Goal: Information Seeking & Learning: Find specific fact

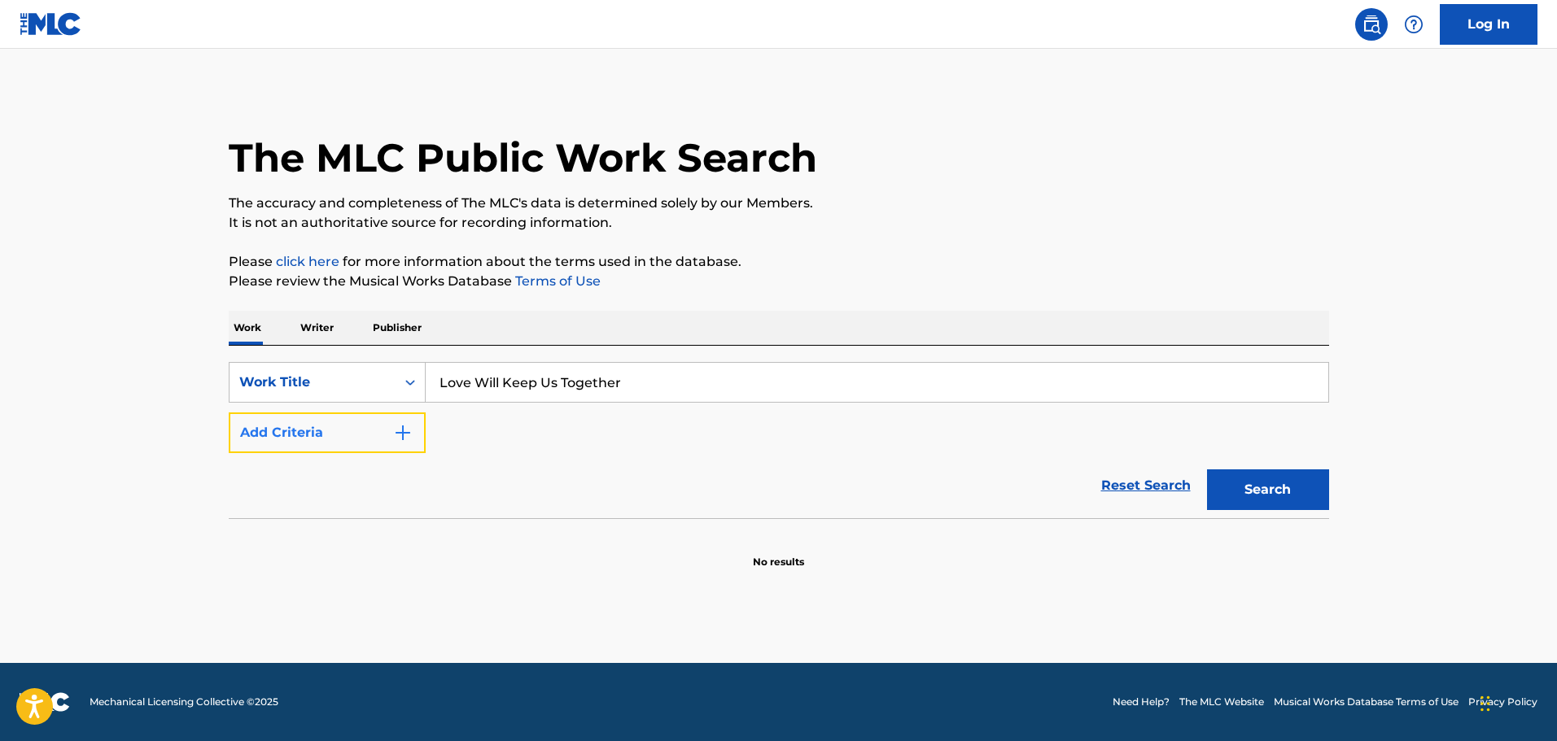
click at [302, 426] on button "Add Criteria" at bounding box center [327, 433] width 197 height 41
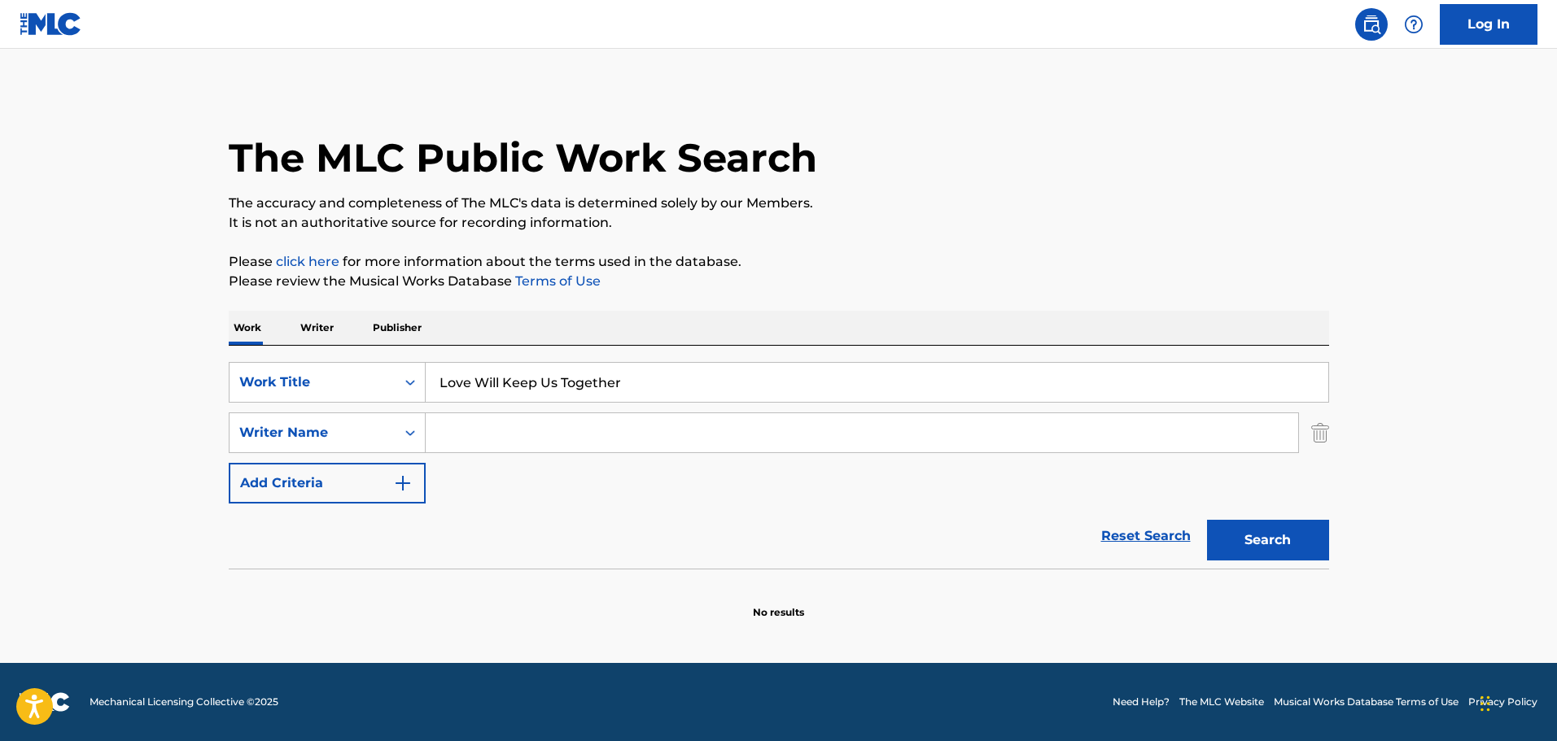
click at [565, 430] on input "Search Form" at bounding box center [862, 432] width 872 height 39
type input "Sedaka"
click at [1207, 520] on button "Search" at bounding box center [1268, 540] width 122 height 41
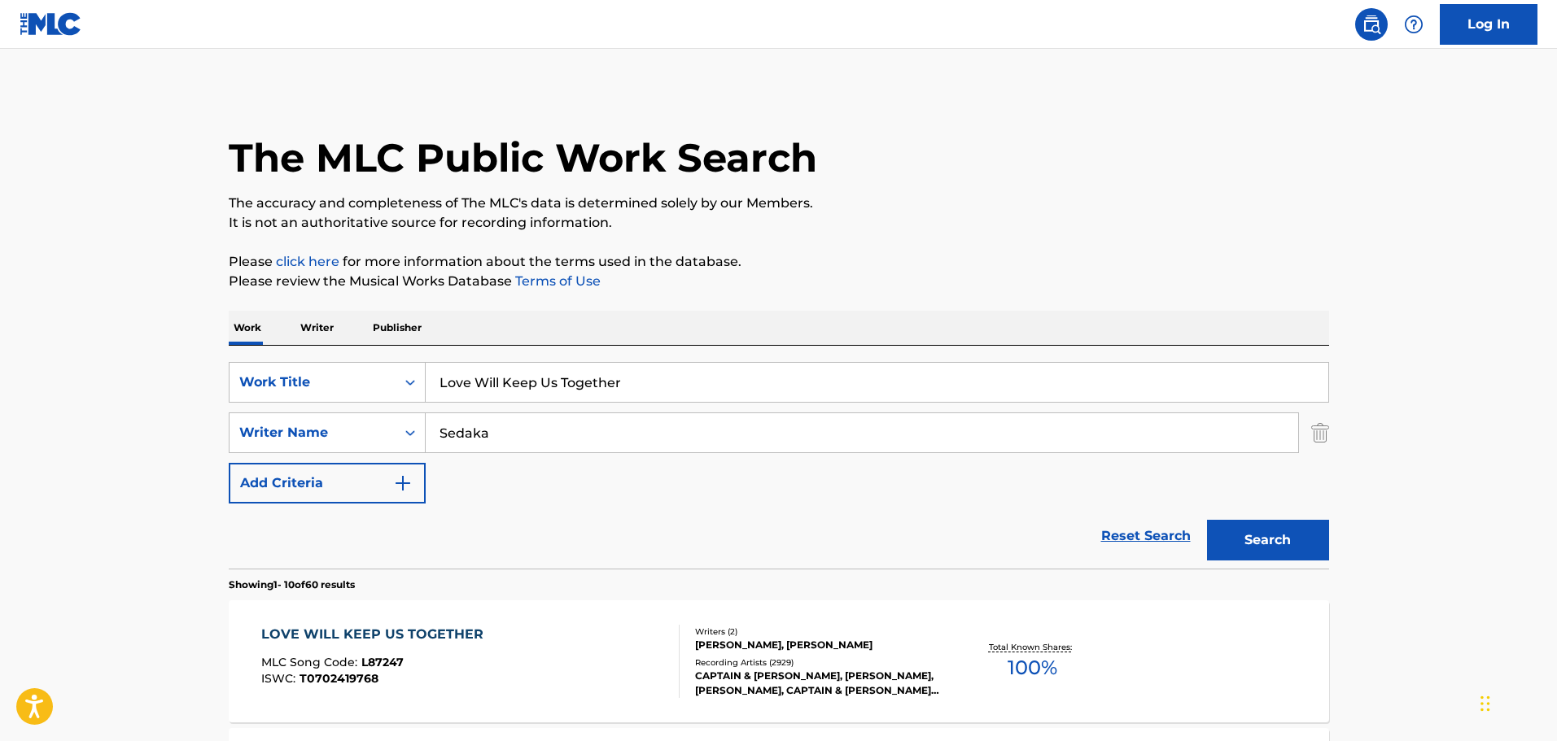
click at [473, 662] on div "MLC Song Code : L87247" at bounding box center [376, 665] width 230 height 16
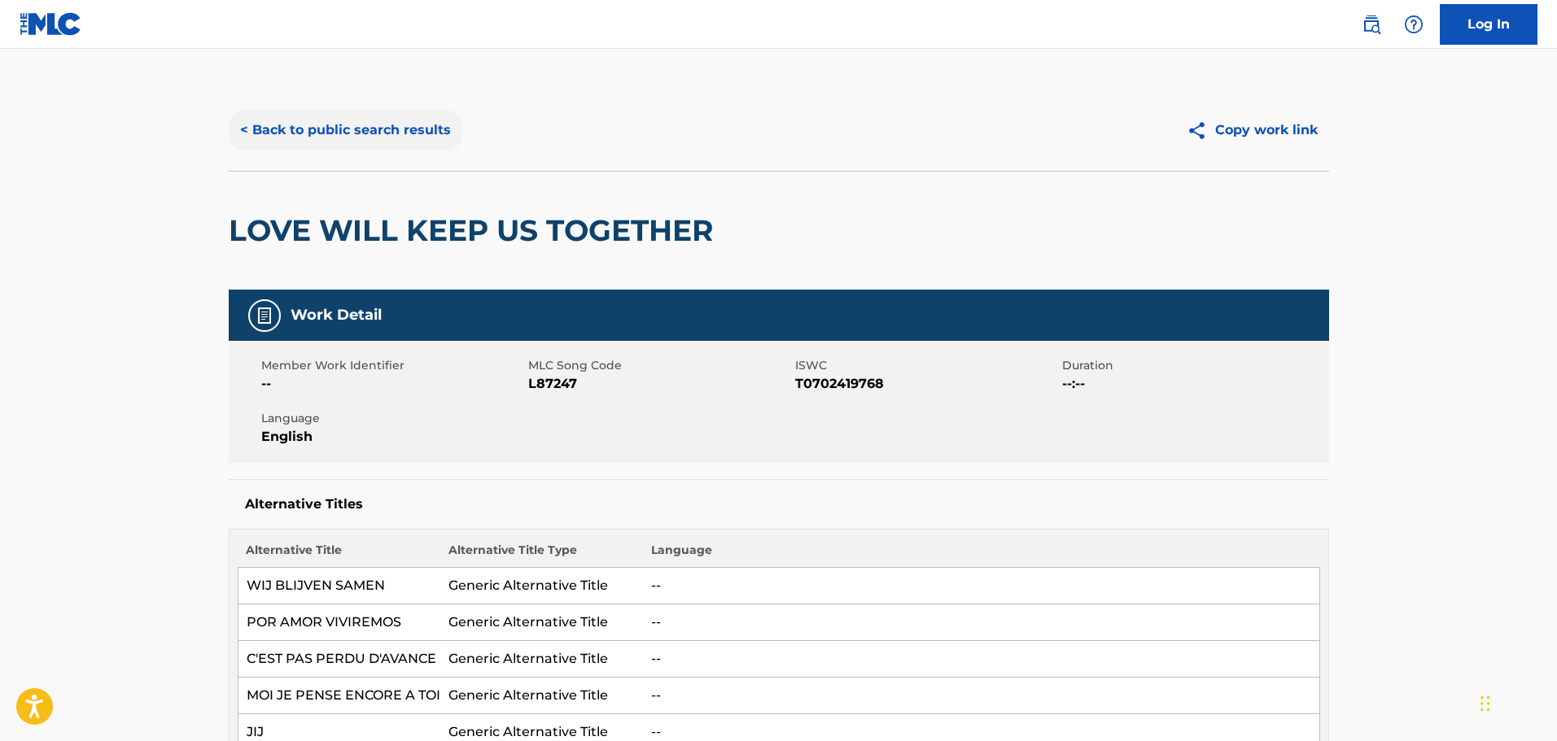
click at [339, 143] on button "< Back to public search results" at bounding box center [346, 130] width 234 height 41
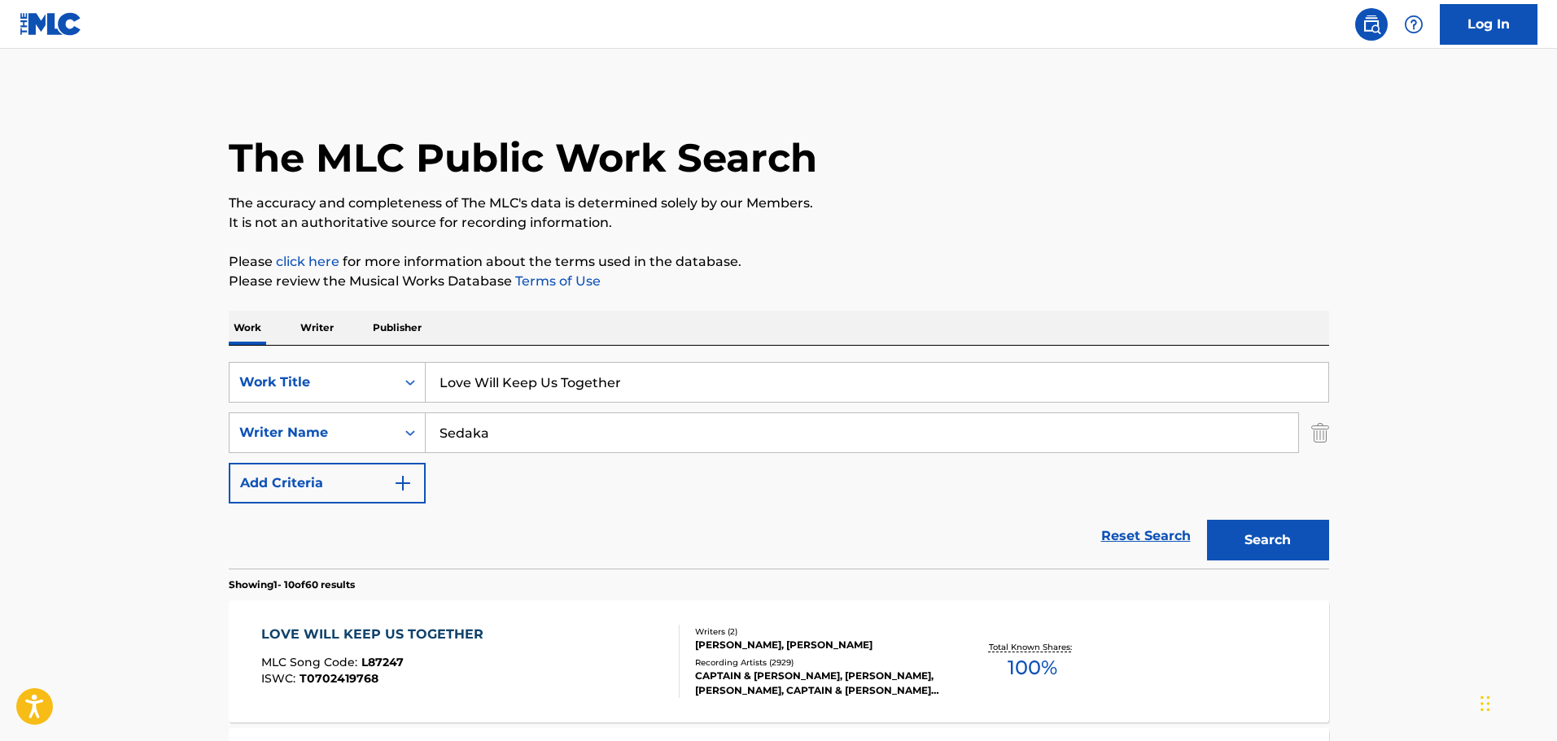
click at [529, 395] on input "Love Will Keep Us Together" at bounding box center [877, 382] width 902 height 39
paste input "I'm Not [PERSON_NAME]"
type input "I'm Not [PERSON_NAME]"
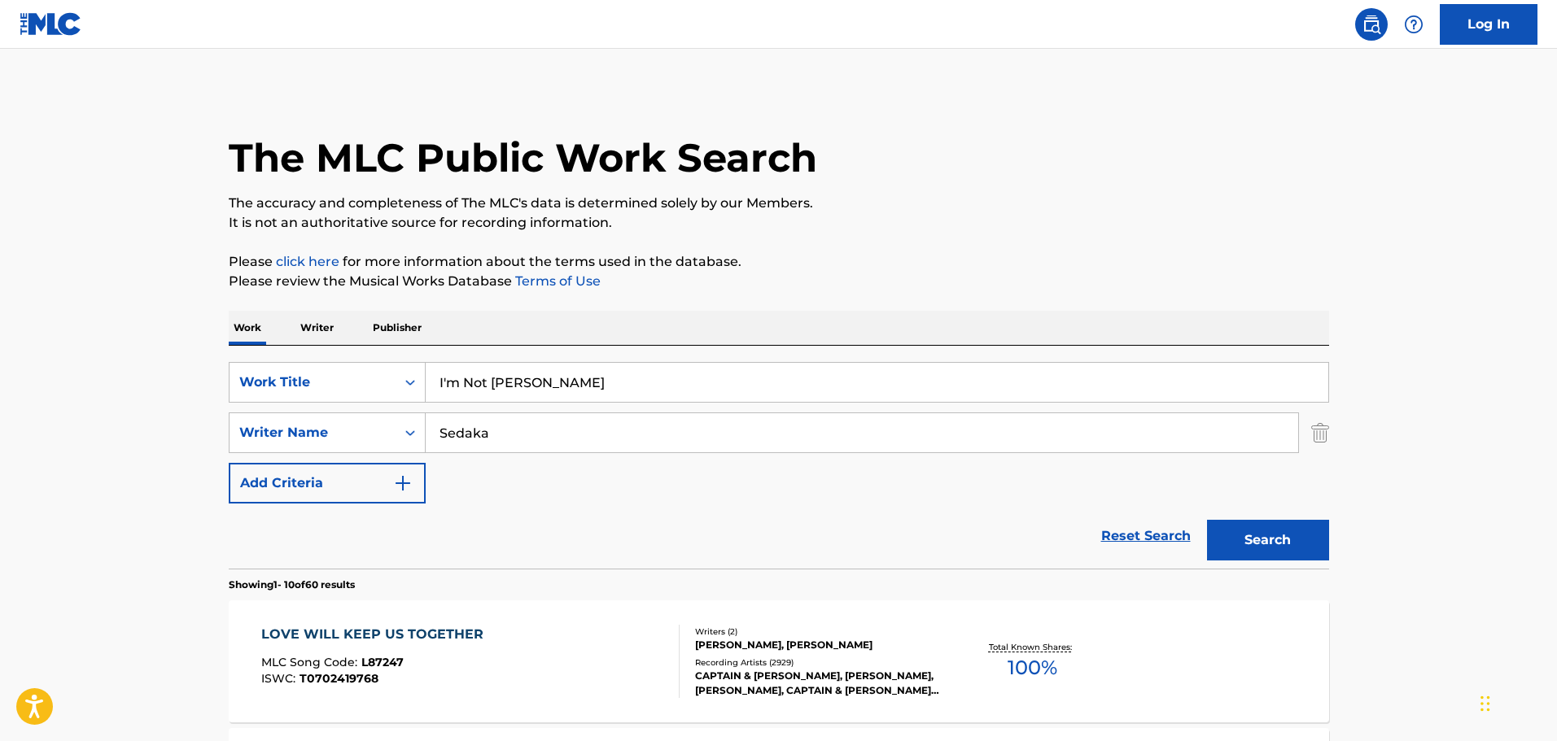
click at [496, 442] on input "Sedaka" at bounding box center [862, 432] width 872 height 39
type input "EDdy"
click at [1207, 520] on button "Search" at bounding box center [1268, 540] width 122 height 41
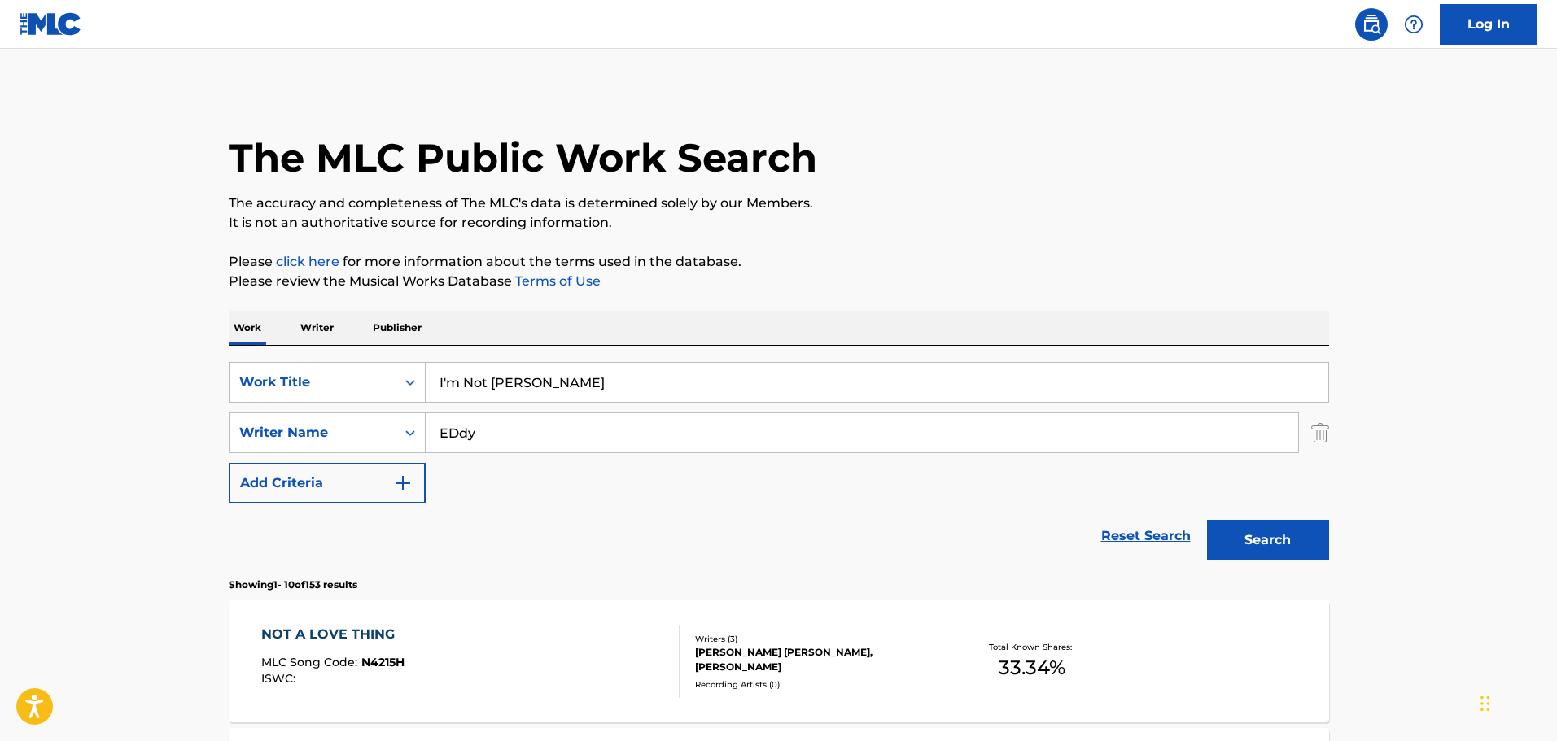
click at [604, 394] on input "I'm Not [PERSON_NAME]" at bounding box center [877, 382] width 902 height 39
paste input "The Masterpiece"
type input "The Masterpiece"
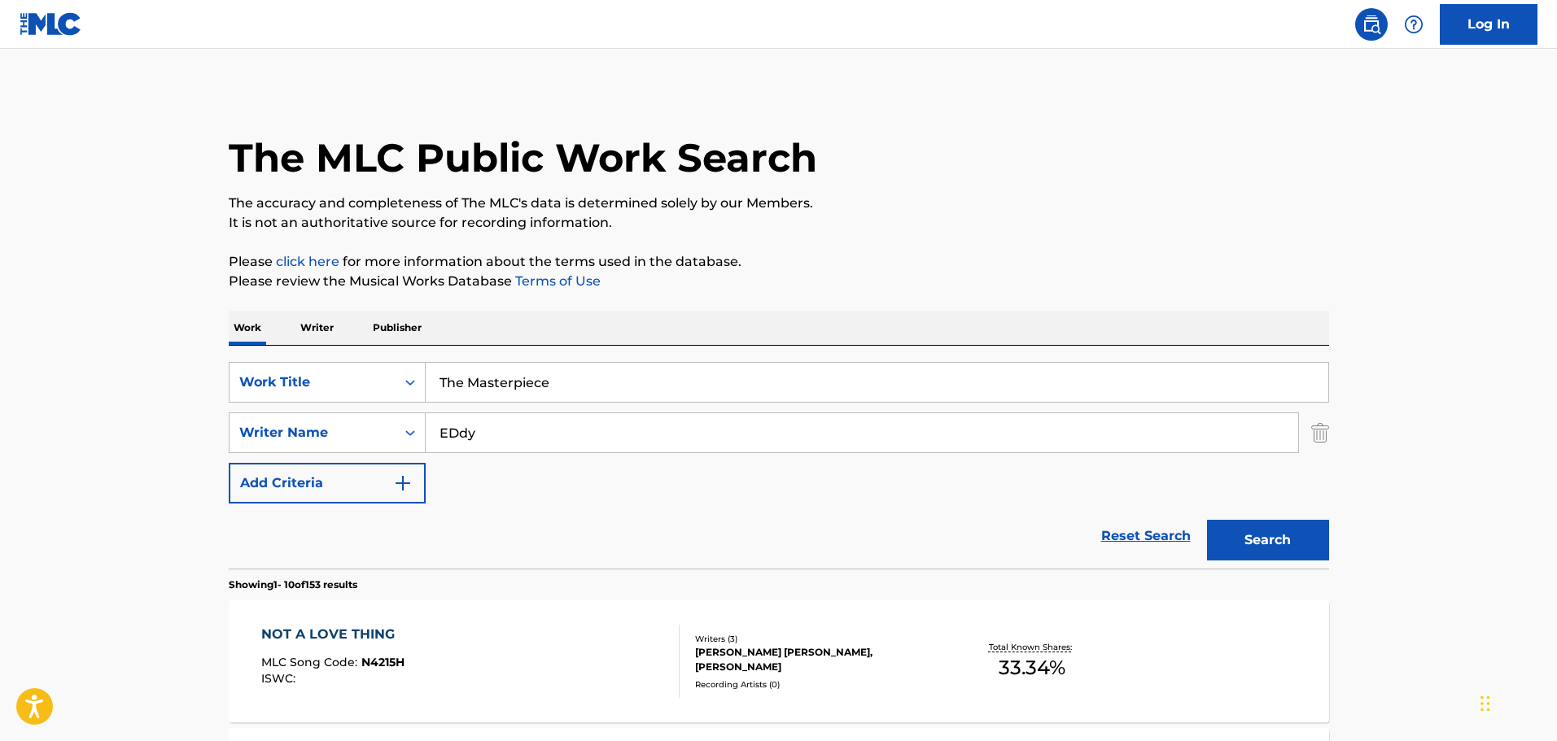
click at [456, 437] on input "EDdy" at bounding box center [862, 432] width 872 height 39
type input "Mouret"
click at [1207, 520] on button "Search" at bounding box center [1268, 540] width 122 height 41
click at [606, 650] on div "THE MASTERPIECE MLC Song Code : M24700 ISWC :" at bounding box center [470, 661] width 418 height 73
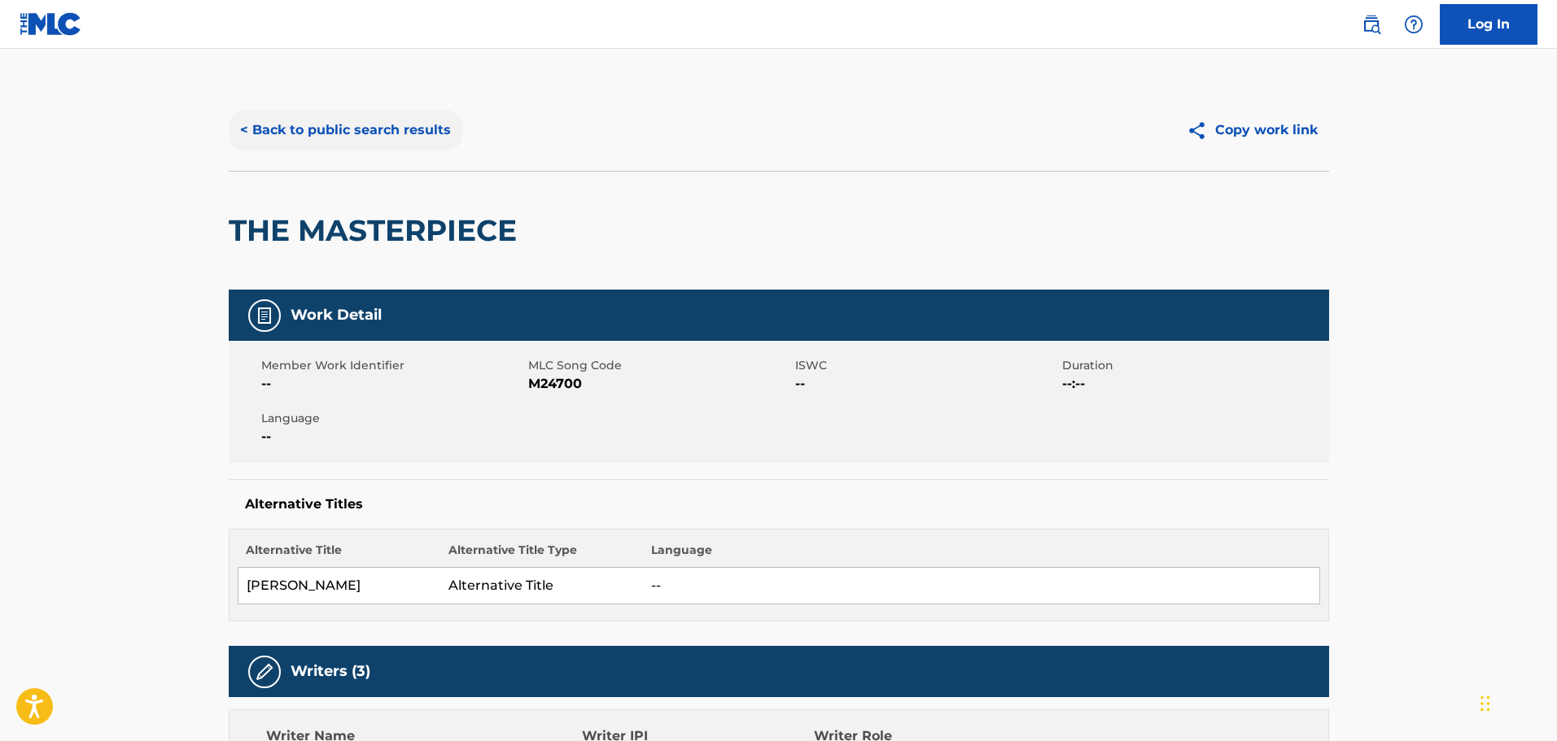
click at [348, 136] on button "< Back to public search results" at bounding box center [346, 130] width 234 height 41
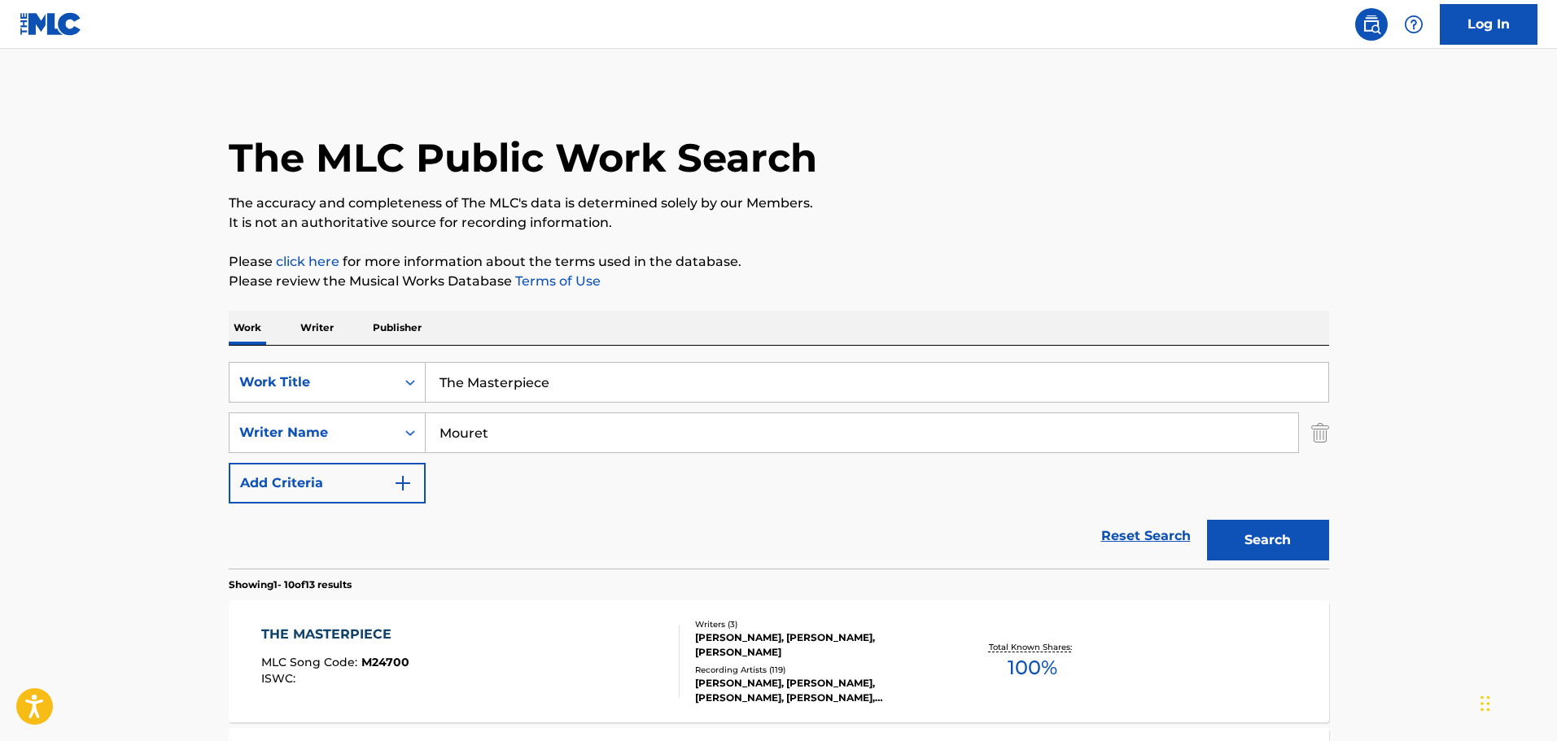
click at [500, 431] on input "Mouret" at bounding box center [862, 432] width 872 height 39
paste input "Before The Next [GEOGRAPHIC_DATA]"
click at [518, 413] on input "Before The Next [GEOGRAPHIC_DATA]" at bounding box center [862, 432] width 872 height 39
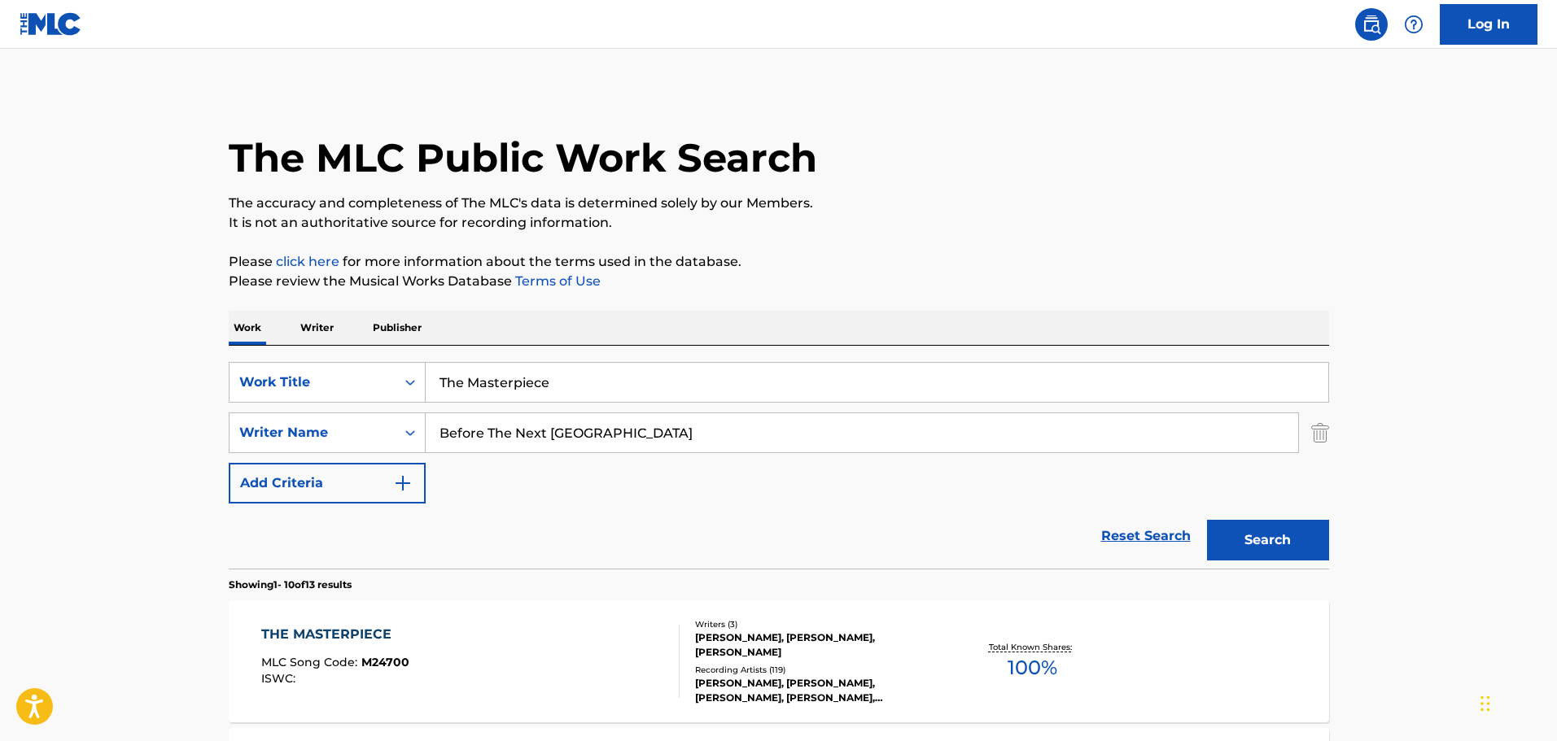
type input "Before The Next [GEOGRAPHIC_DATA]"
click at [510, 380] on input "The Masterpiece" at bounding box center [877, 382] width 902 height 39
paste input "Before The Next [GEOGRAPHIC_DATA]"
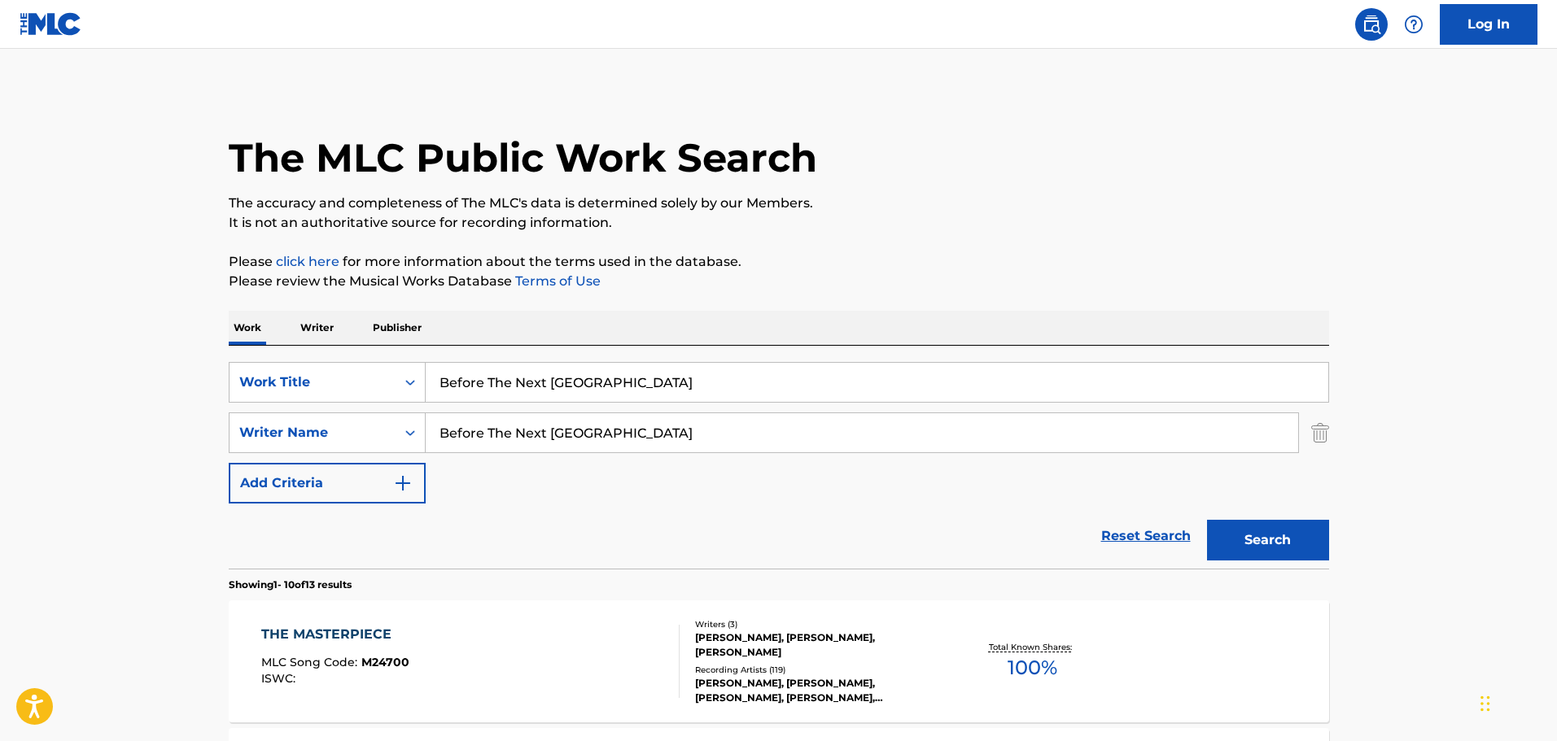
type input "Before The Next [GEOGRAPHIC_DATA]"
click at [491, 431] on input "Before The Next [GEOGRAPHIC_DATA]" at bounding box center [862, 432] width 872 height 39
click at [489, 431] on input "Before The Next [GEOGRAPHIC_DATA]" at bounding box center [862, 432] width 872 height 39
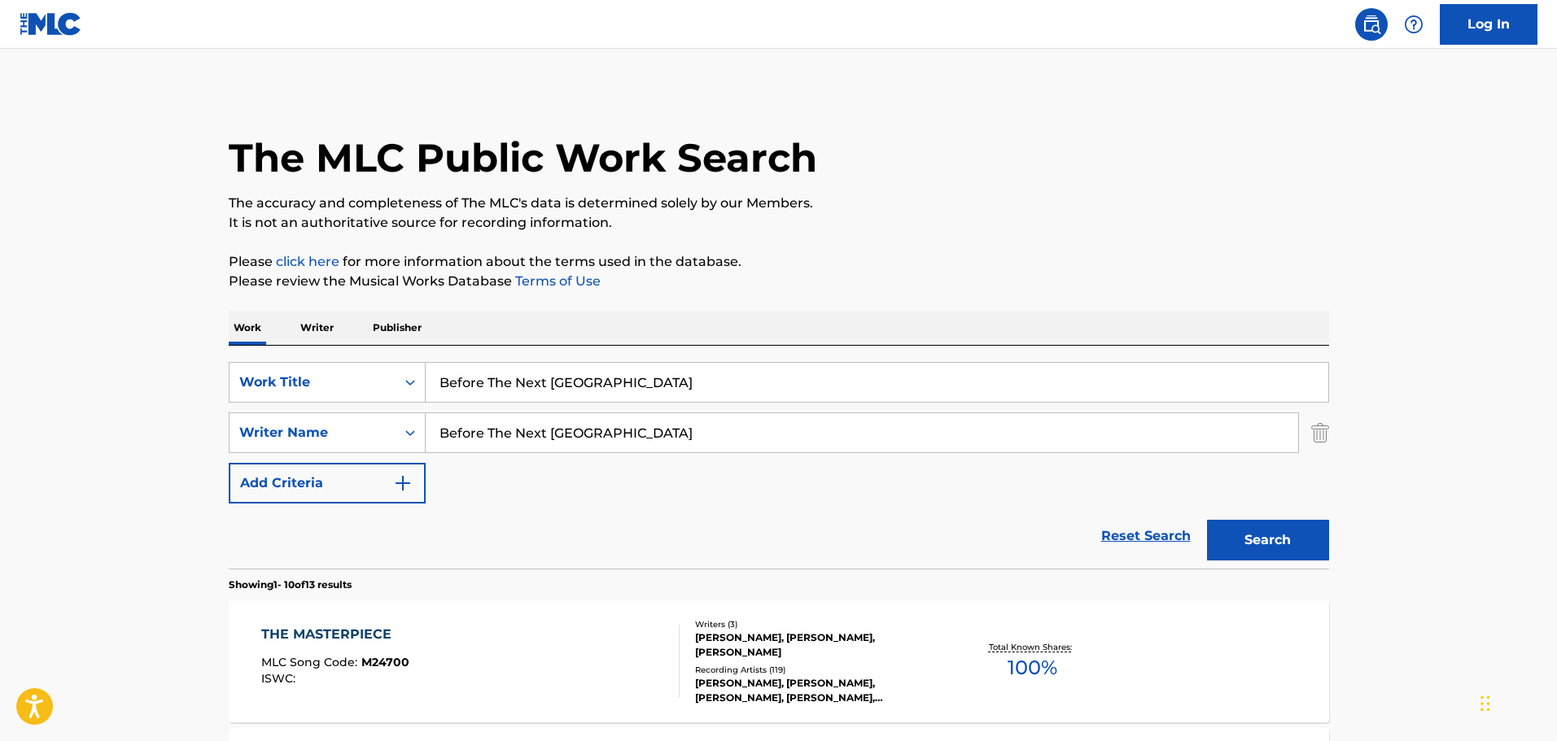
click at [489, 431] on input "Before The Next [GEOGRAPHIC_DATA]" at bounding box center [862, 432] width 872 height 39
type input "[PERSON_NAME]"
click at [1207, 520] on button "Search" at bounding box center [1268, 540] width 122 height 41
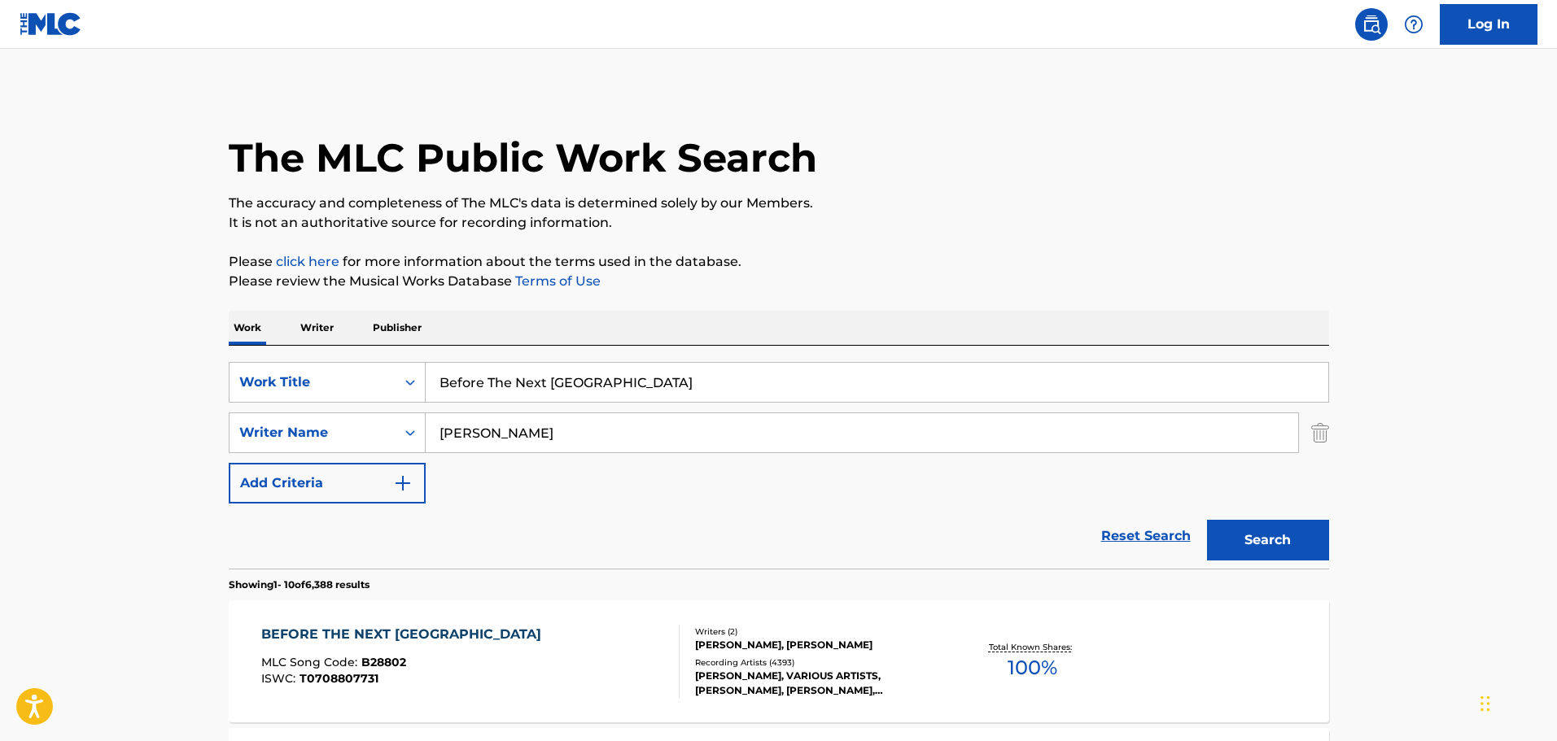
click at [372, 632] on div "BEFORE THE NEXT [GEOGRAPHIC_DATA]" at bounding box center [405, 635] width 288 height 20
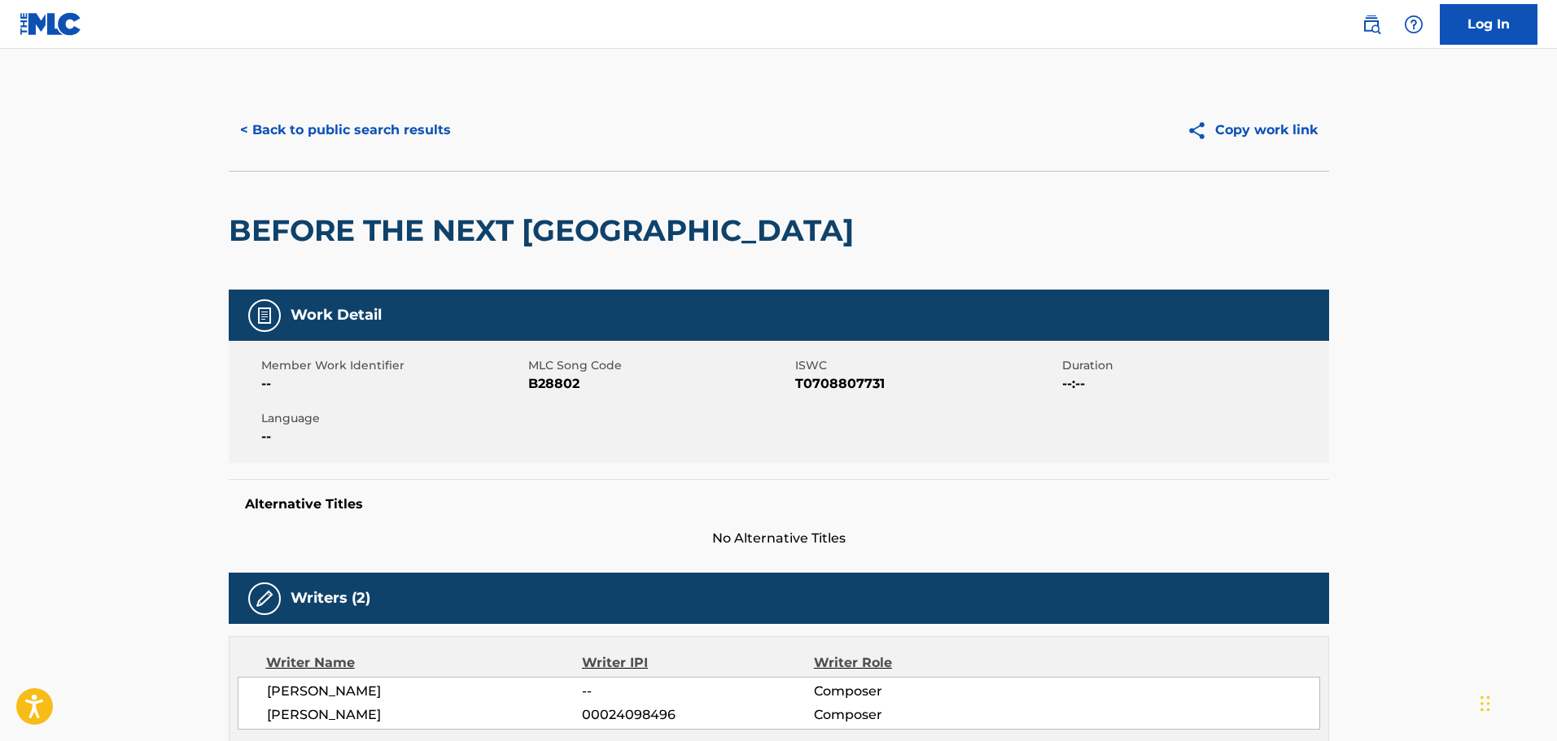
click at [398, 141] on button "< Back to public search results" at bounding box center [346, 130] width 234 height 41
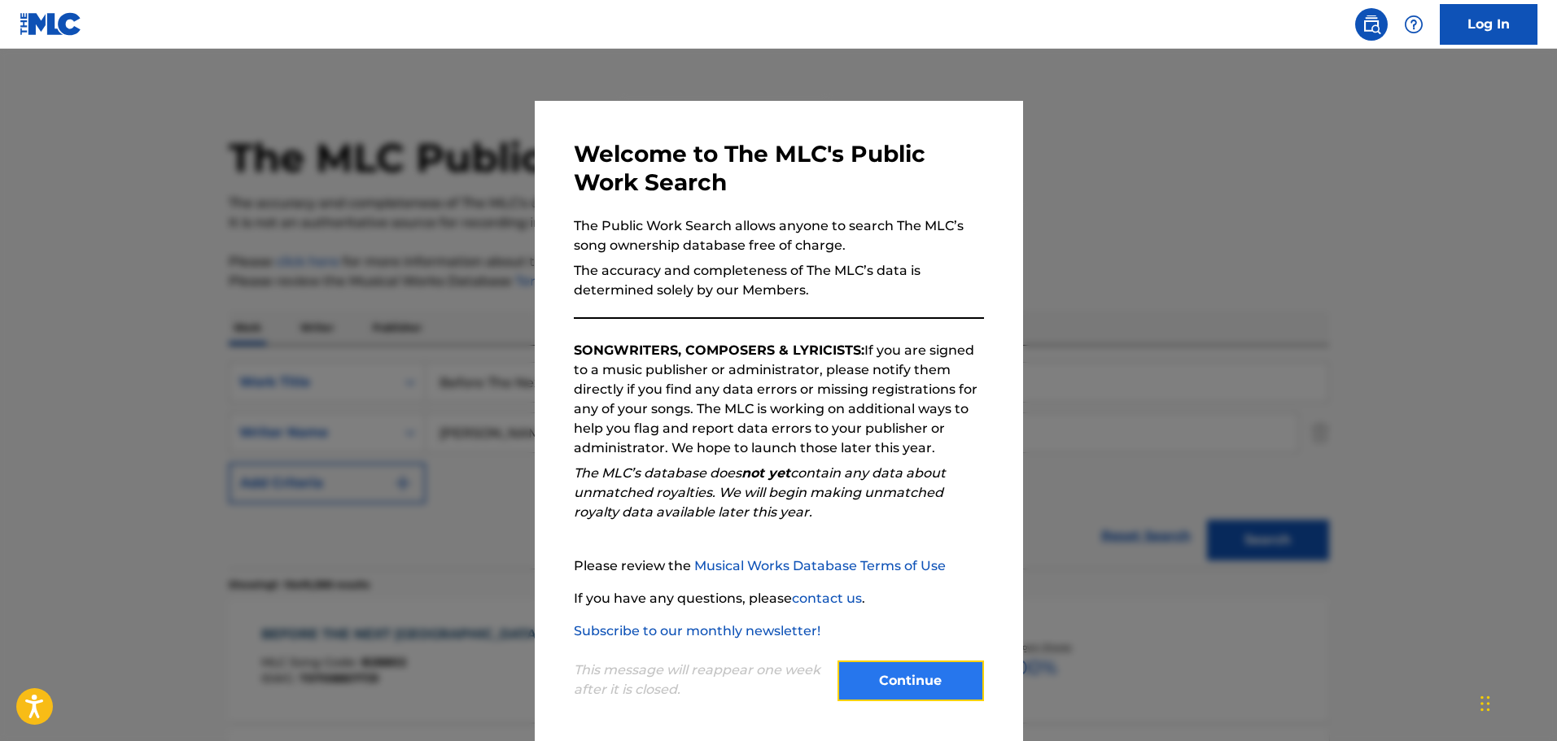
click at [865, 684] on button "Continue" at bounding box center [910, 681] width 146 height 41
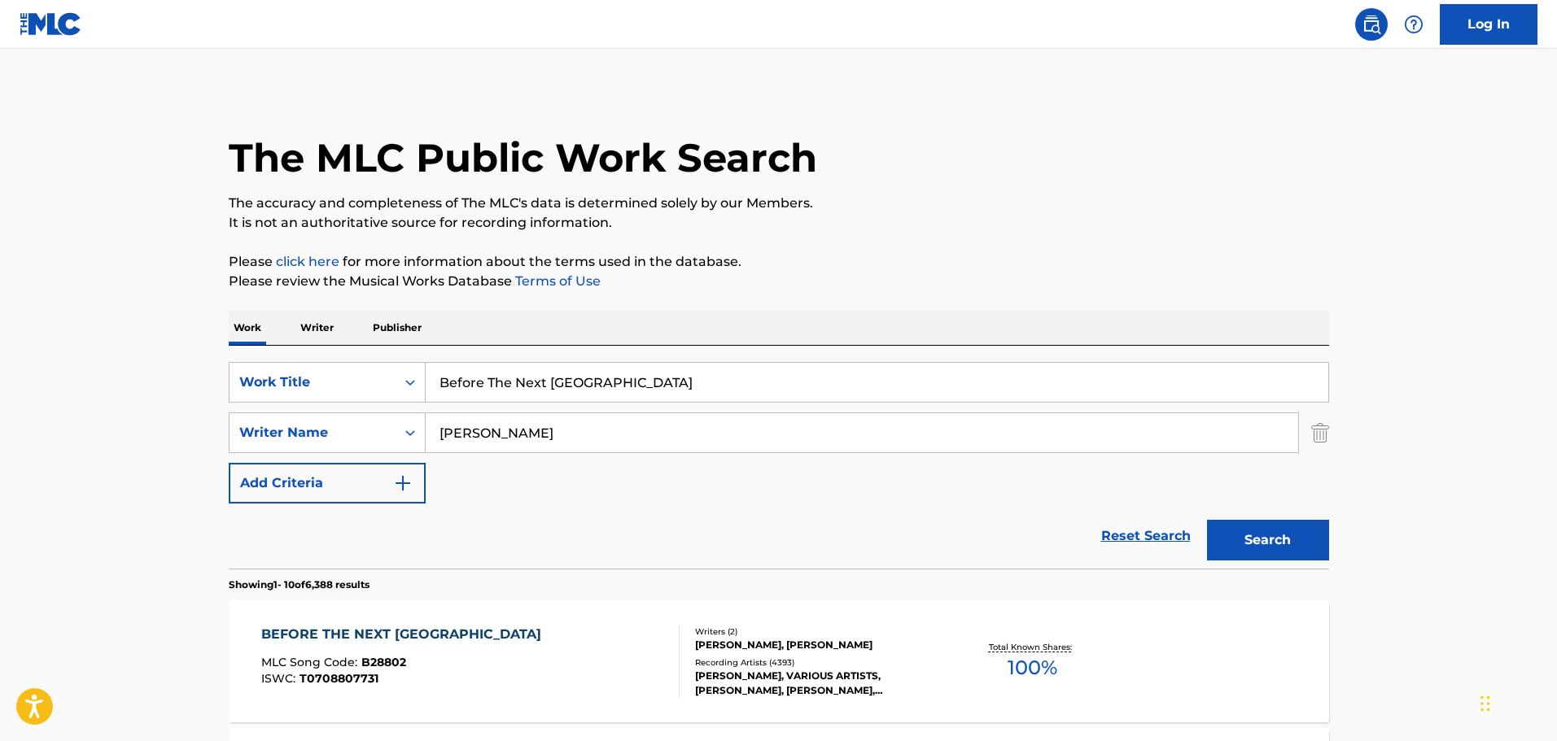
click at [542, 373] on input "Before The Next [GEOGRAPHIC_DATA]" at bounding box center [877, 382] width 902 height 39
paste input "Disco's Out, Murder's In"
type input "Disco's Out, Murder's In"
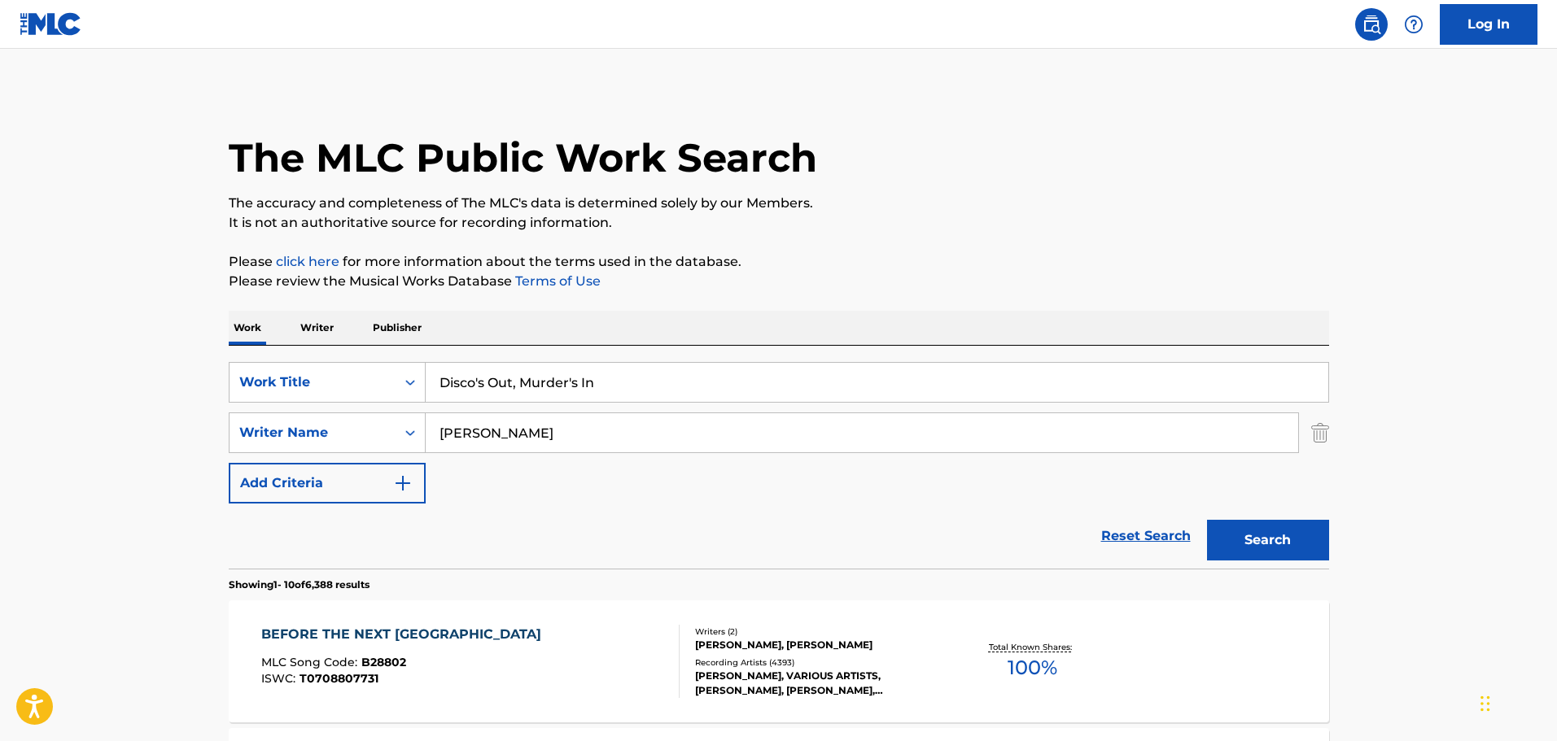
click at [496, 424] on input "[PERSON_NAME]" at bounding box center [862, 432] width 872 height 39
type input "[PERSON_NAME]"
click at [1207, 520] on button "Search" at bounding box center [1268, 540] width 122 height 41
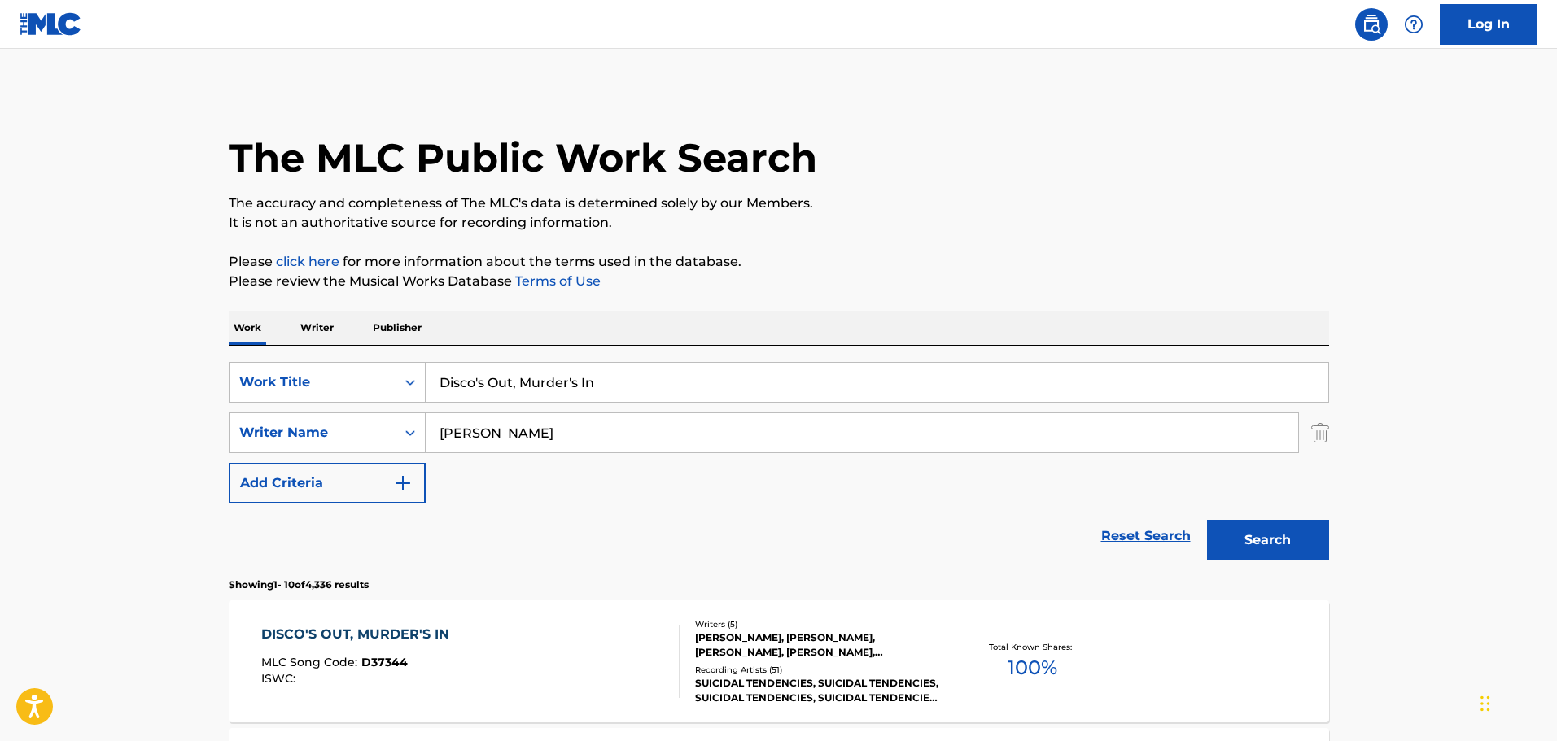
click at [640, 670] on div "DISCO'S OUT, MURDER'S IN MLC Song Code : D37344 ISWC :" at bounding box center [470, 661] width 418 height 73
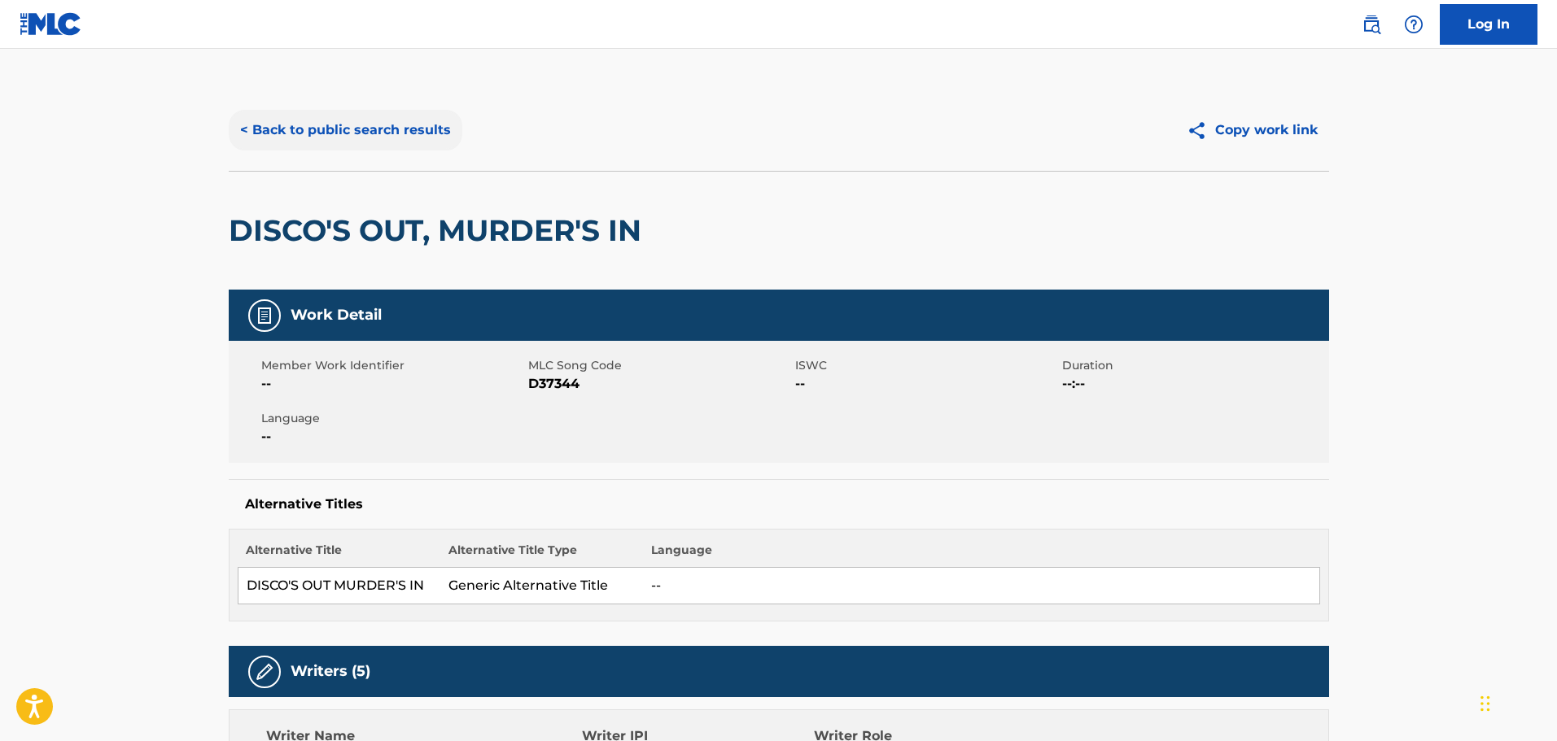
click at [401, 126] on button "< Back to public search results" at bounding box center [346, 130] width 234 height 41
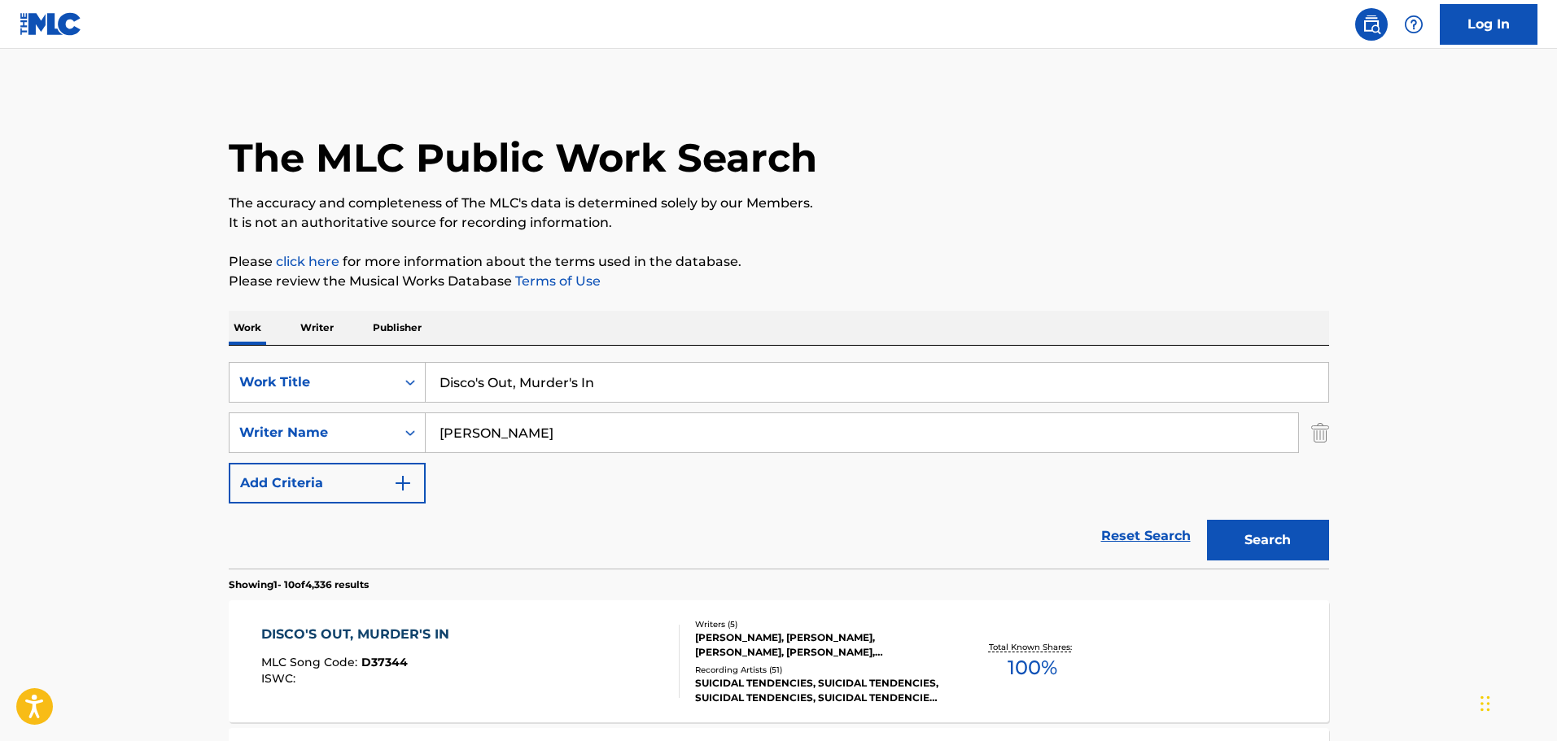
scroll to position [244, 0]
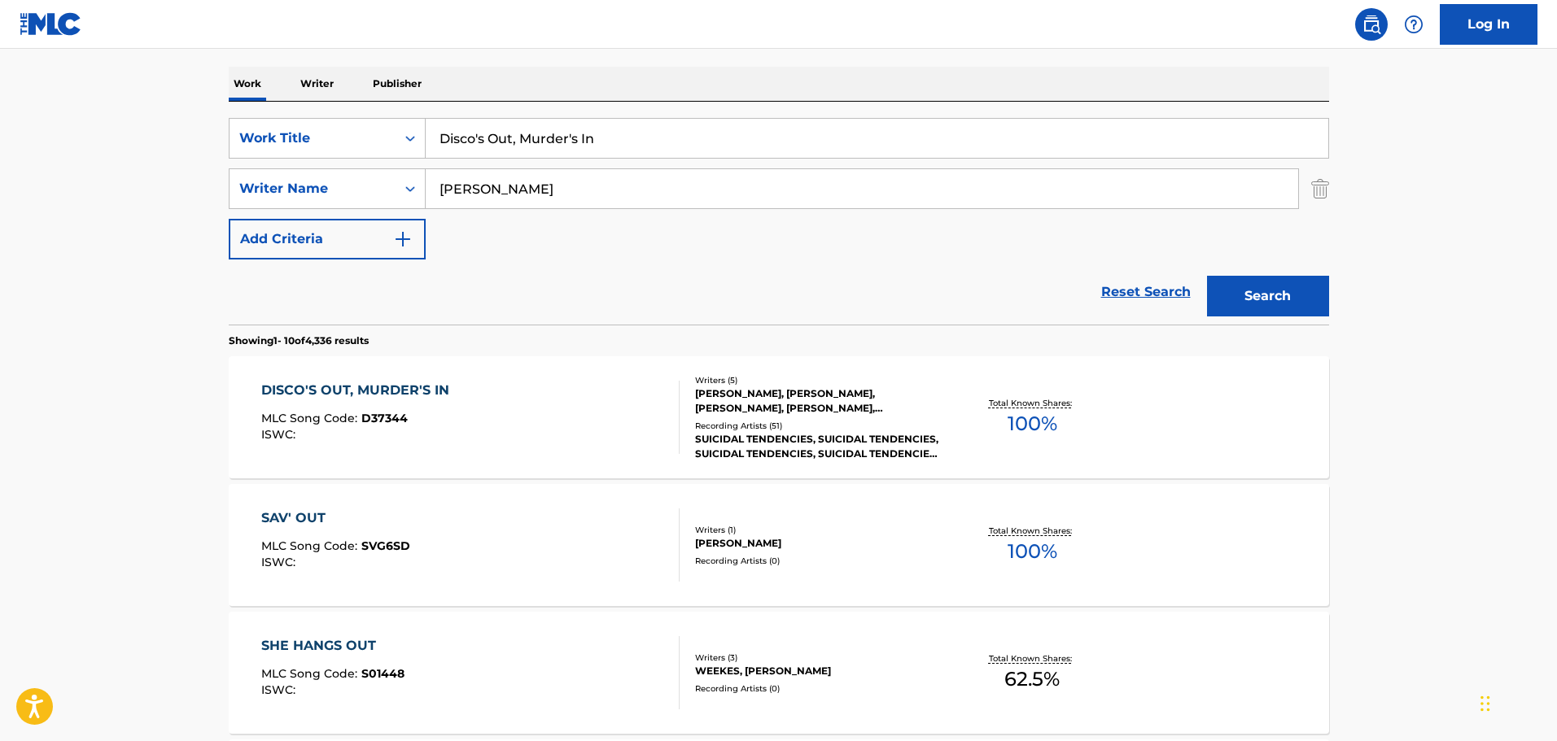
click at [646, 125] on input "Disco's Out, Murder's In" at bounding box center [877, 138] width 902 height 39
paste input "Every Time You Touch Me (I Get High)"
type input "Every Time You Touch Me (I Get High)"
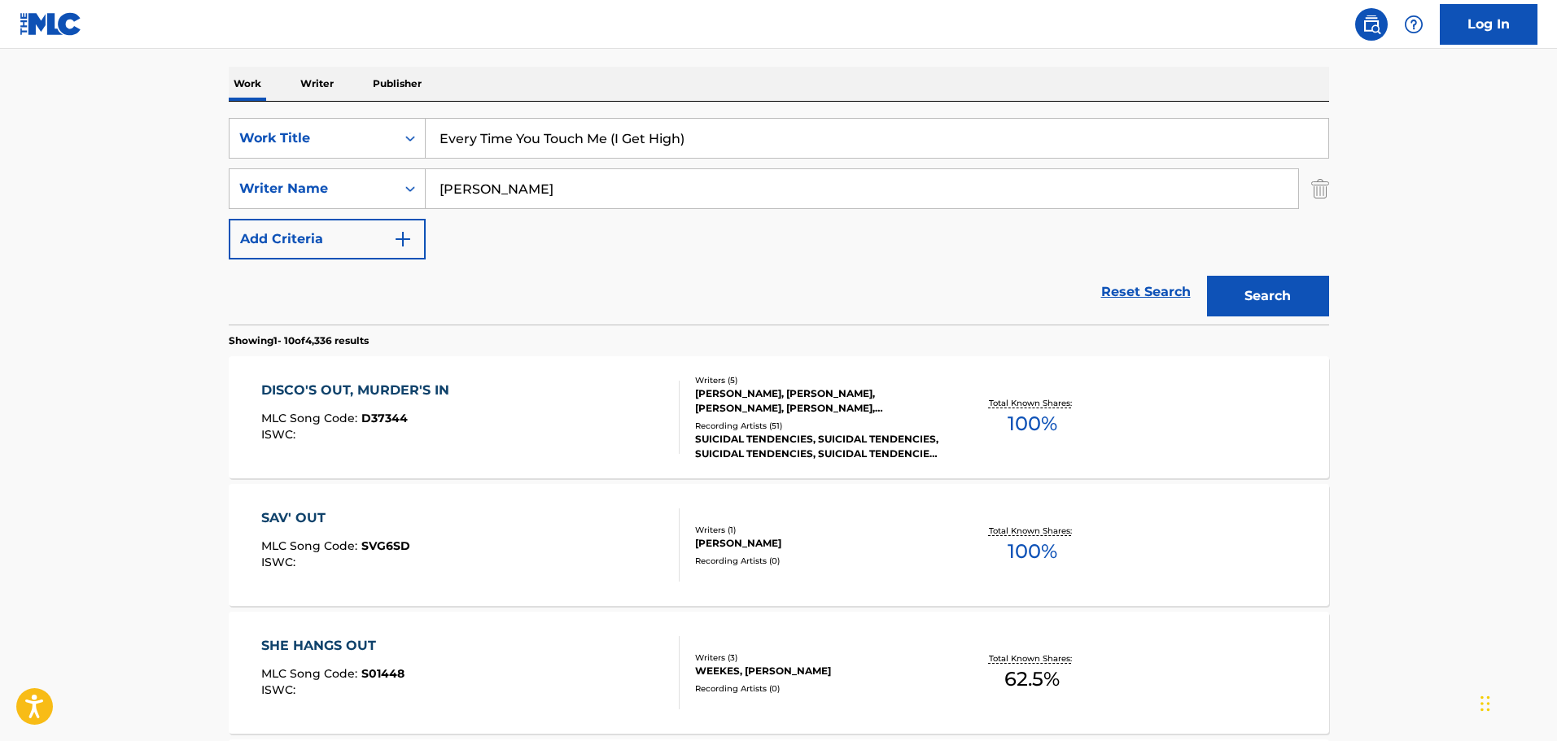
click at [460, 196] on input "[PERSON_NAME]" at bounding box center [862, 188] width 872 height 39
type input "[PERSON_NAME]"
click at [1207, 276] on button "Search" at bounding box center [1268, 296] width 122 height 41
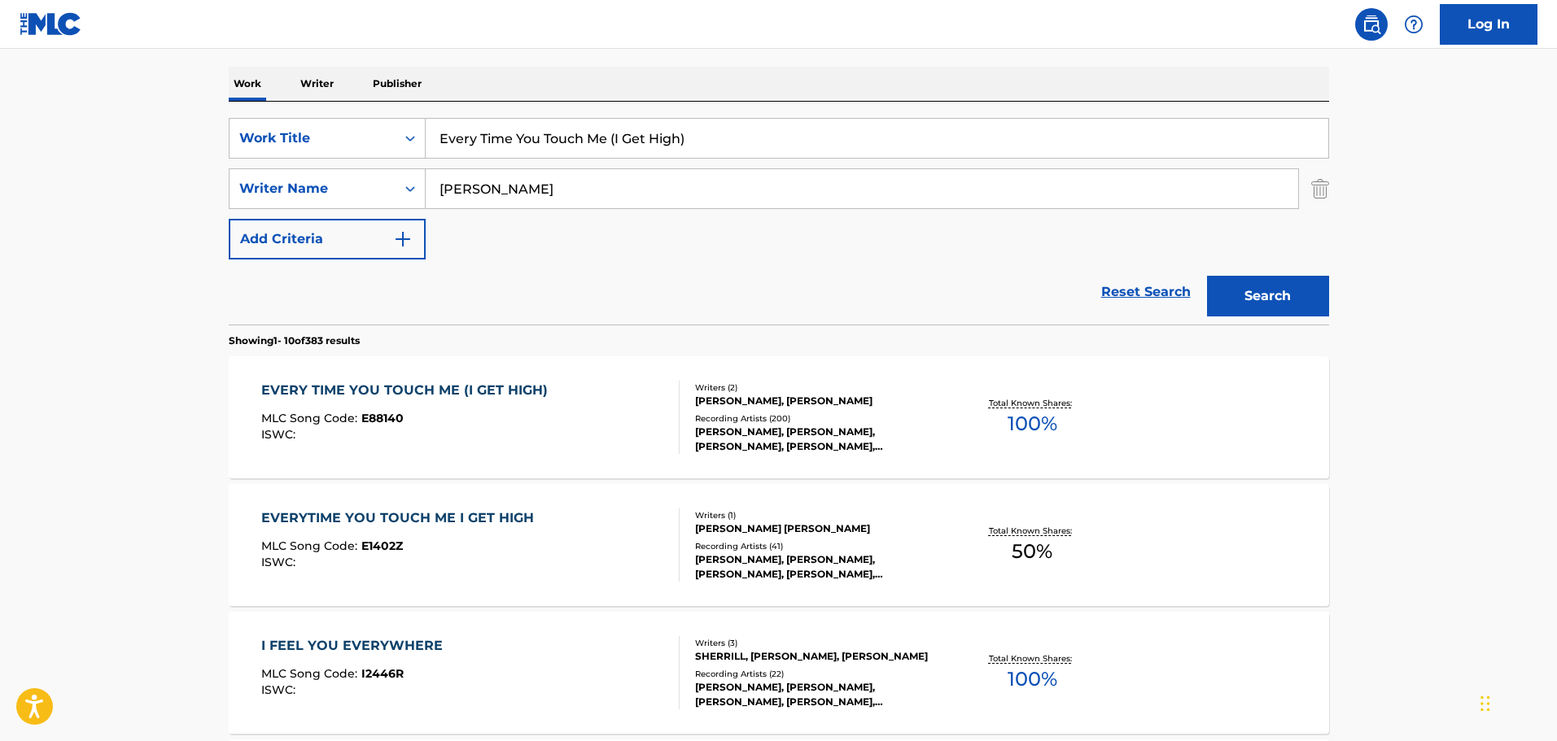
click at [478, 452] on div "EVERY TIME YOU TOUCH ME (I GET HIGH) MLC Song Code : E88140 ISWC :" at bounding box center [408, 417] width 295 height 73
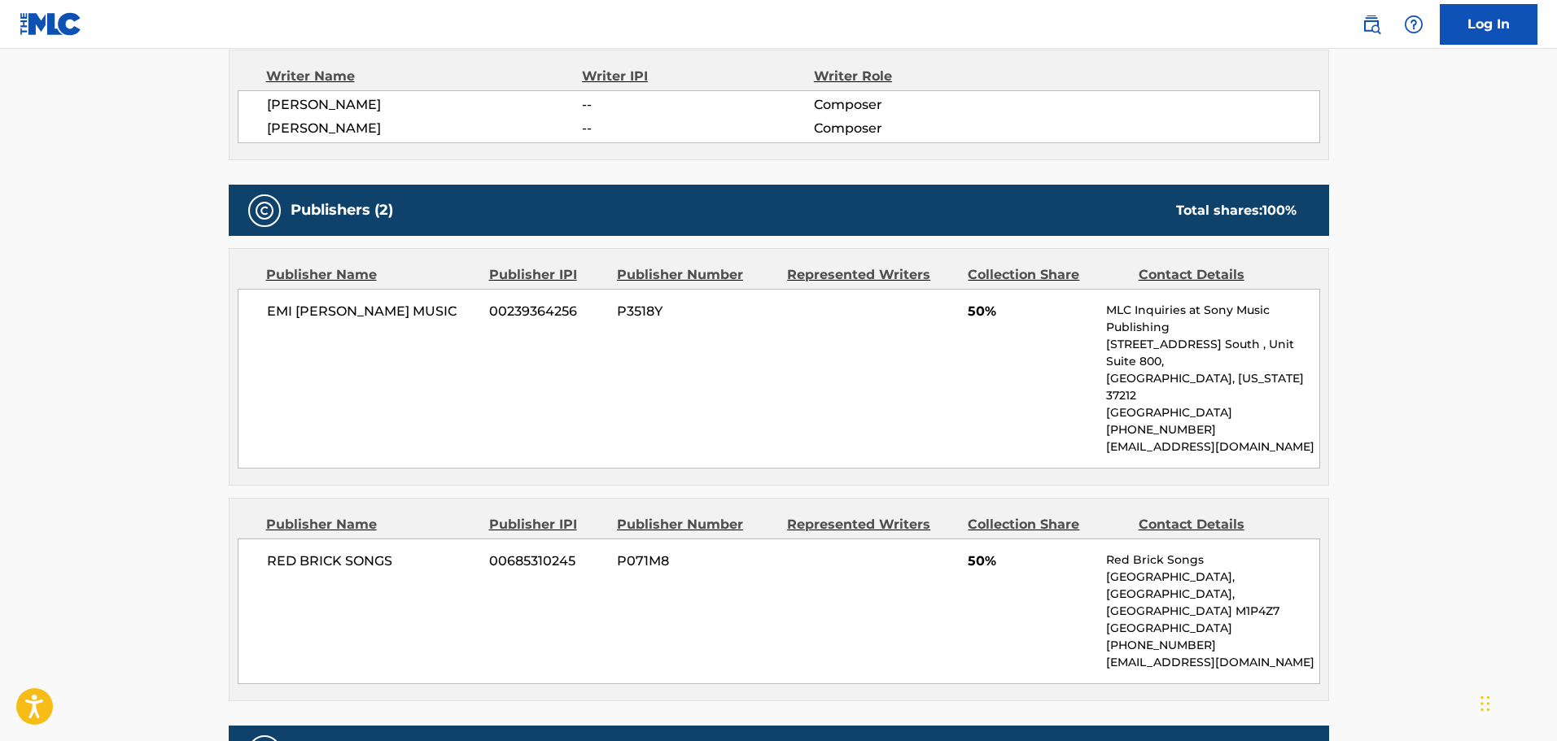
scroll to position [732, 0]
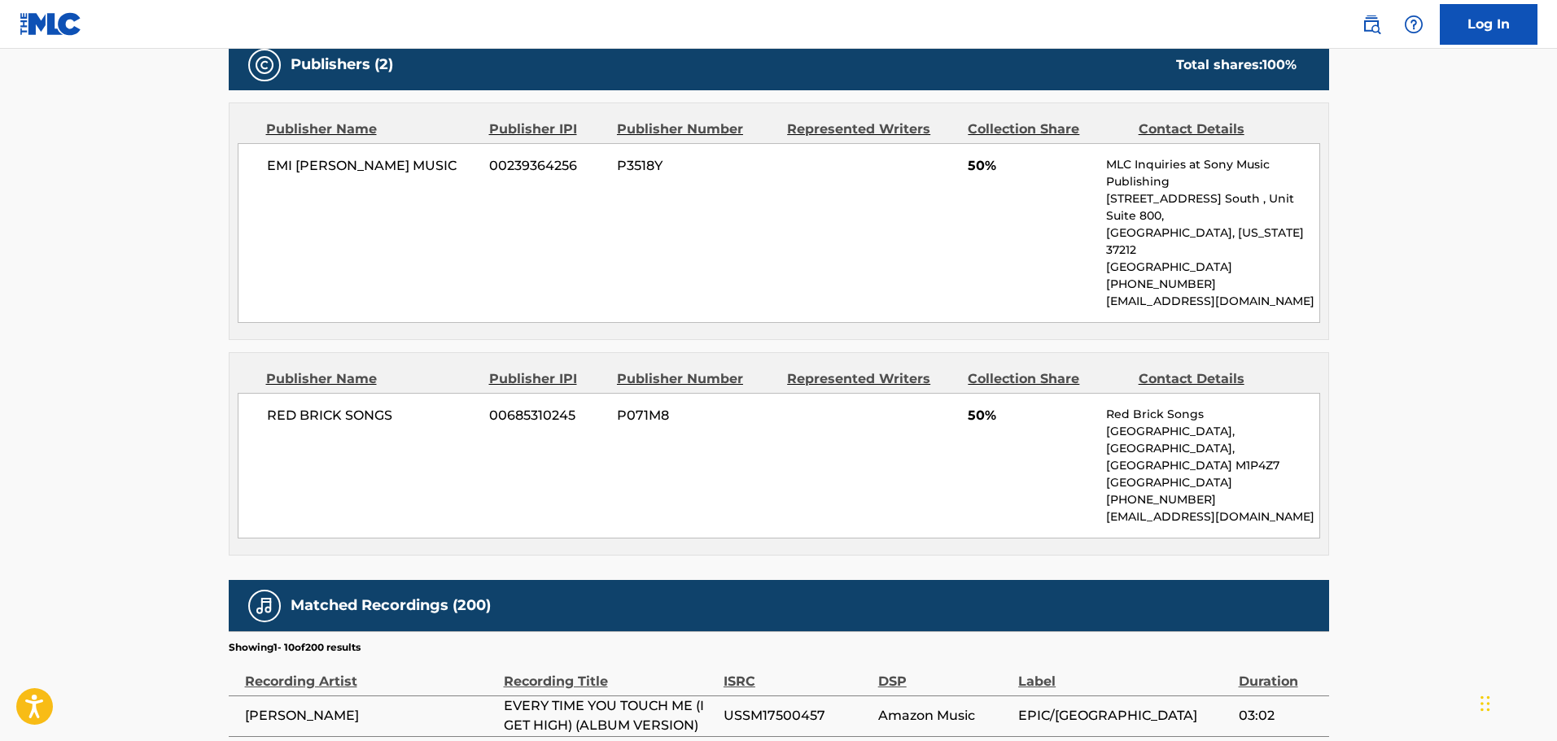
click at [1160, 509] on p "[EMAIL_ADDRESS][DOMAIN_NAME]" at bounding box center [1212, 517] width 212 height 17
copy div "[EMAIL_ADDRESS][DOMAIN_NAME] Total shares: 100 %"
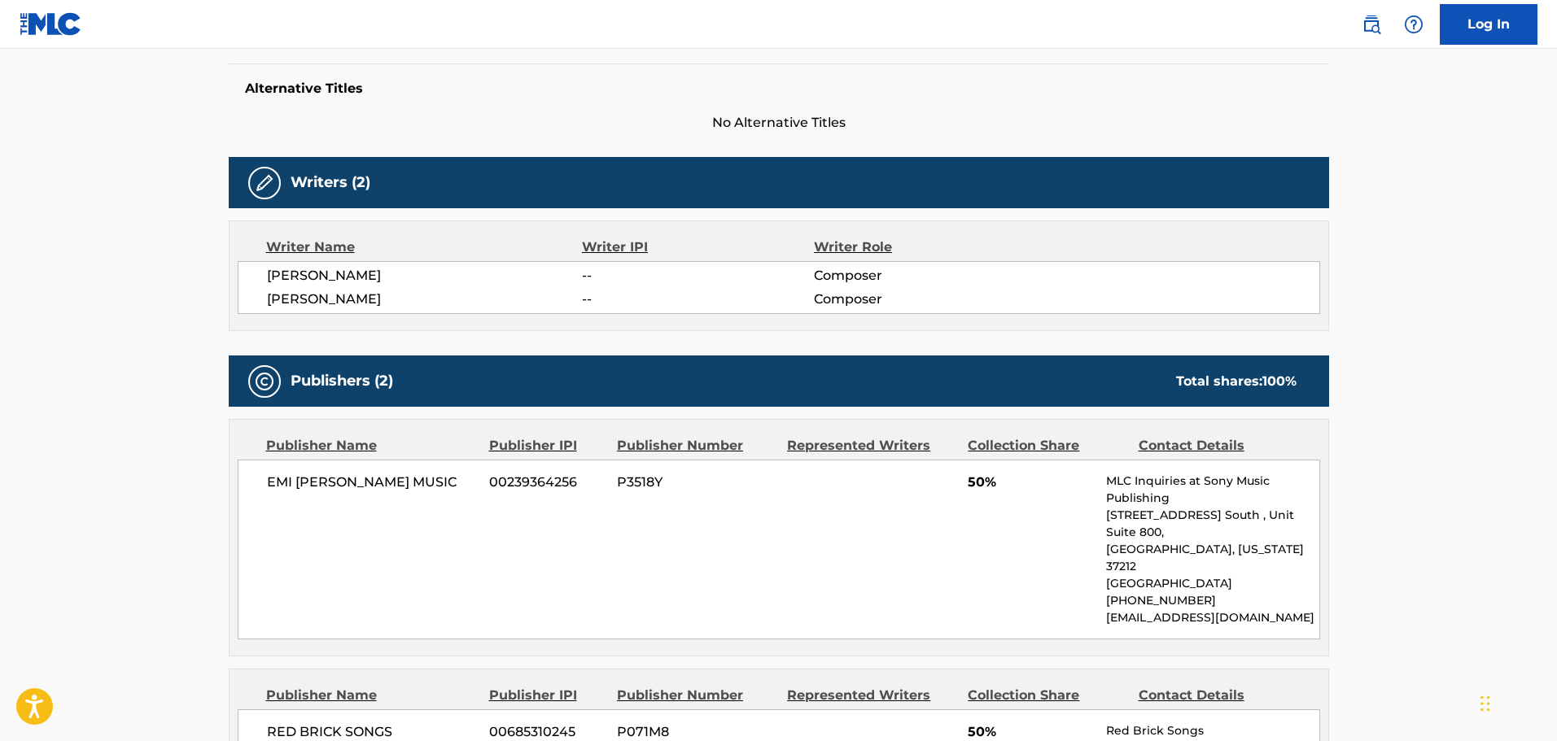
scroll to position [570, 0]
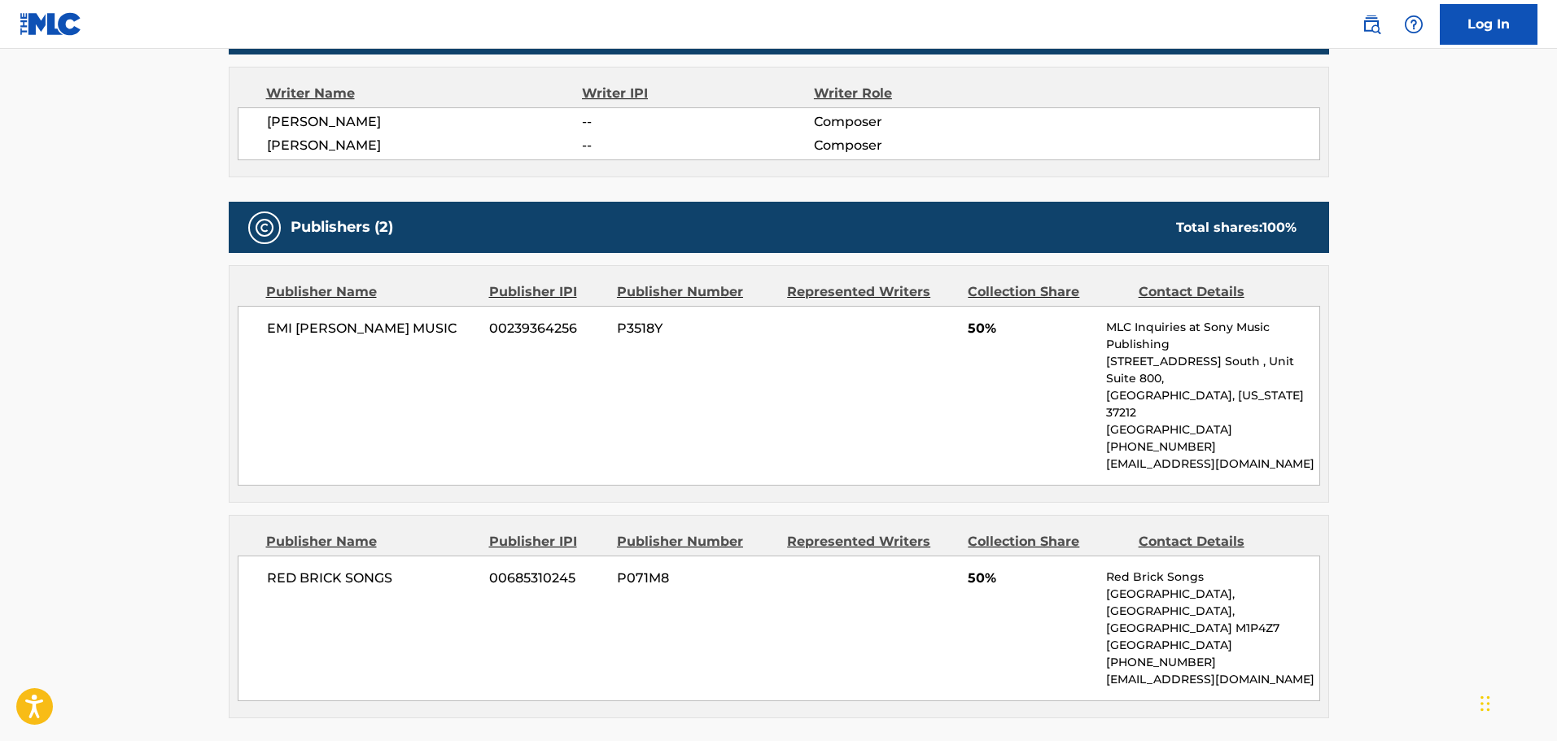
click at [288, 333] on span "EMI [PERSON_NAME] MUSIC" at bounding box center [372, 329] width 211 height 20
copy div "EMI [PERSON_NAME] MUSIC"
click at [627, 516] on div "Publisher Name Publisher IPI Publisher Number Represented Writers Collection Sh…" at bounding box center [778, 617] width 1099 height 202
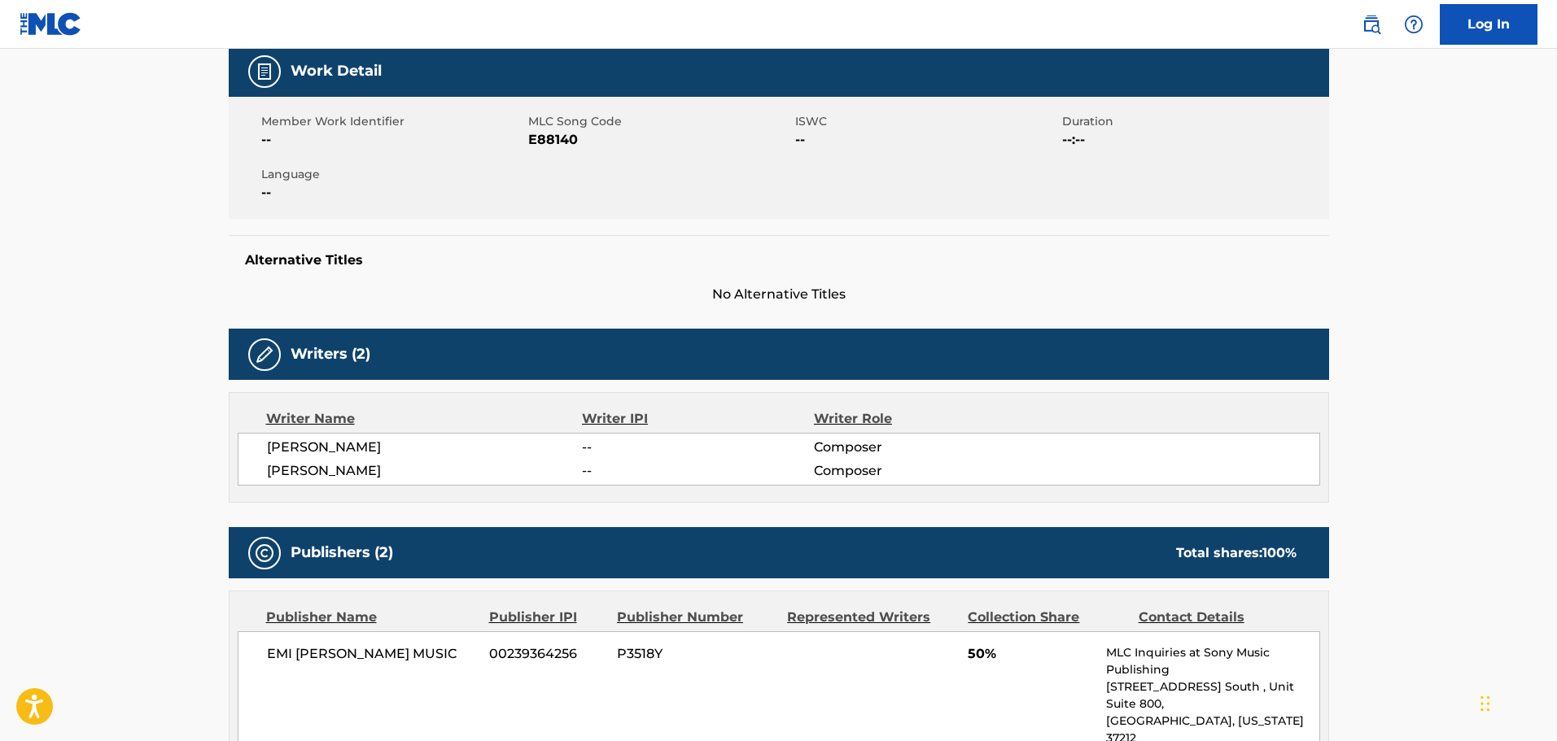
scroll to position [0, 0]
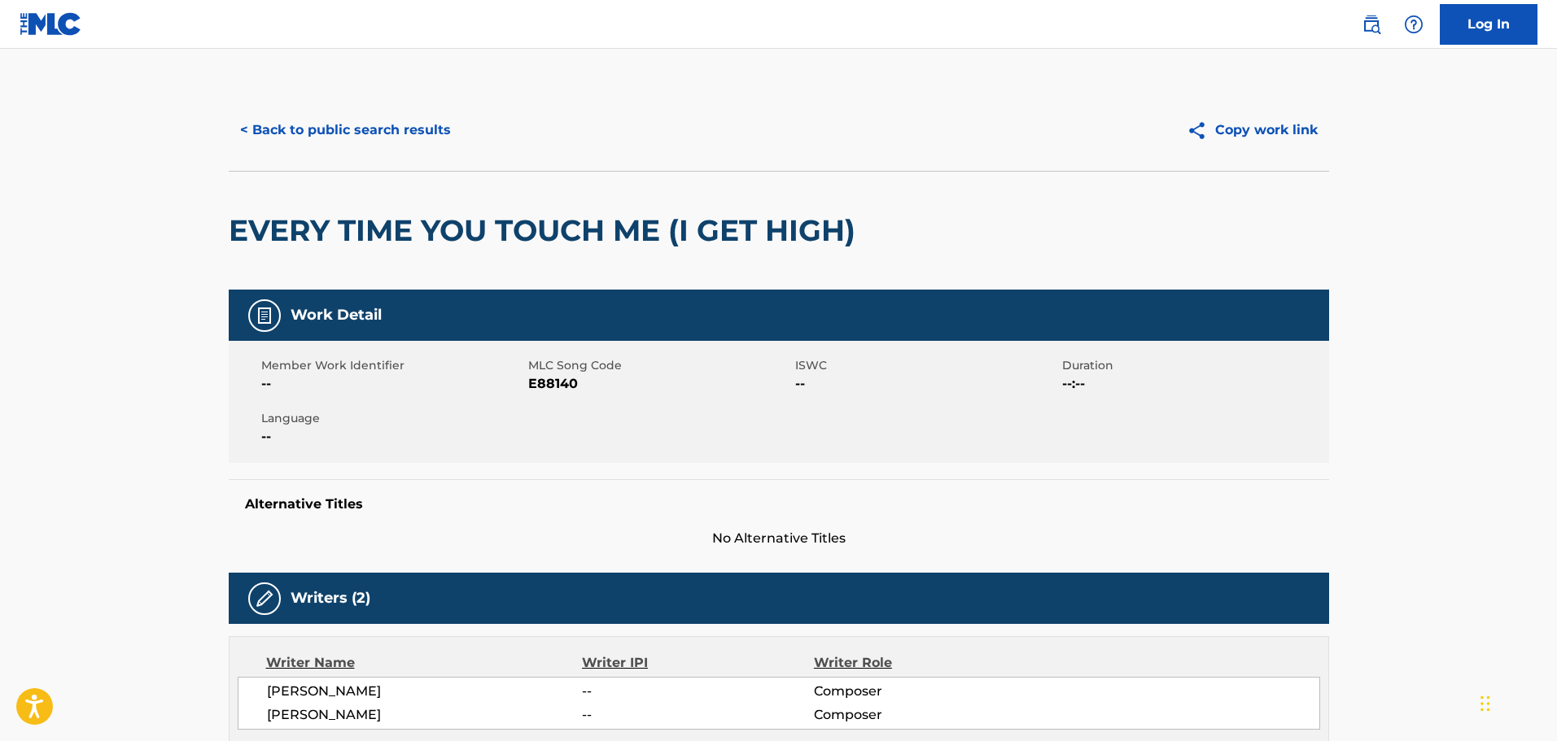
drag, startPoint x: 531, startPoint y: 391, endPoint x: 548, endPoint y: 382, distance: 18.9
click at [538, 387] on span "E88140" at bounding box center [659, 384] width 263 height 20
click at [548, 382] on span "E88140" at bounding box center [659, 384] width 263 height 20
copy span "E88140"
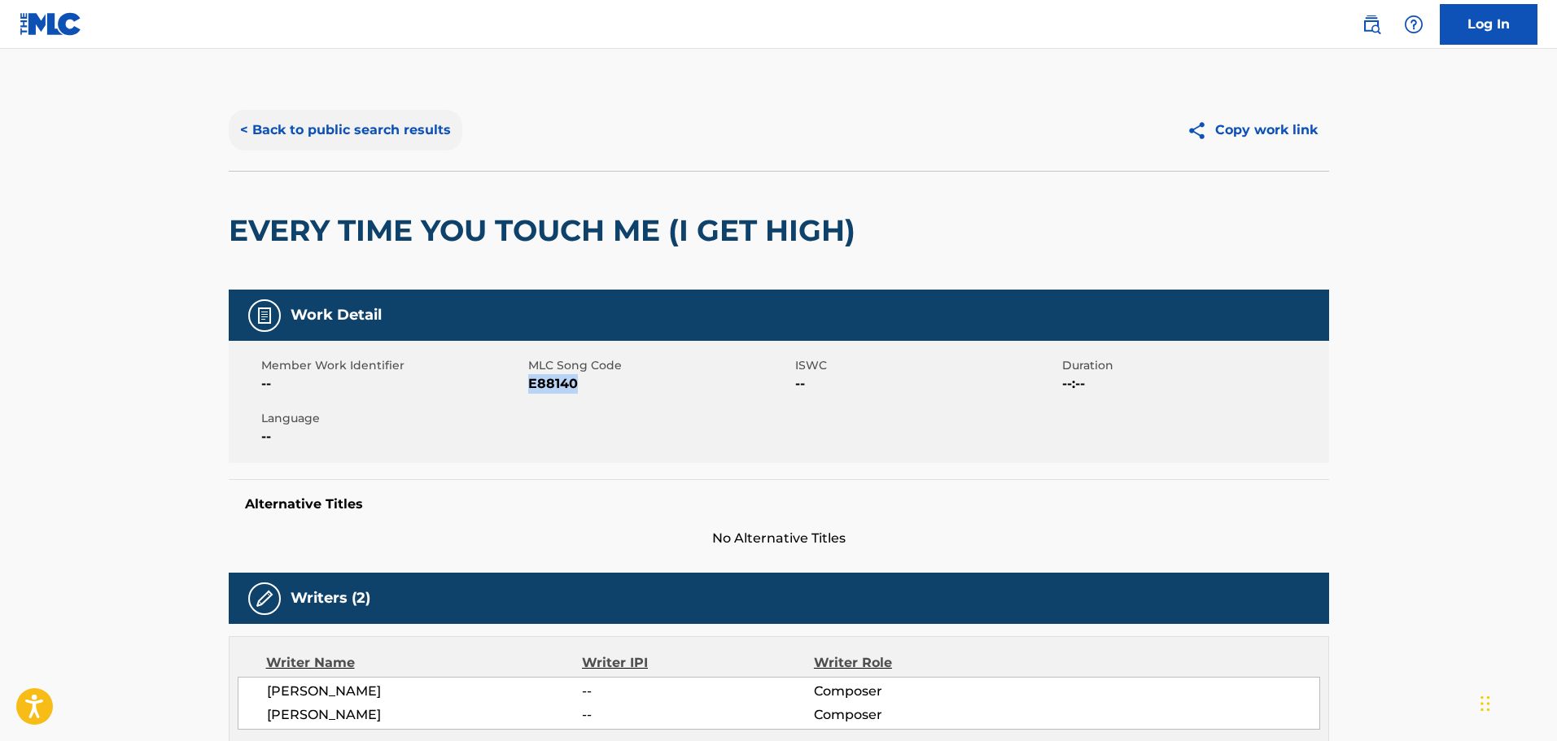
click at [312, 114] on button "< Back to public search results" at bounding box center [346, 130] width 234 height 41
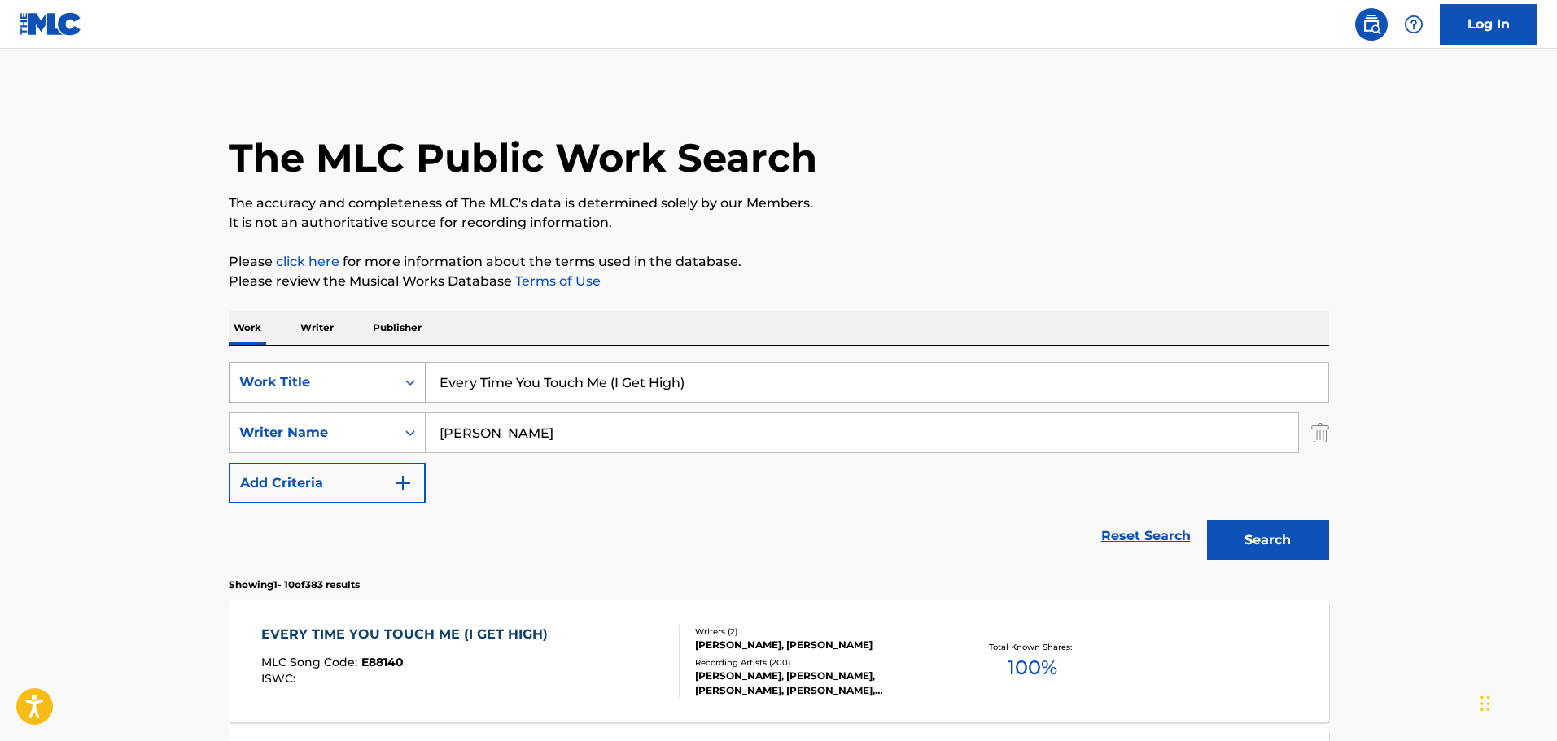
scroll to position [244, 0]
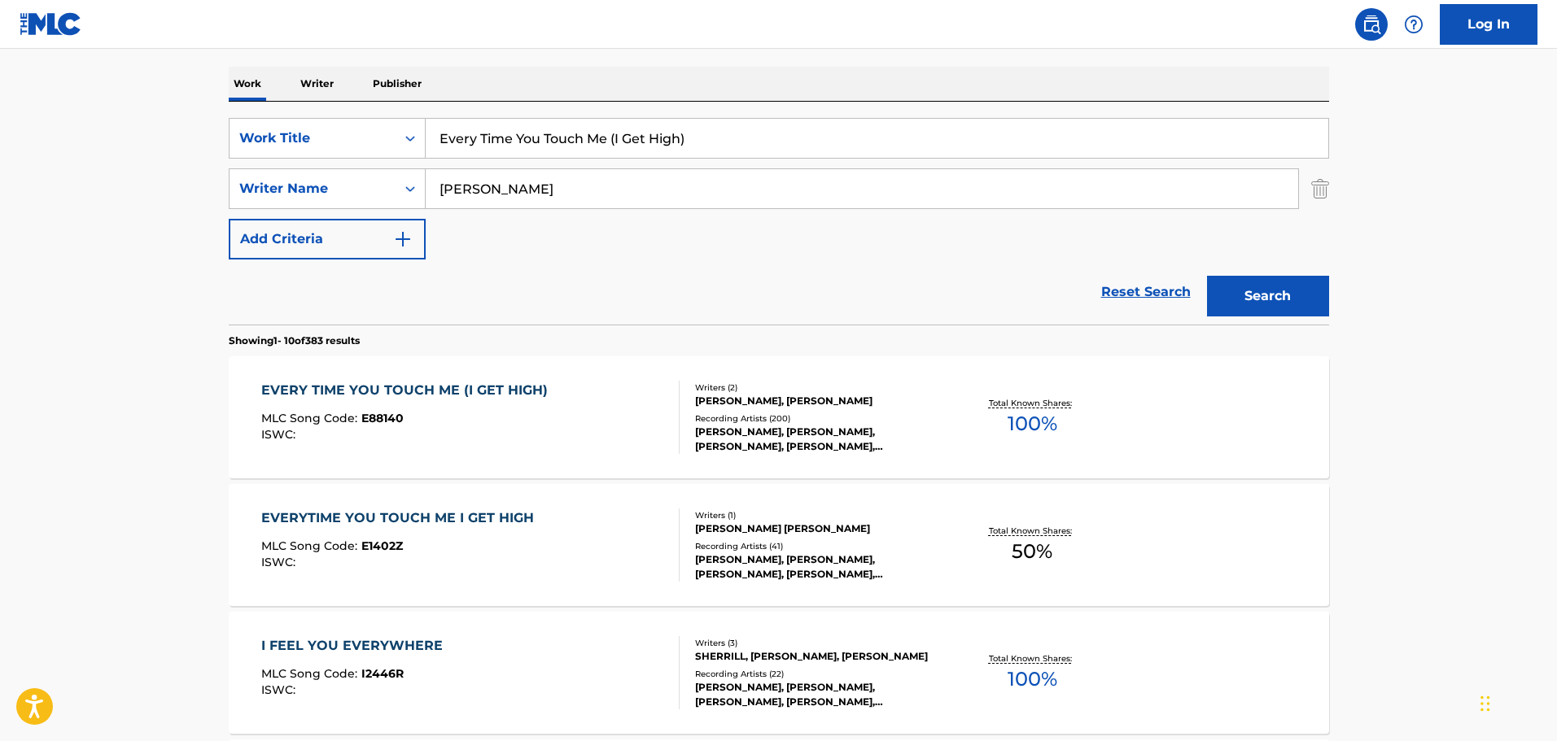
click at [604, 153] on input "Every Time You Touch Me (I Get High)" at bounding box center [877, 138] width 902 height 39
paste input "I Love"
type input "I Love"
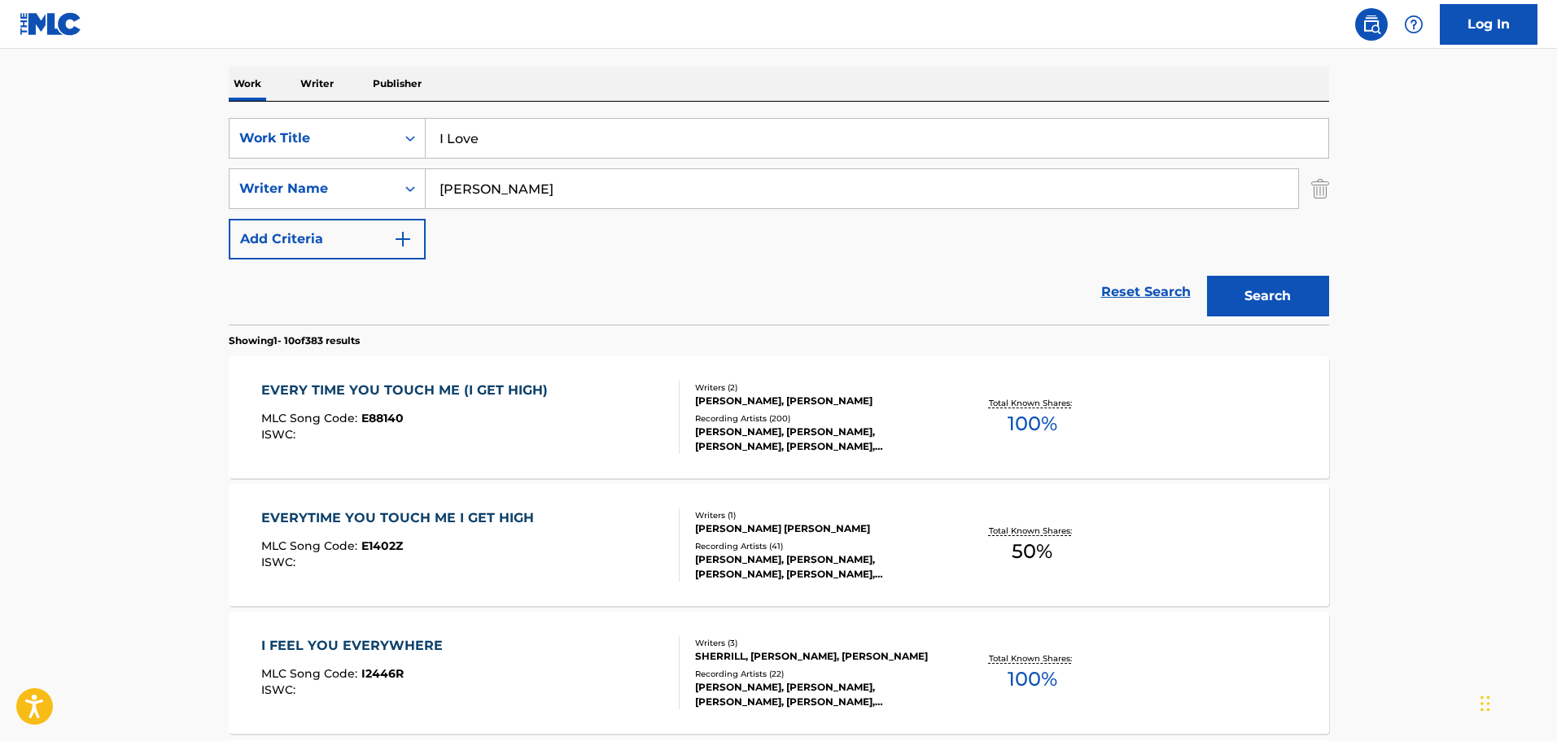
click at [466, 194] on input "[PERSON_NAME]" at bounding box center [862, 188] width 872 height 39
type input "Hall"
click at [1207, 276] on button "Search" at bounding box center [1268, 296] width 122 height 41
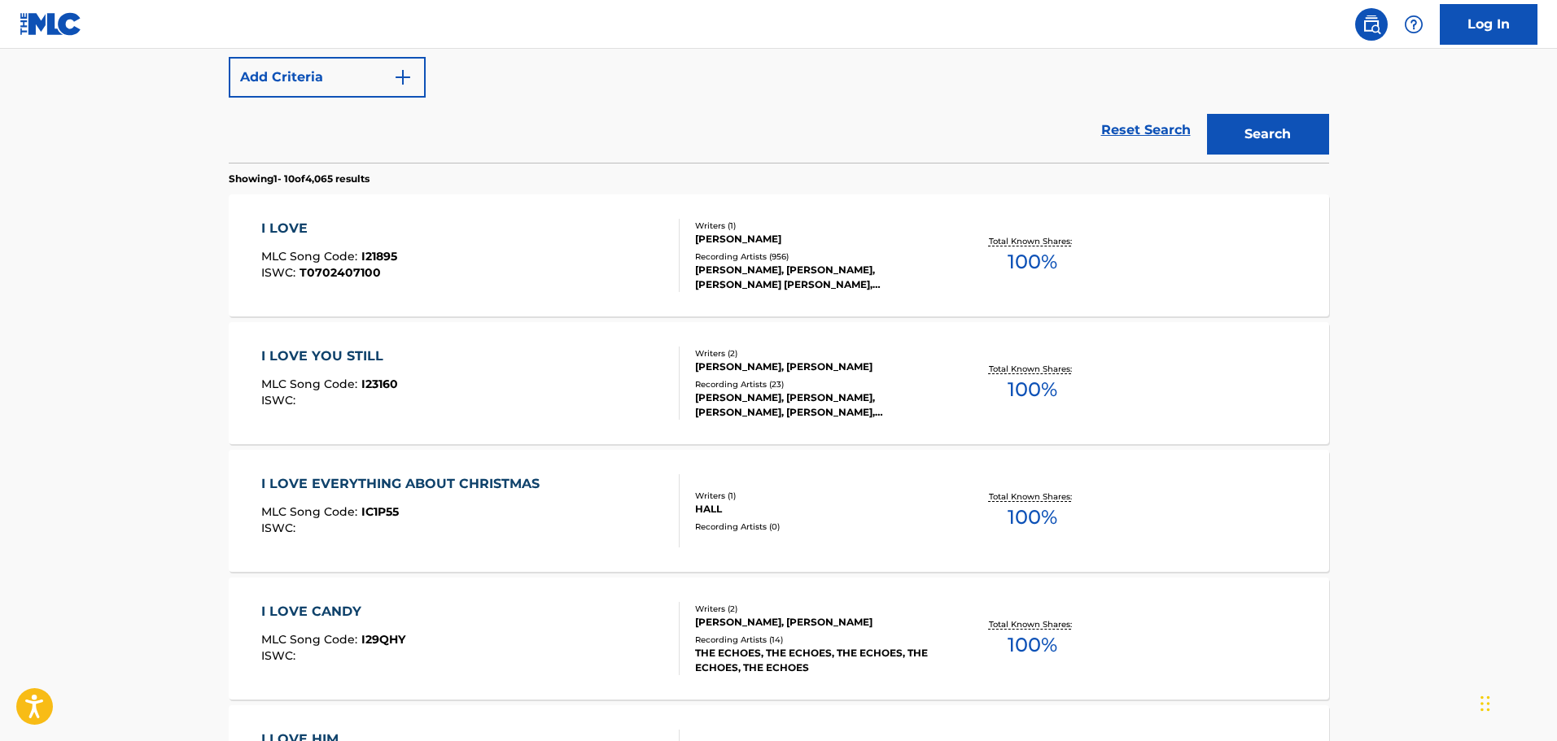
scroll to position [407, 0]
click at [475, 260] on div "I LOVE MLC Song Code : I21895 ISWC : T0702407100" at bounding box center [470, 254] width 418 height 73
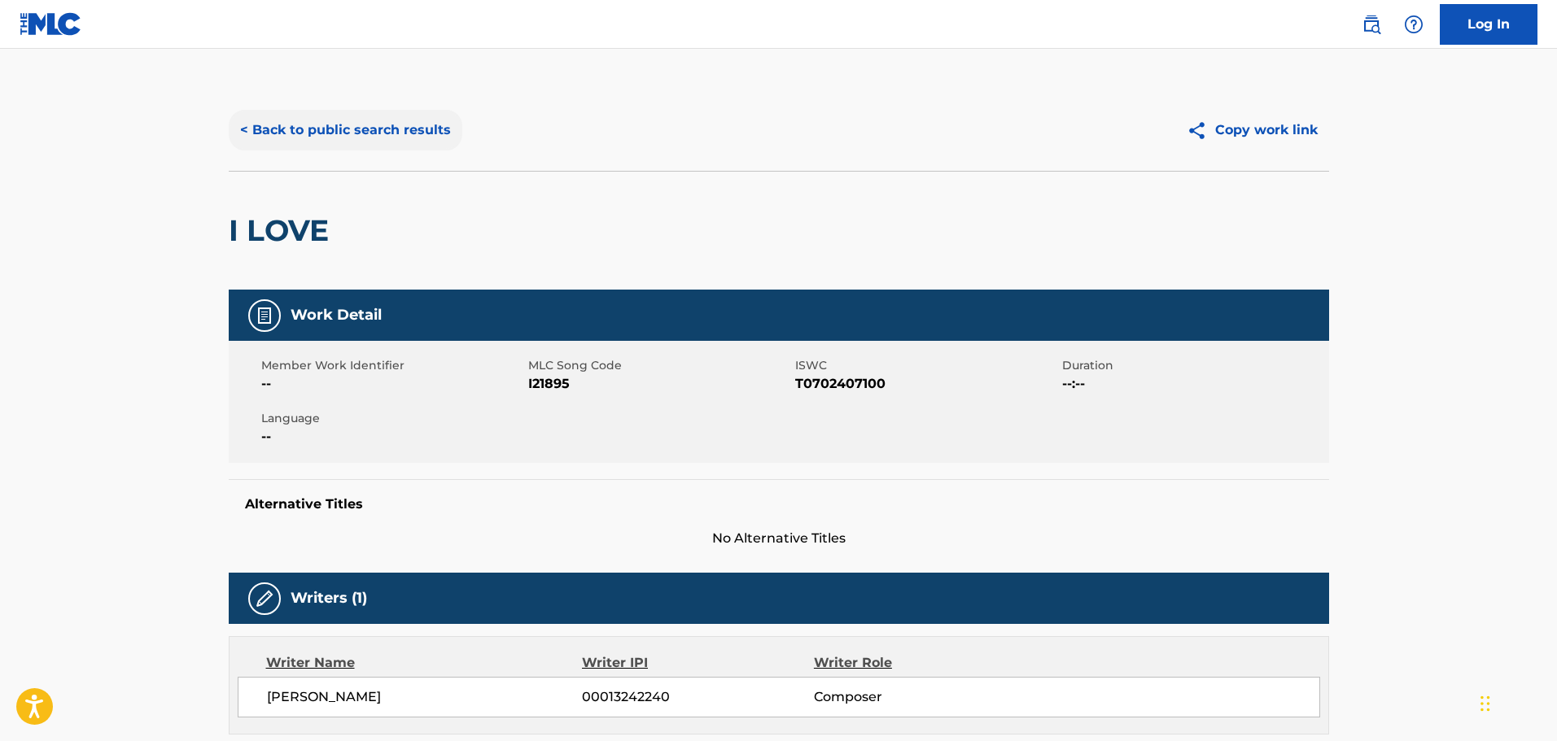
click at [323, 121] on button "< Back to public search results" at bounding box center [346, 130] width 234 height 41
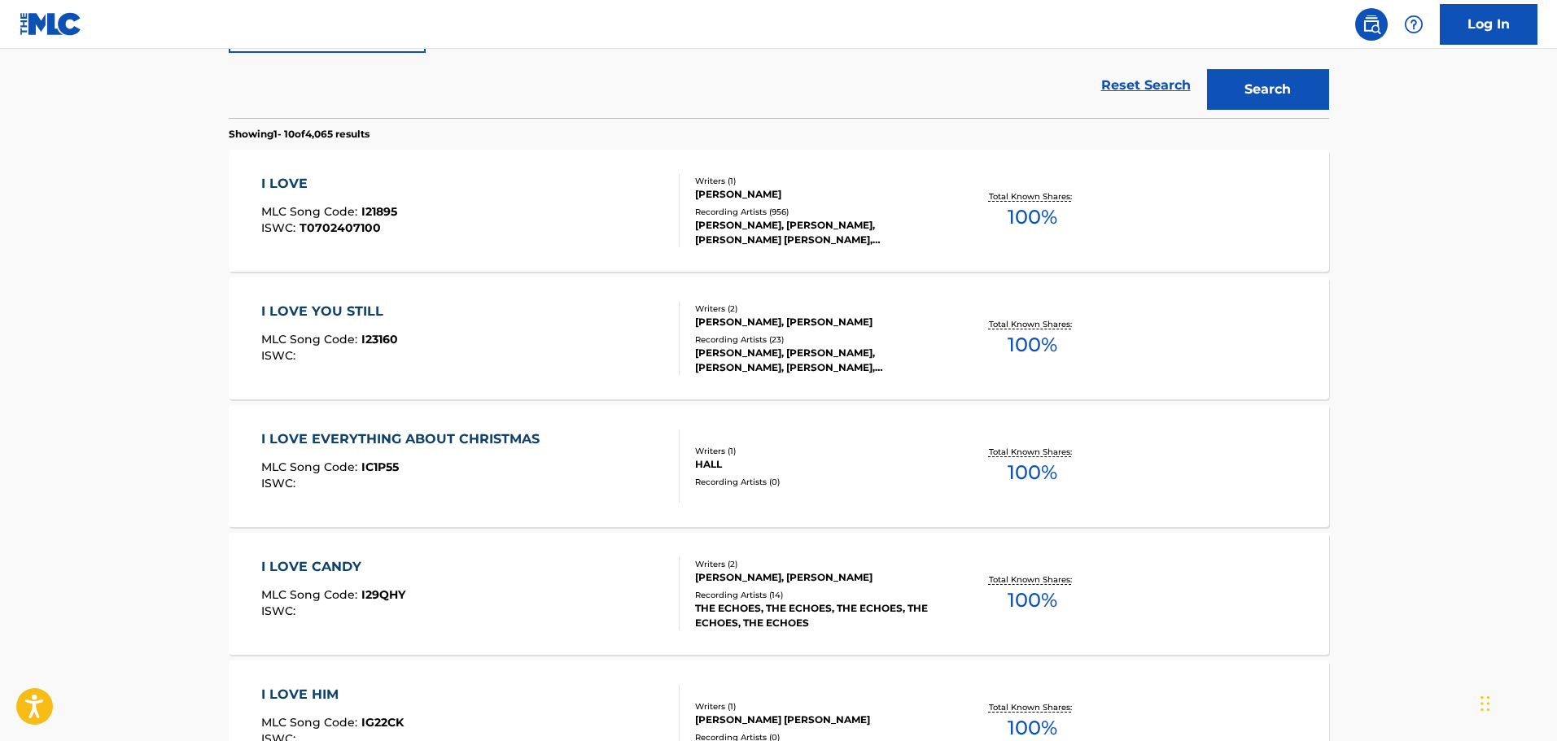
scroll to position [256, 0]
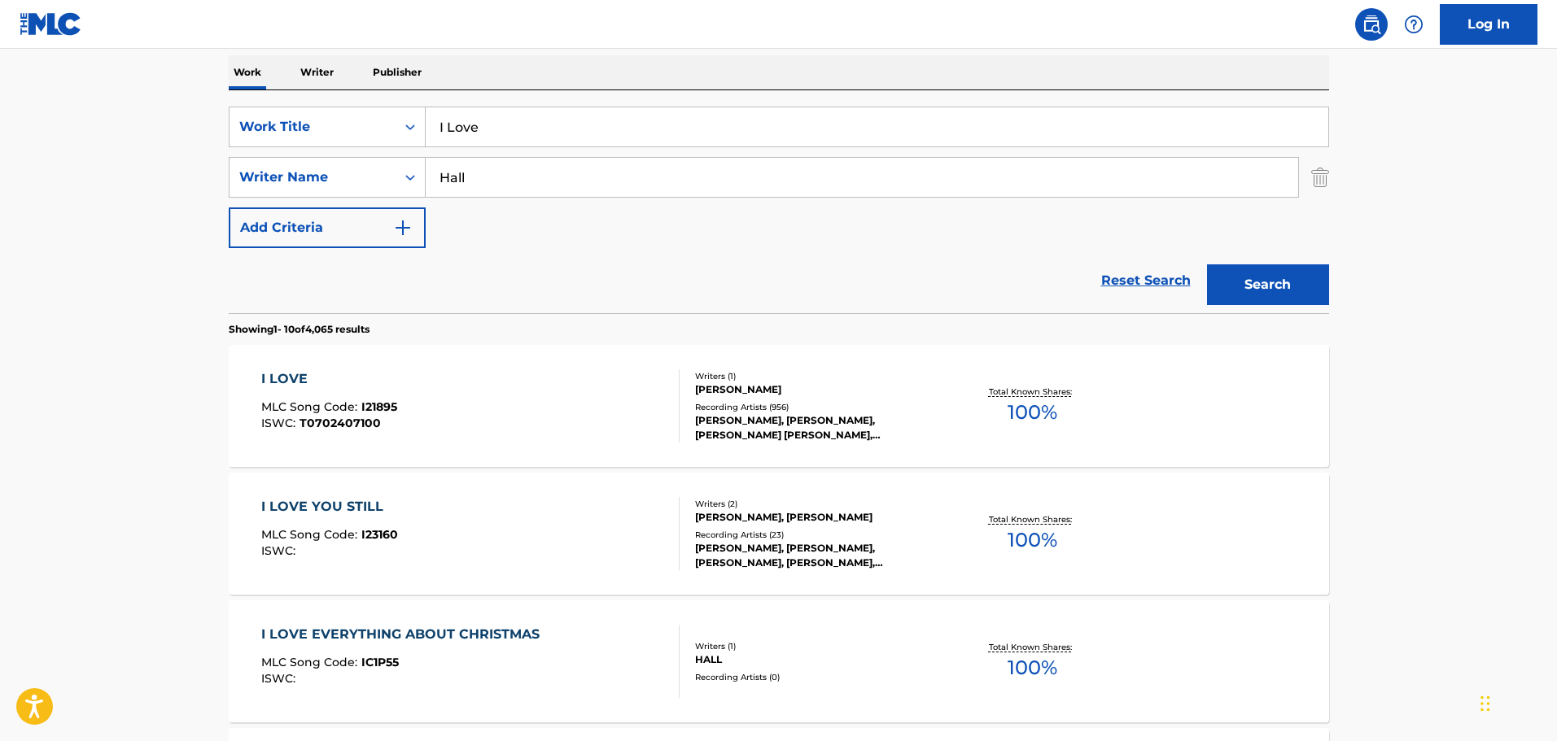
click at [461, 125] on input "I Love" at bounding box center [877, 126] width 902 height 39
paste input "At Seventeen"
type input "At Seventeen"
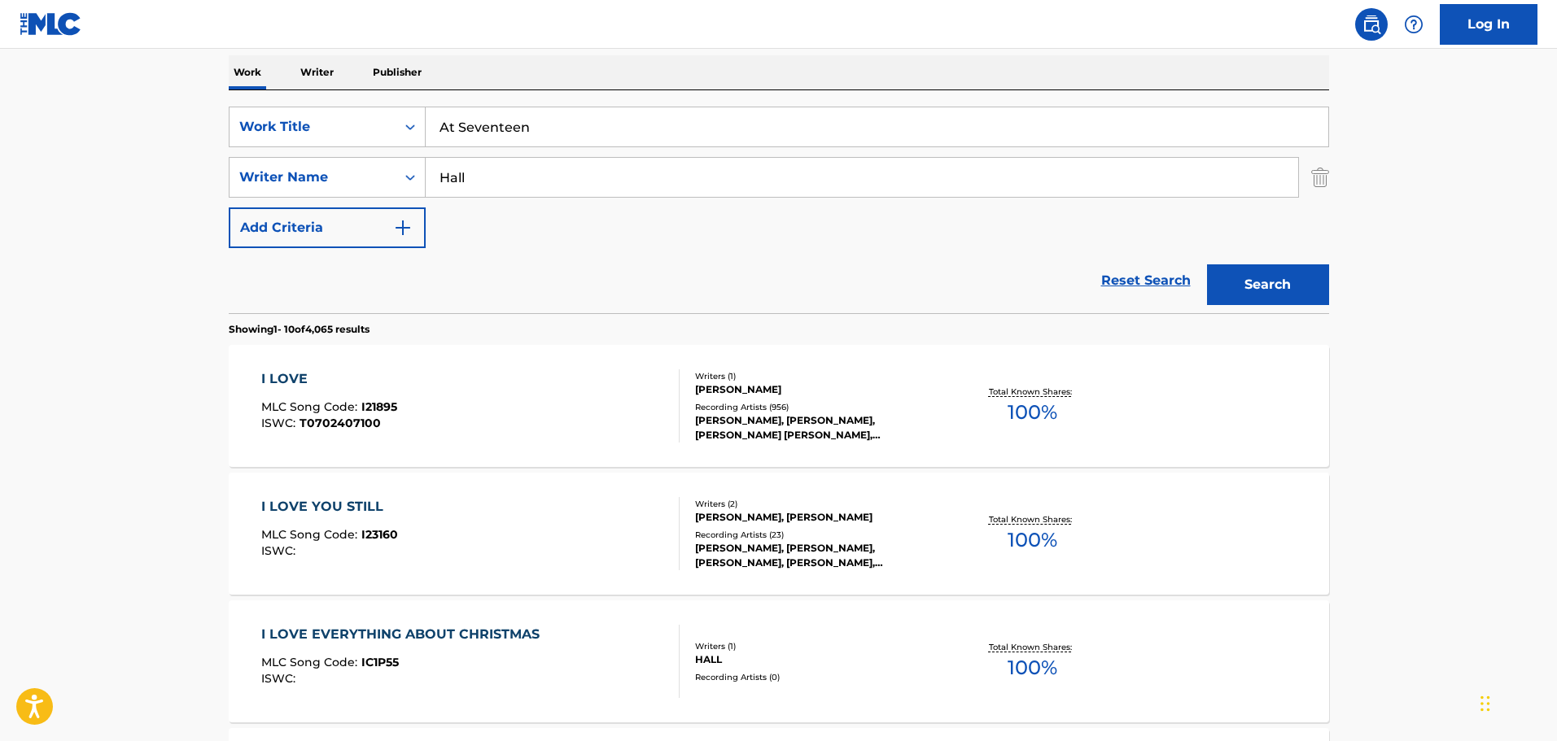
click at [461, 183] on input "Hall" at bounding box center [862, 177] width 872 height 39
type input "[PERSON_NAME]"
click at [1207, 264] on button "Search" at bounding box center [1268, 284] width 122 height 41
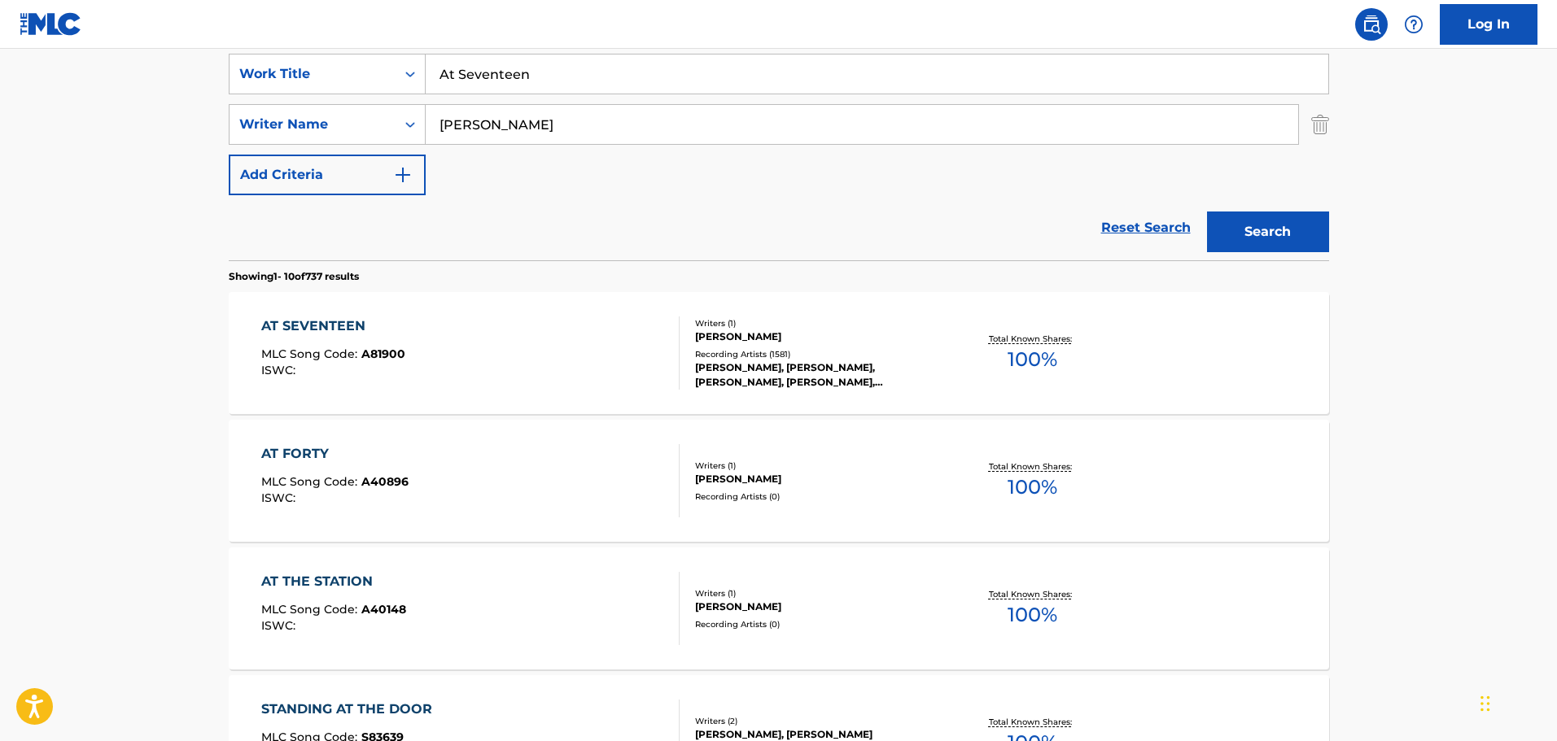
scroll to position [337, 0]
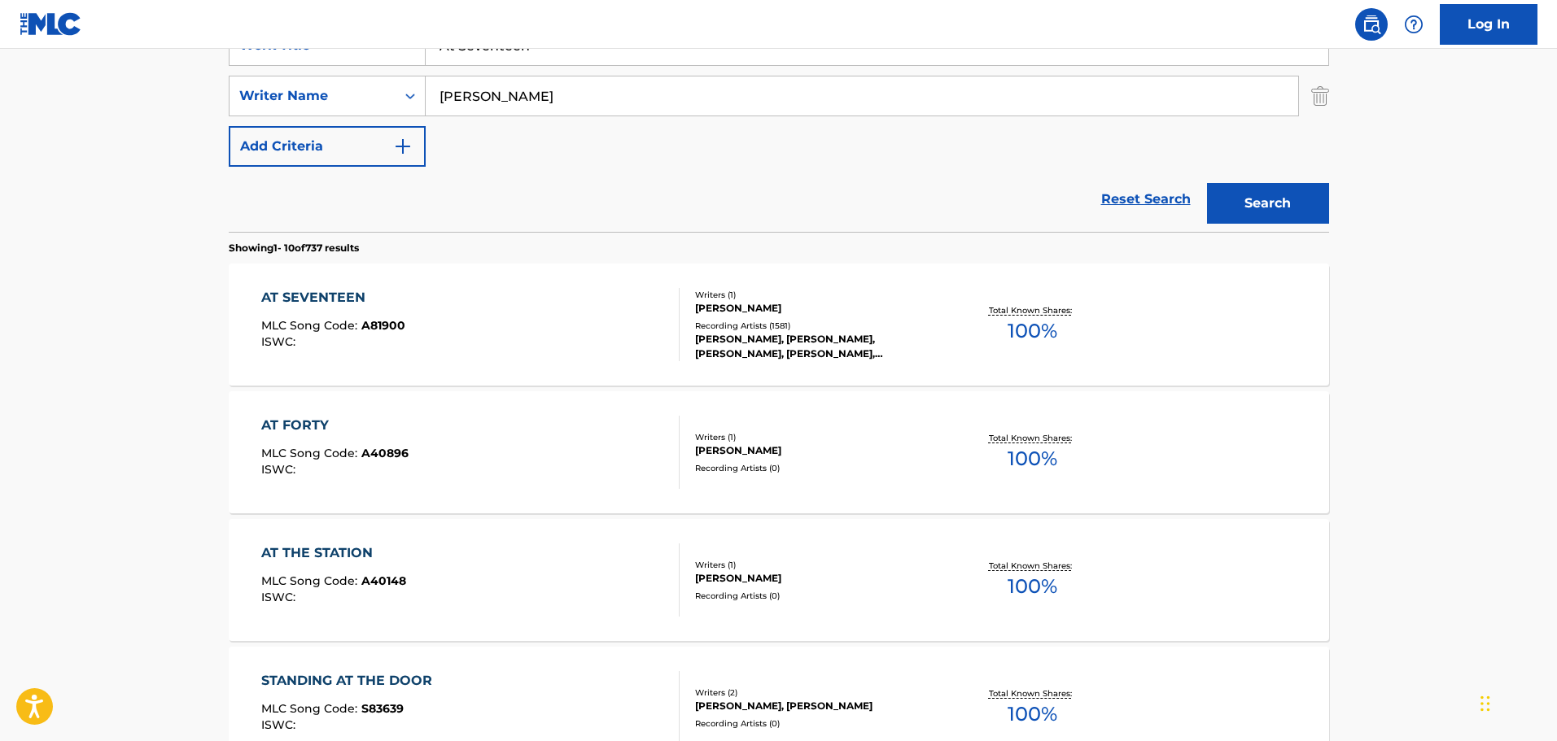
click at [551, 328] on div "AT SEVENTEEN MLC Song Code : A81900 ISWC :" at bounding box center [470, 324] width 418 height 73
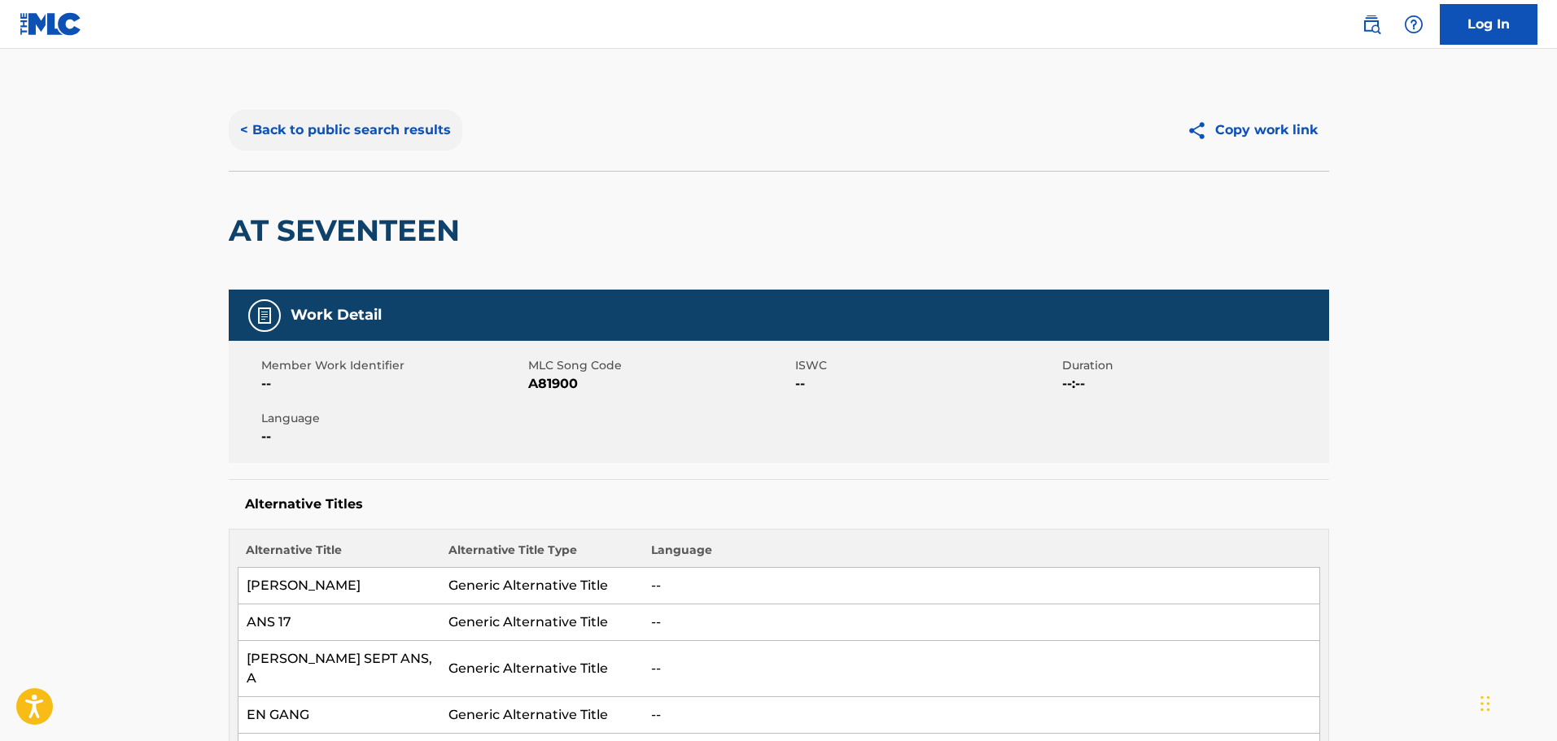
click at [289, 124] on button "< Back to public search results" at bounding box center [346, 130] width 234 height 41
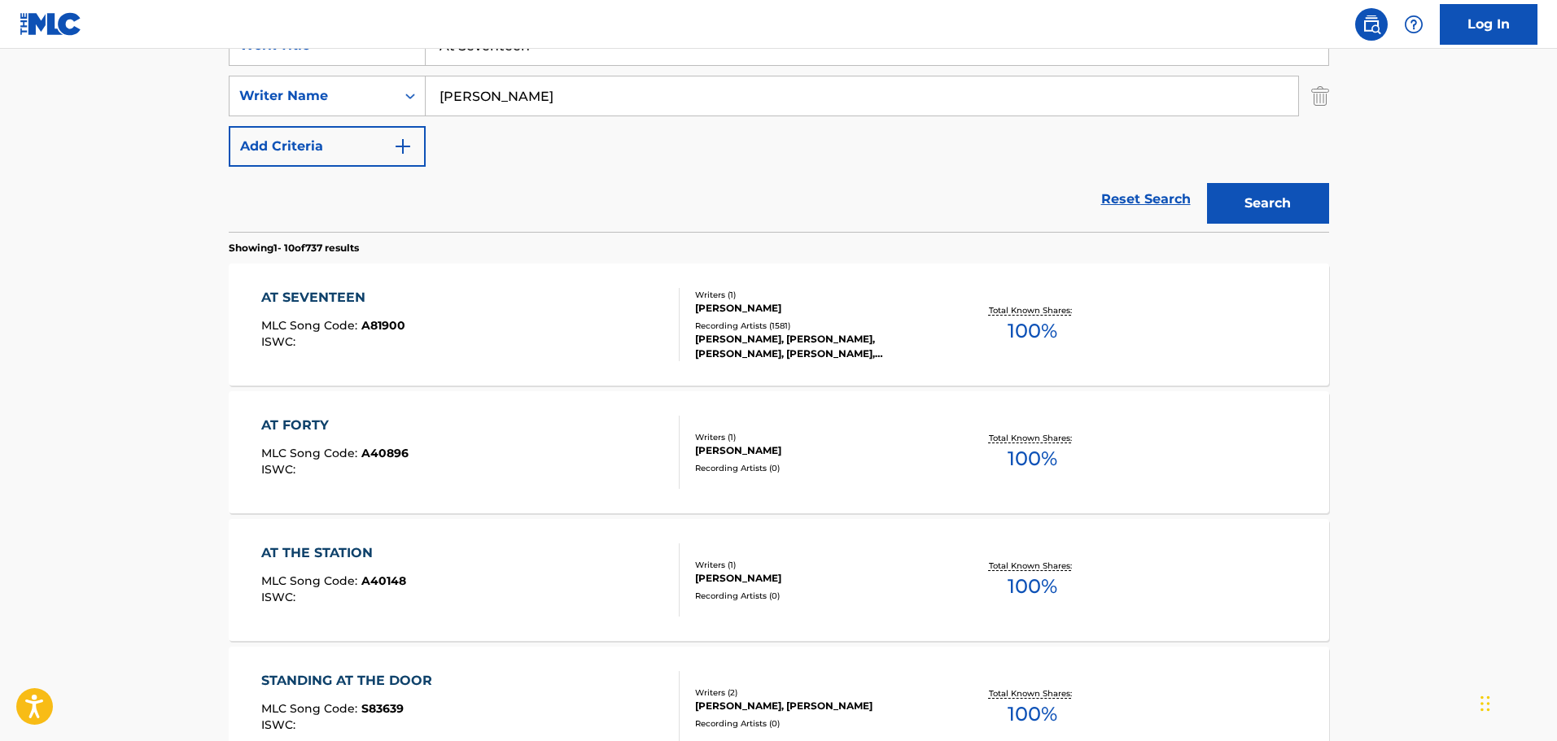
click at [488, 62] on input "At Seventeen" at bounding box center [877, 45] width 902 height 39
paste input "Love Won't Let Me Wait"
type input "Love Won't Let Me Wait"
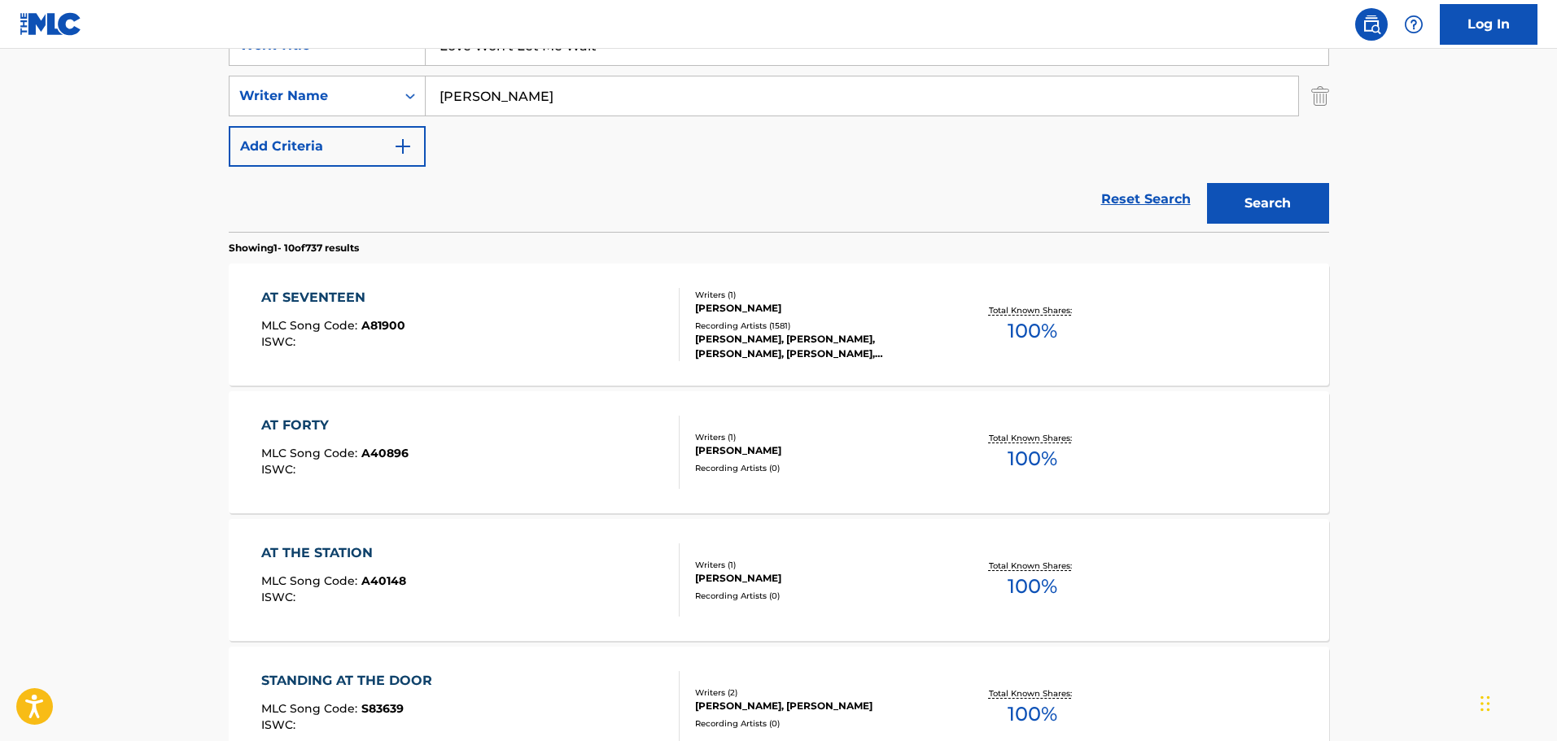
click at [448, 104] on input "[PERSON_NAME]" at bounding box center [862, 95] width 872 height 39
type input "[PERSON_NAME]"
click at [1207, 183] on button "Search" at bounding box center [1268, 203] width 122 height 41
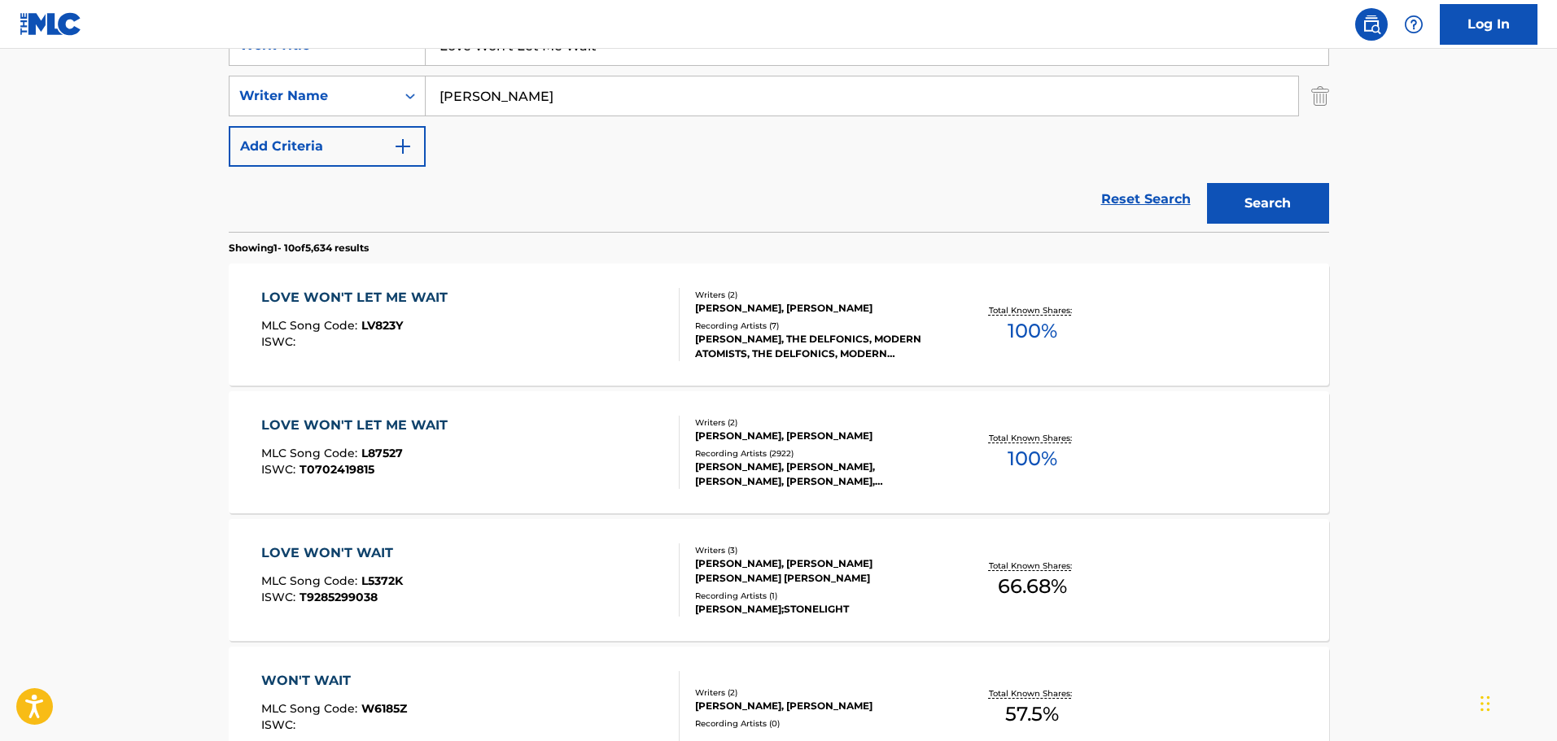
click at [352, 461] on div "MLC Song Code : L87527" at bounding box center [358, 456] width 194 height 16
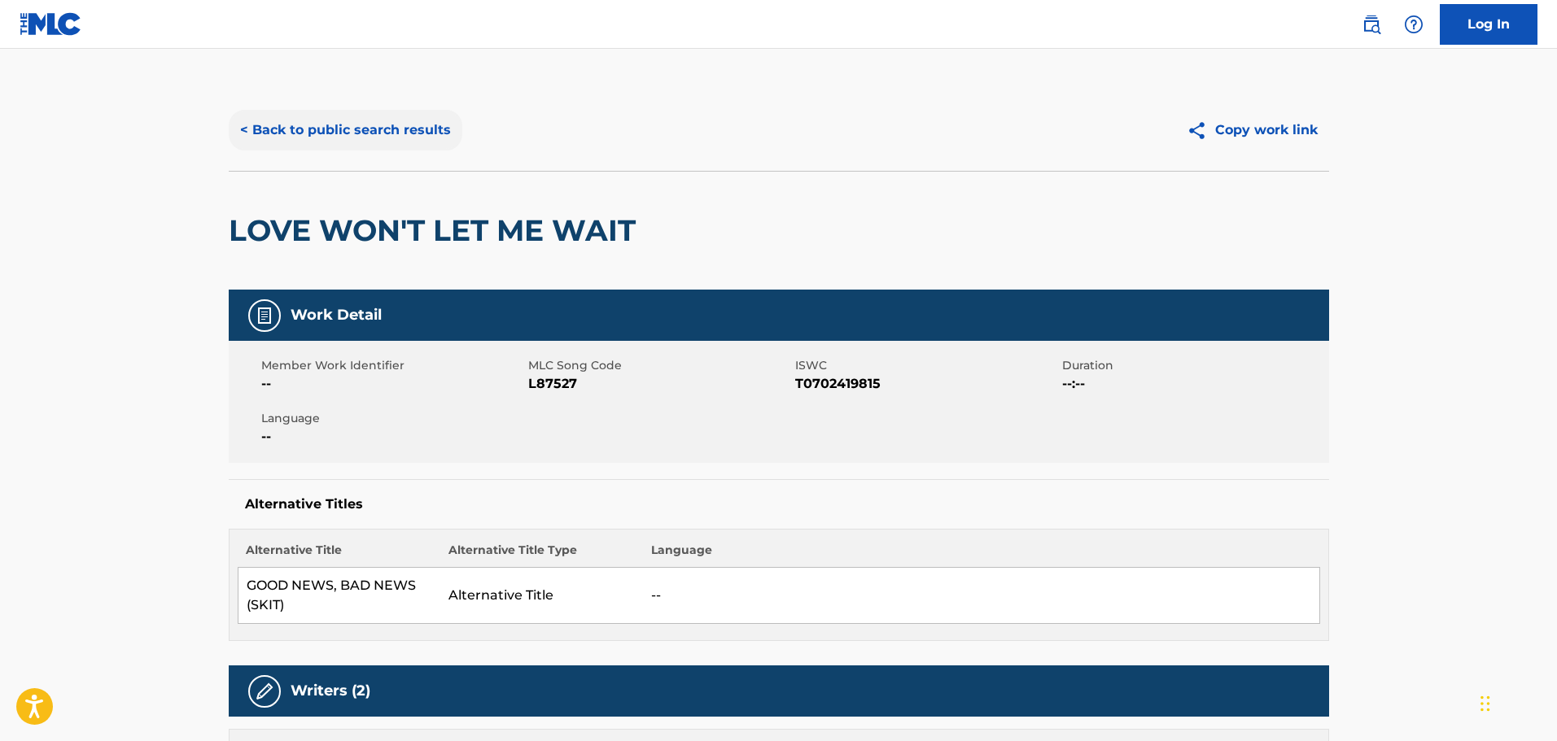
click at [393, 119] on button "< Back to public search results" at bounding box center [346, 130] width 234 height 41
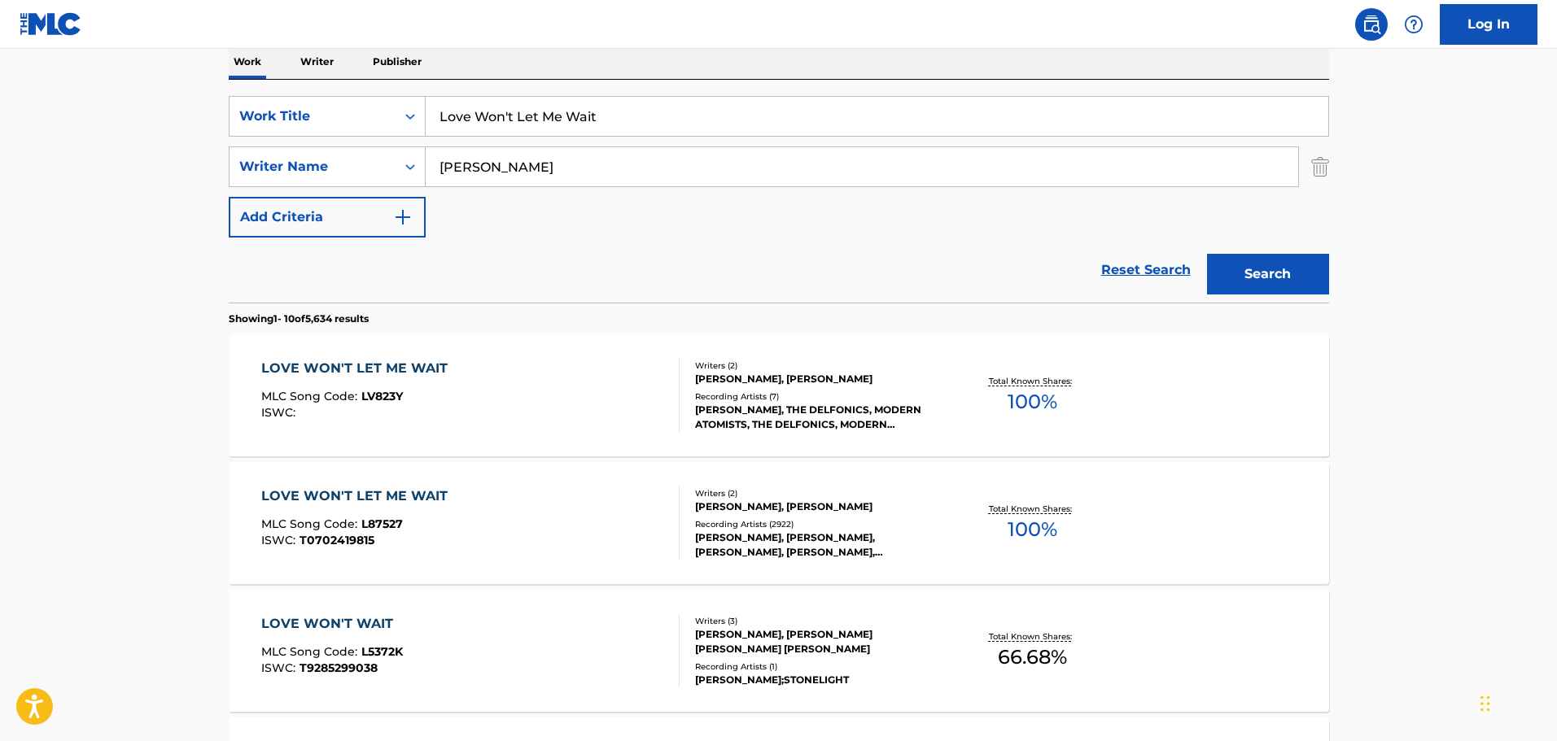
scroll to position [174, 0]
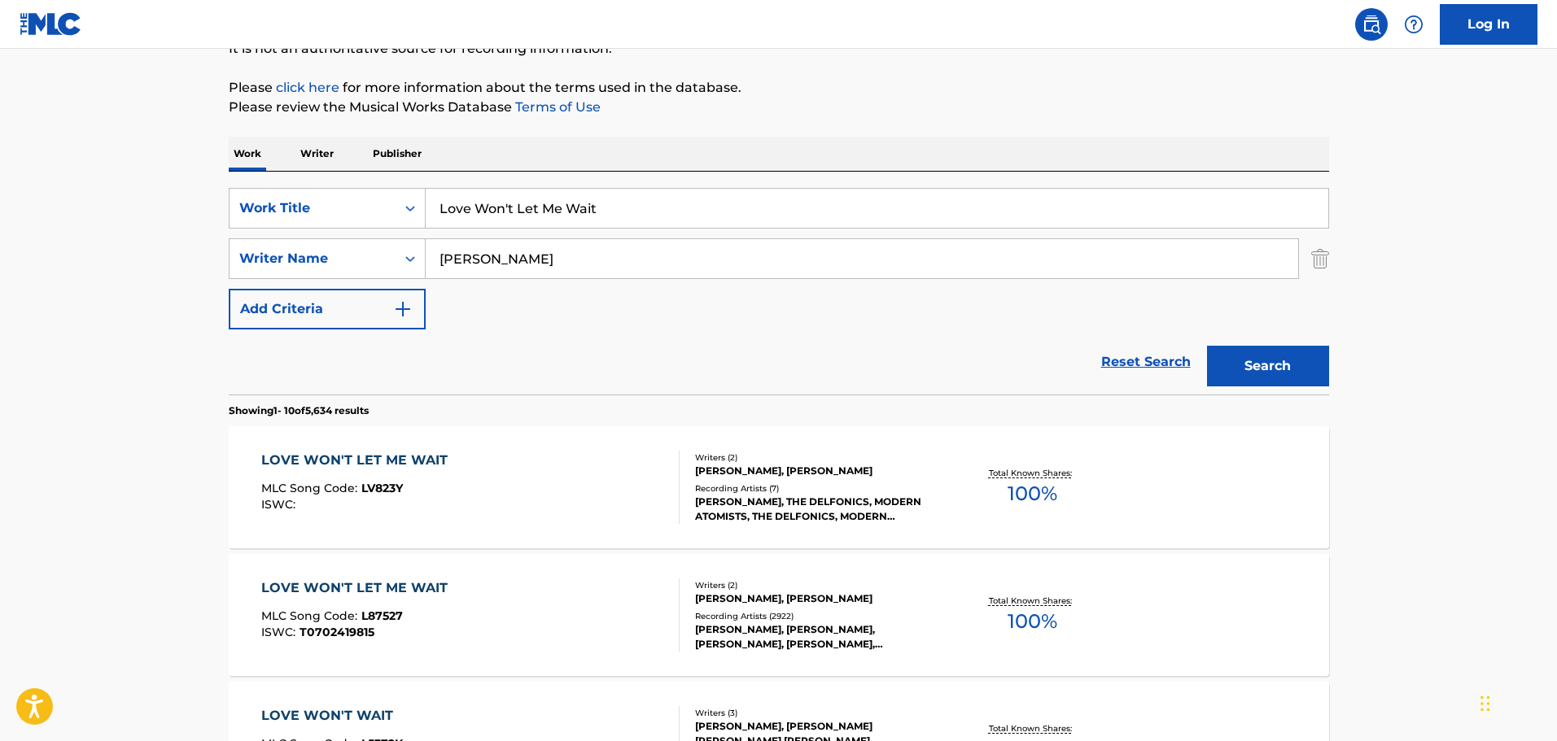
click at [504, 203] on input "Love Won't Let Me Wait" at bounding box center [877, 208] width 902 height 39
paste input "Your Love's Return (Song for [PERSON_NAME])"
type input "Your Love's Return (Song for [PERSON_NAME])"
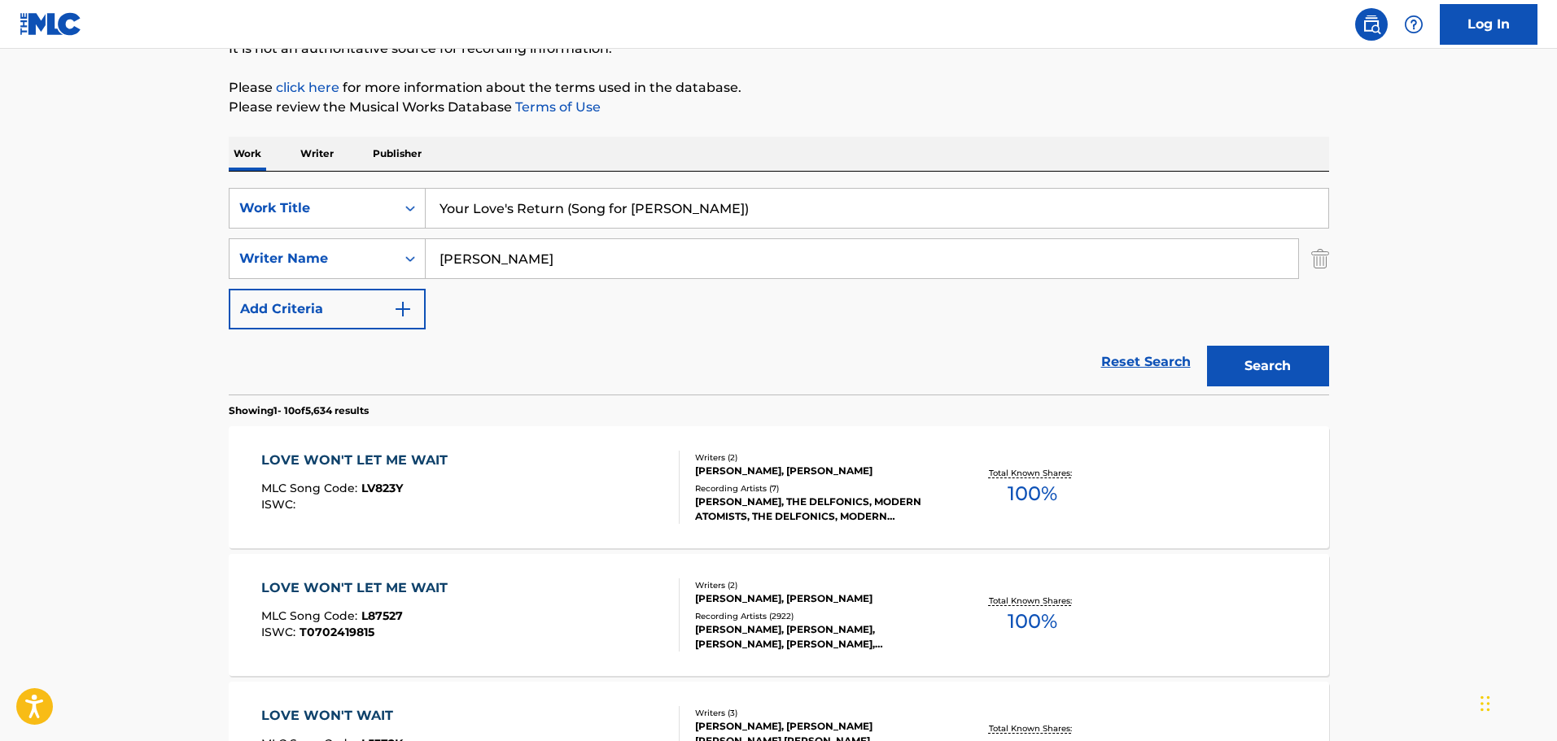
click at [475, 262] on input "[PERSON_NAME]" at bounding box center [862, 258] width 872 height 39
type input "[PERSON_NAME]"
click at [1207, 346] on button "Search" at bounding box center [1268, 366] width 122 height 41
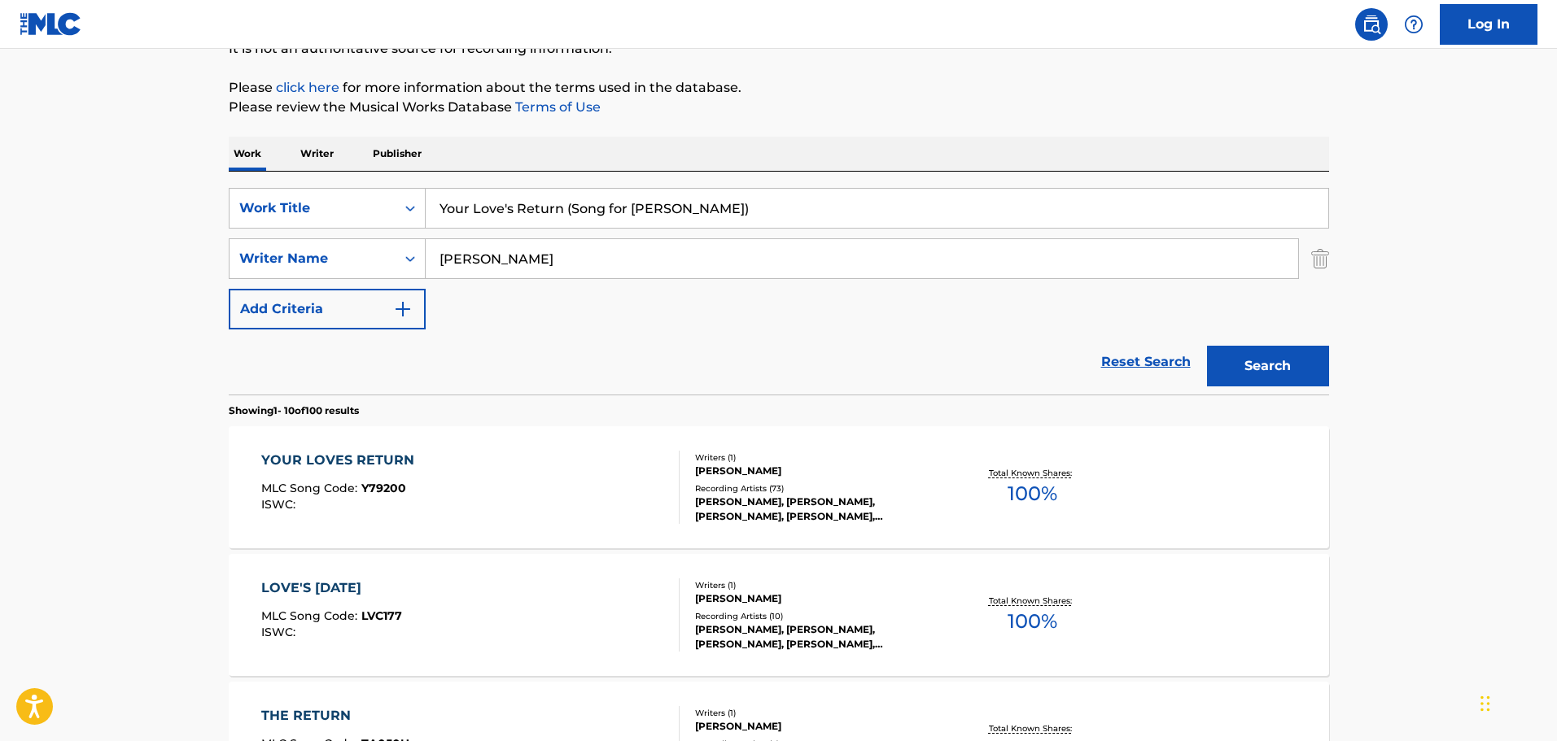
click at [531, 478] on div "YOUR LOVES RETURN MLC Song Code : Y79200 ISWC :" at bounding box center [470, 487] width 418 height 73
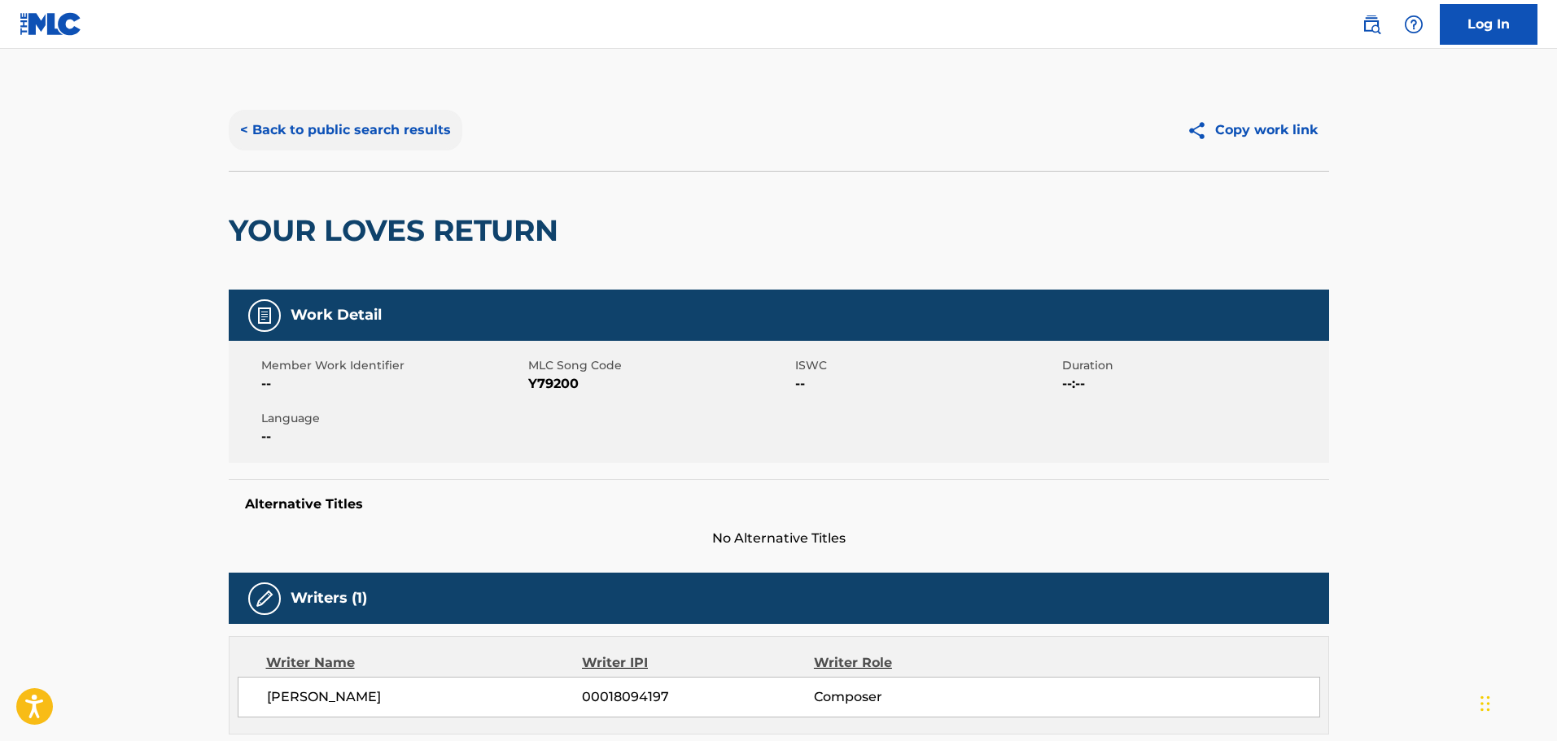
click at [362, 137] on button "< Back to public search results" at bounding box center [346, 130] width 234 height 41
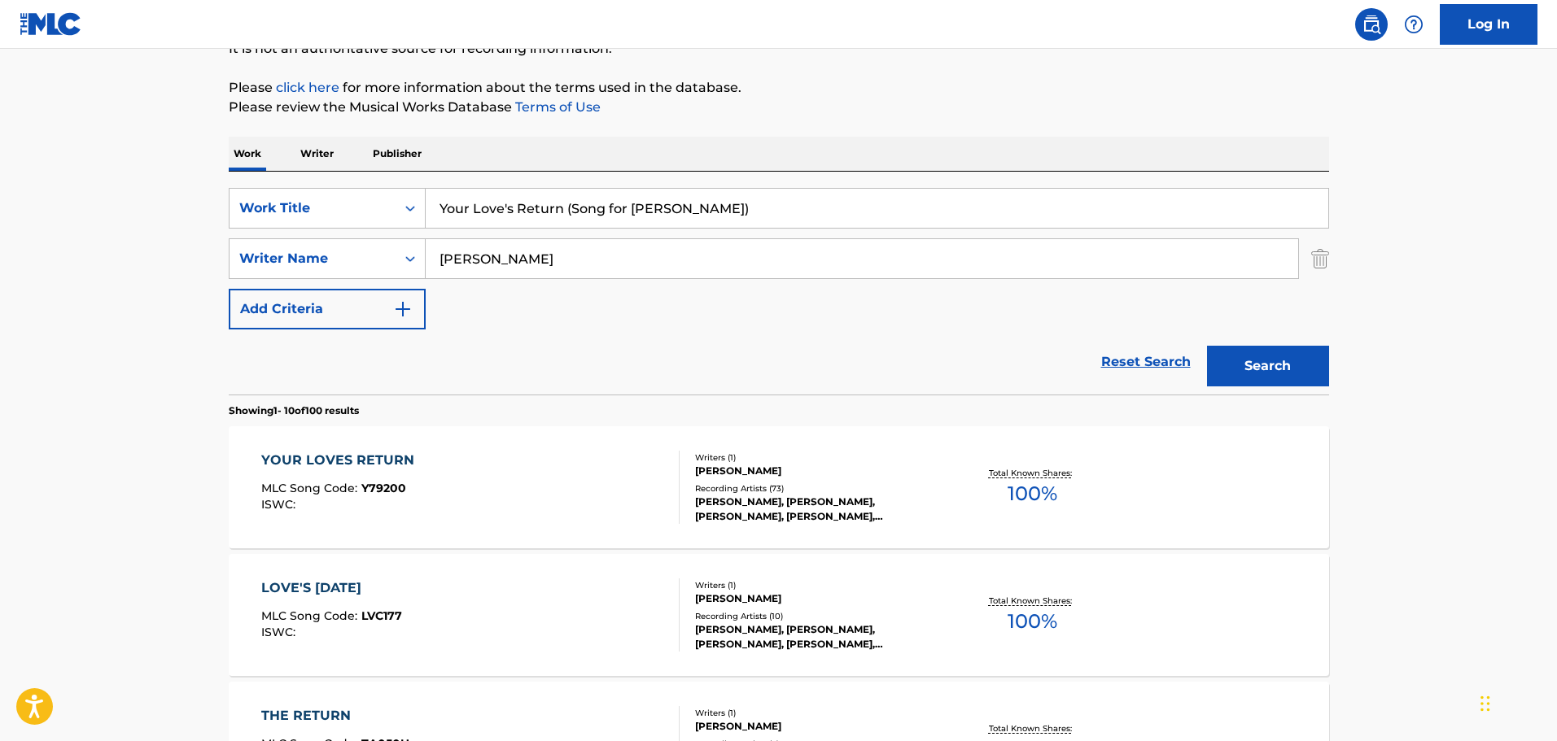
click at [502, 204] on input "Your Love's Return (Song for [PERSON_NAME])" at bounding box center [877, 208] width 902 height 39
paste input "(Hey, Won't You Play) Another Somebody Done Somebody Wrong Song"
type input "(Hey, Won't You Play) Another Somebody Done Somebody Wrong Song"
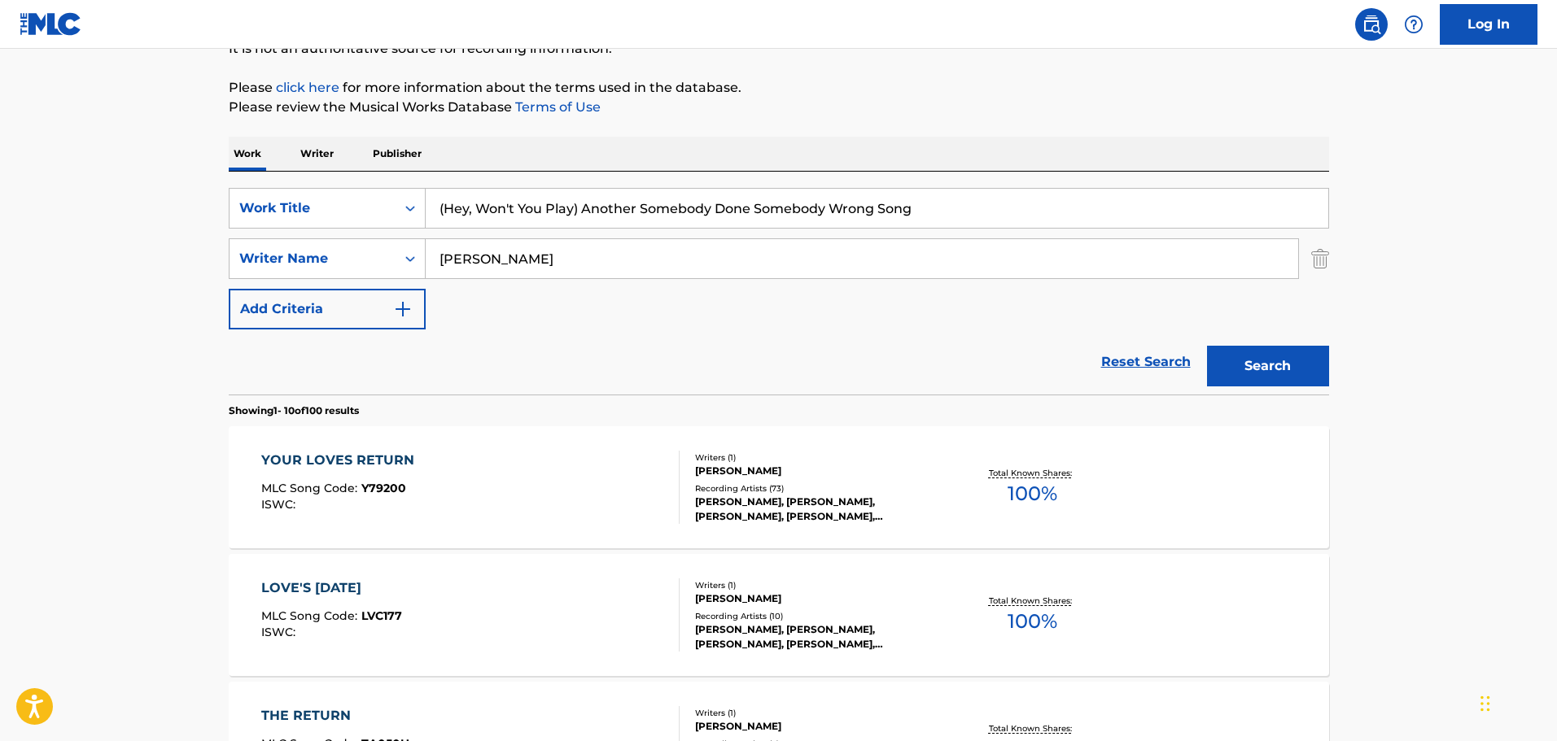
click at [451, 251] on input "[PERSON_NAME]" at bounding box center [862, 258] width 872 height 39
type input "[DEMOGRAPHIC_DATA]"
click at [1207, 346] on button "Search" at bounding box center [1268, 366] width 122 height 41
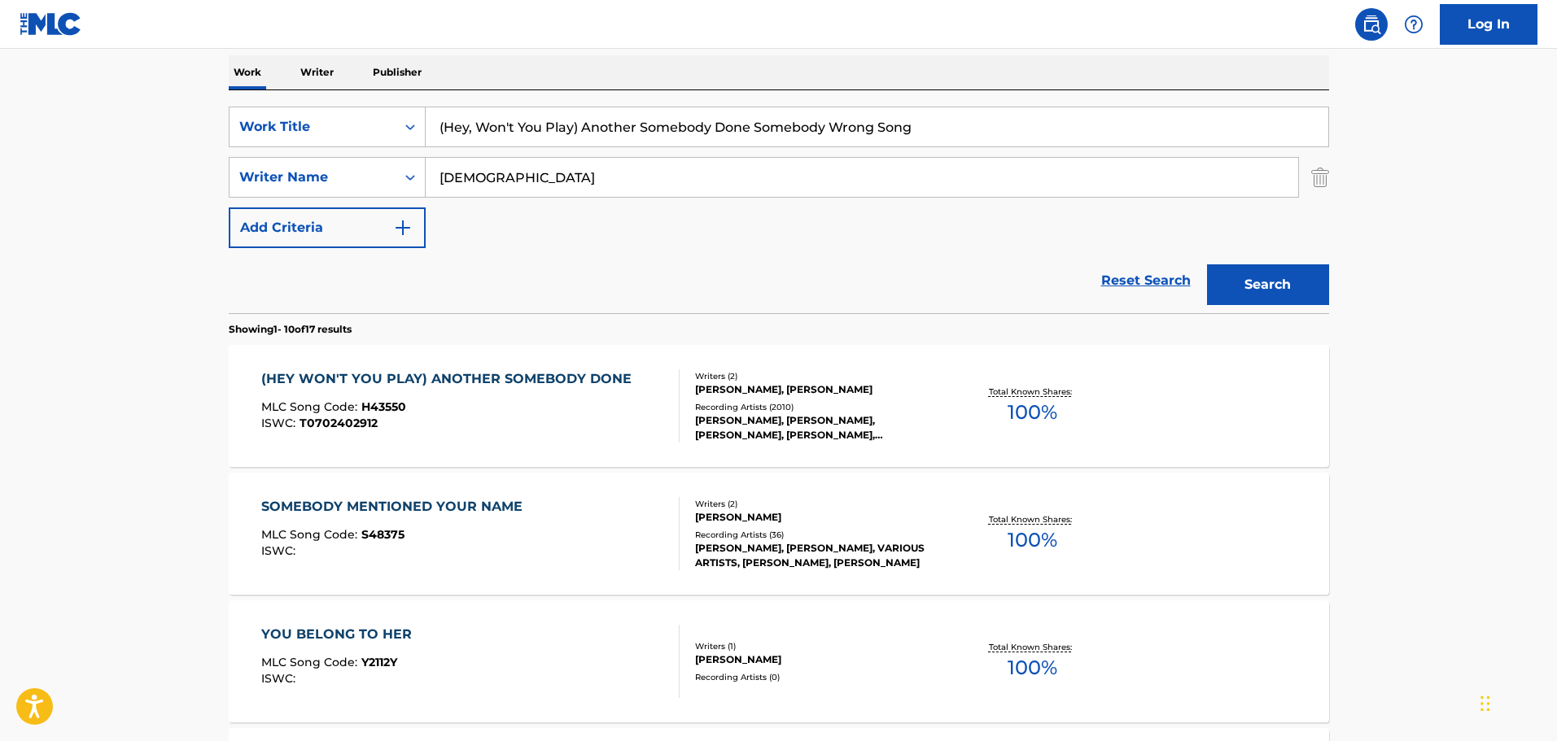
click at [544, 388] on div "(HEY WON'T YOU PLAY) ANOTHER SOMEBODY DONE" at bounding box center [450, 379] width 378 height 20
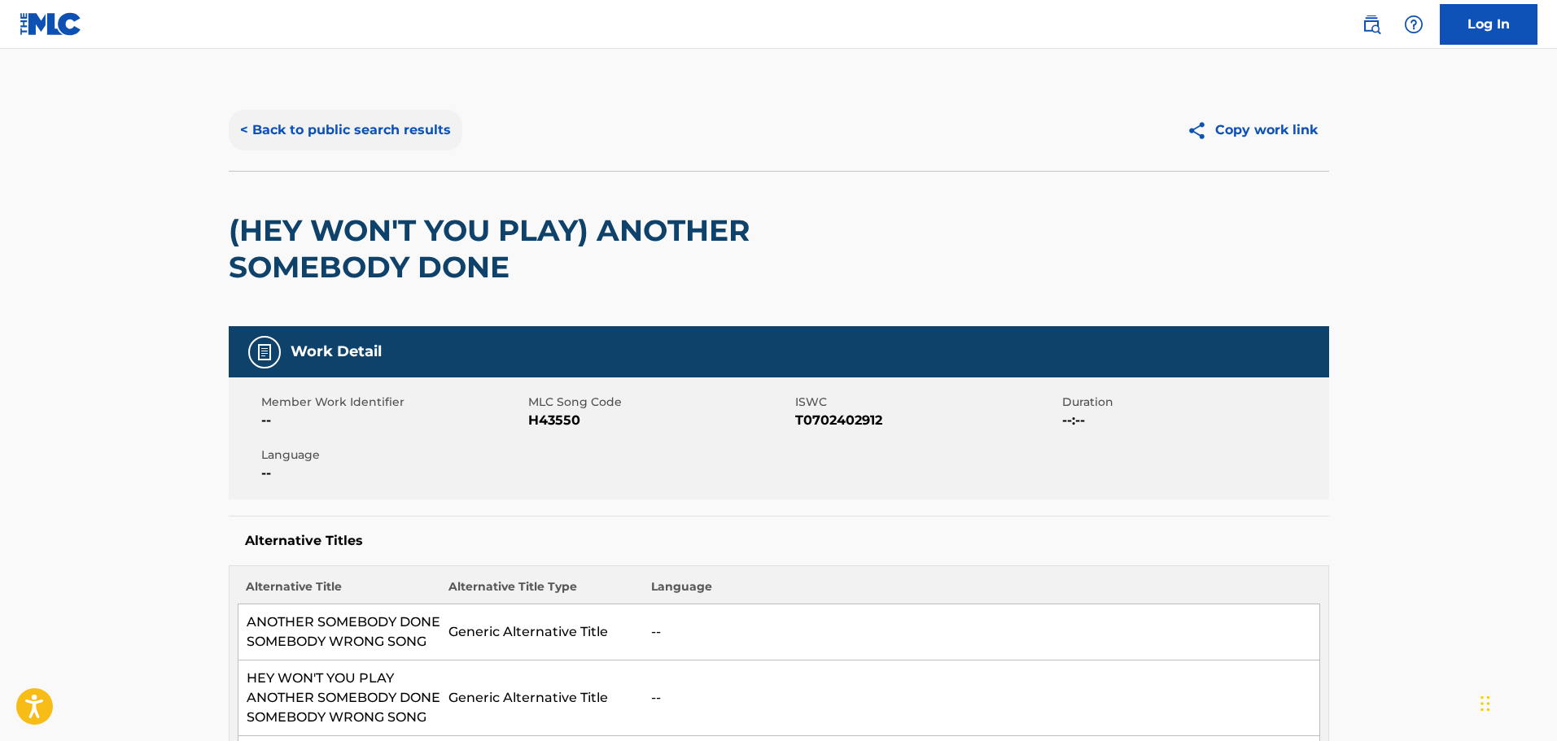
click at [334, 125] on button "< Back to public search results" at bounding box center [346, 130] width 234 height 41
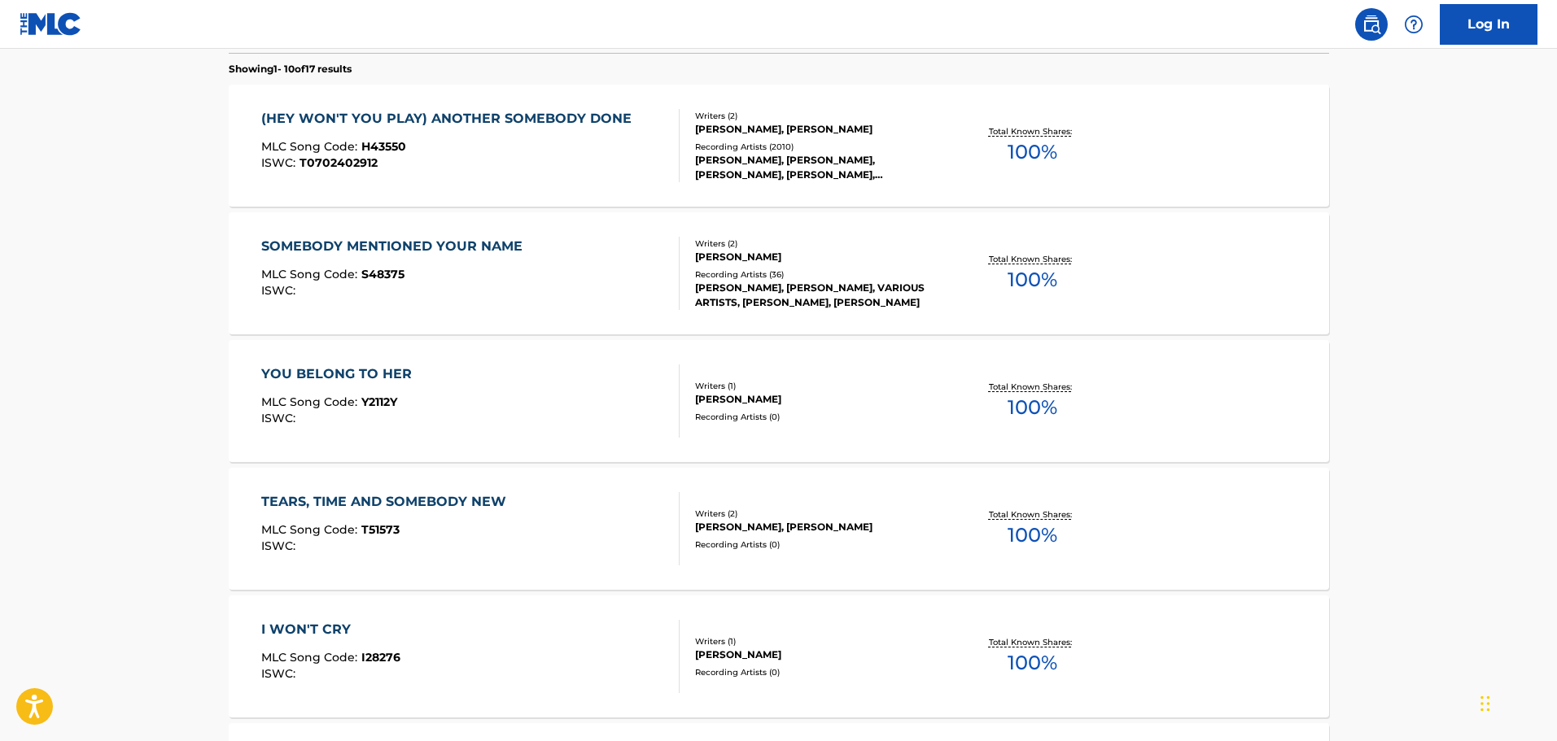
scroll to position [256, 0]
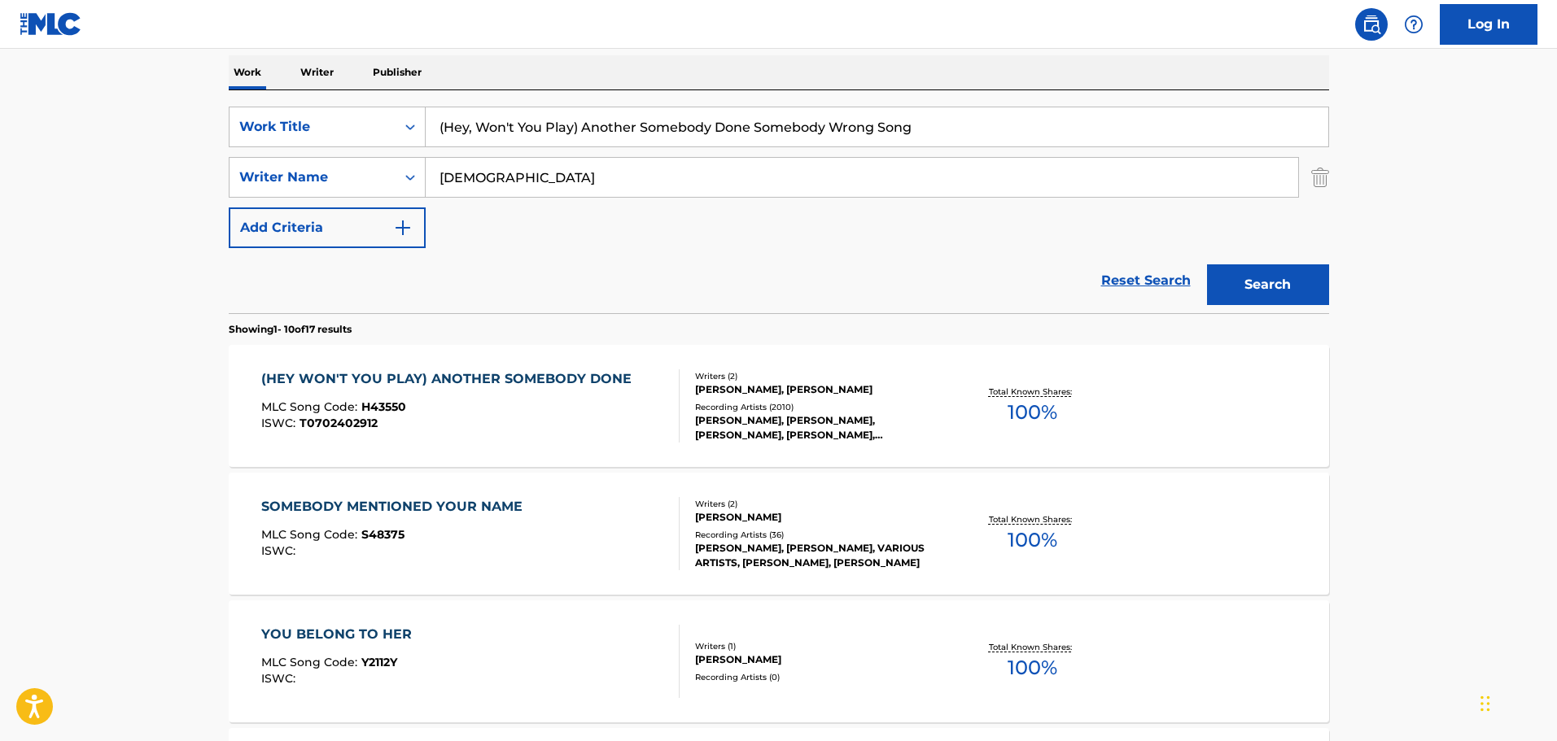
click at [409, 432] on div "(HEY WON'T YOU PLAY) ANOTHER SOMEBODY DONE MLC Song Code : H43550 ISWC : T07024…" at bounding box center [450, 405] width 378 height 73
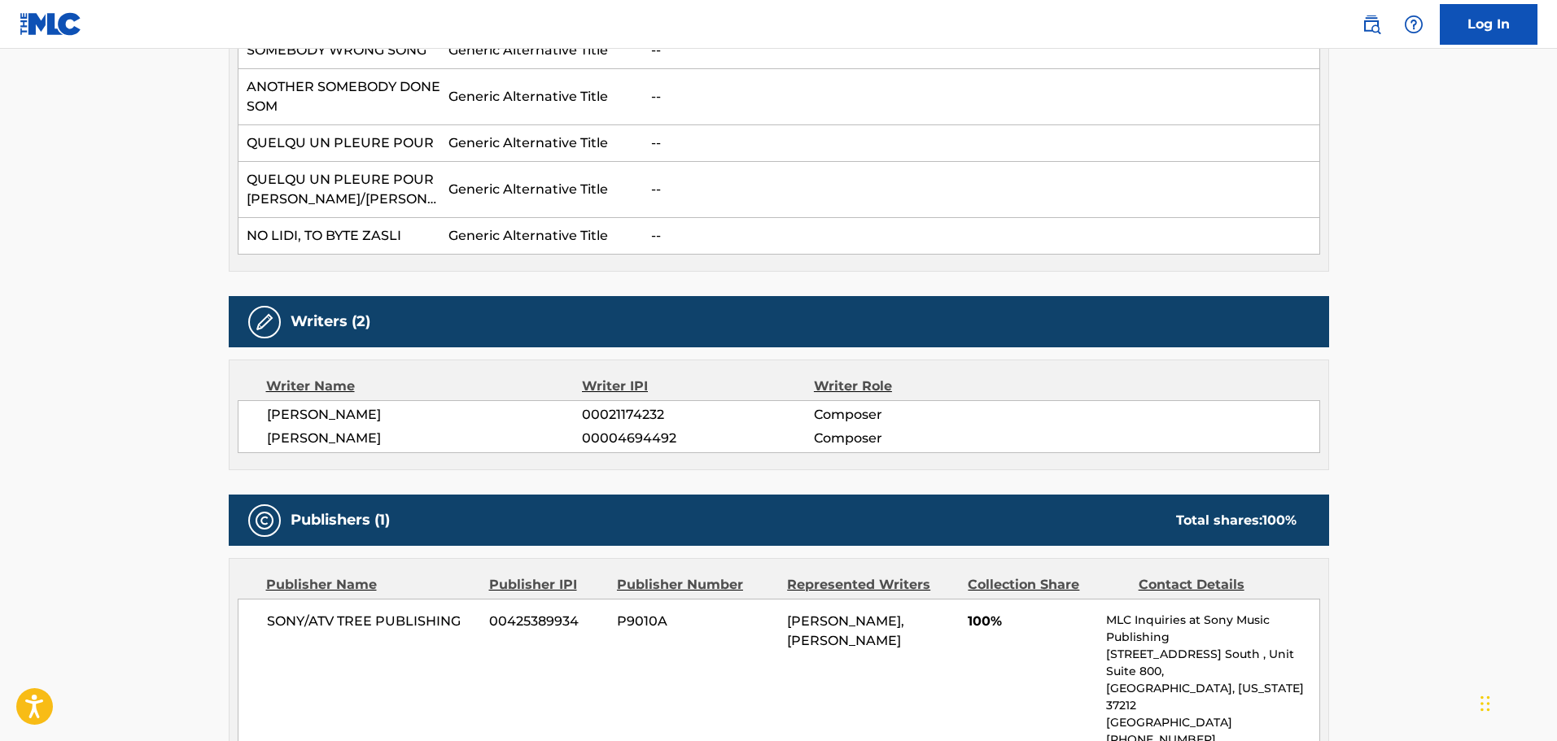
scroll to position [732, 0]
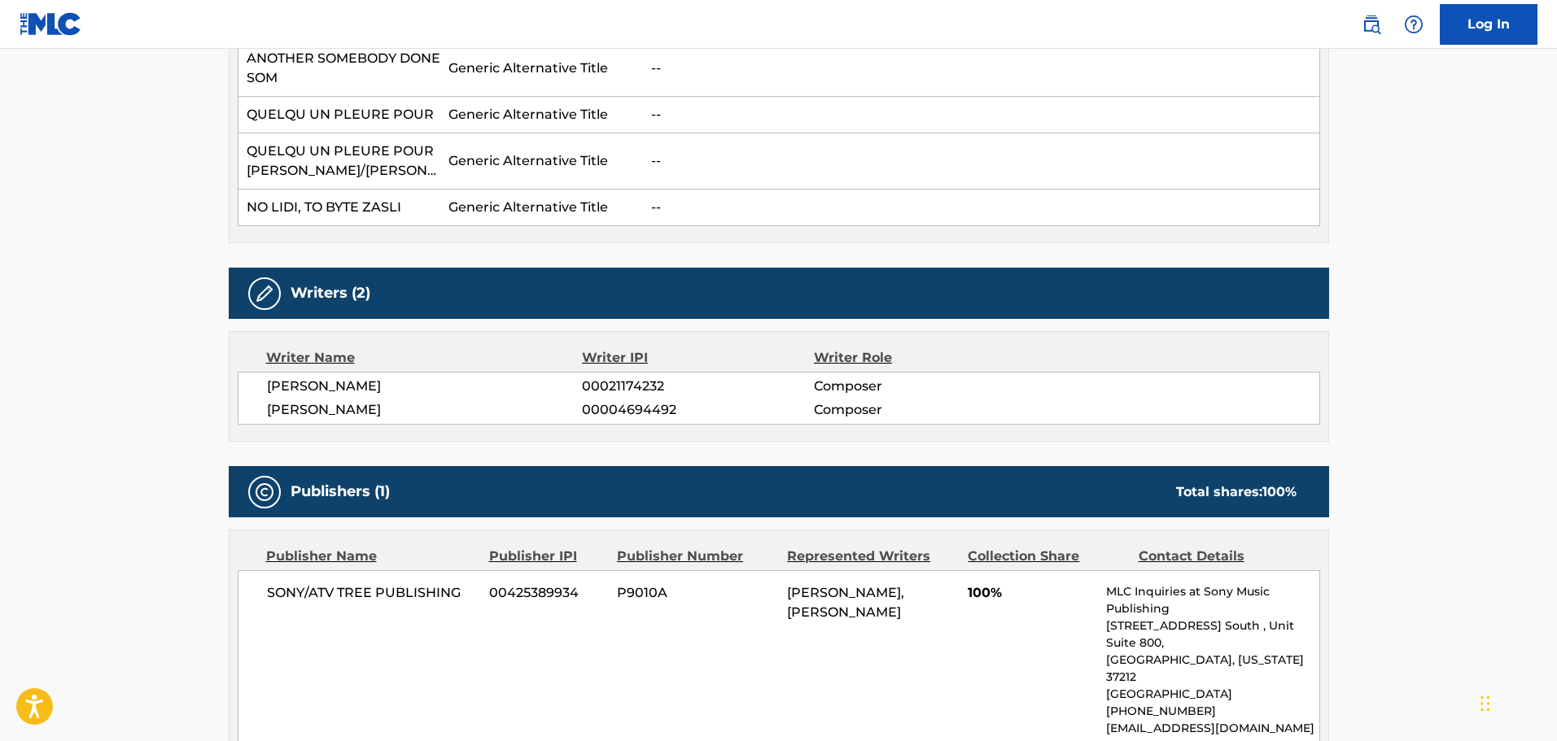
click at [318, 618] on div "SONY/ATV TREE PUBLISHING 00425389934 P9010A [PERSON_NAME], [PERSON_NAME] 100% M…" at bounding box center [779, 660] width 1082 height 180
click at [313, 631] on div "SONY/ATV TREE PUBLISHING 00425389934 P9010A [PERSON_NAME], [PERSON_NAME] 100% M…" at bounding box center [779, 660] width 1082 height 180
click at [311, 603] on span "SONY/ATV TREE PUBLISHING" at bounding box center [372, 593] width 211 height 20
click at [312, 603] on span "SONY/ATV TREE PUBLISHING" at bounding box center [372, 593] width 211 height 20
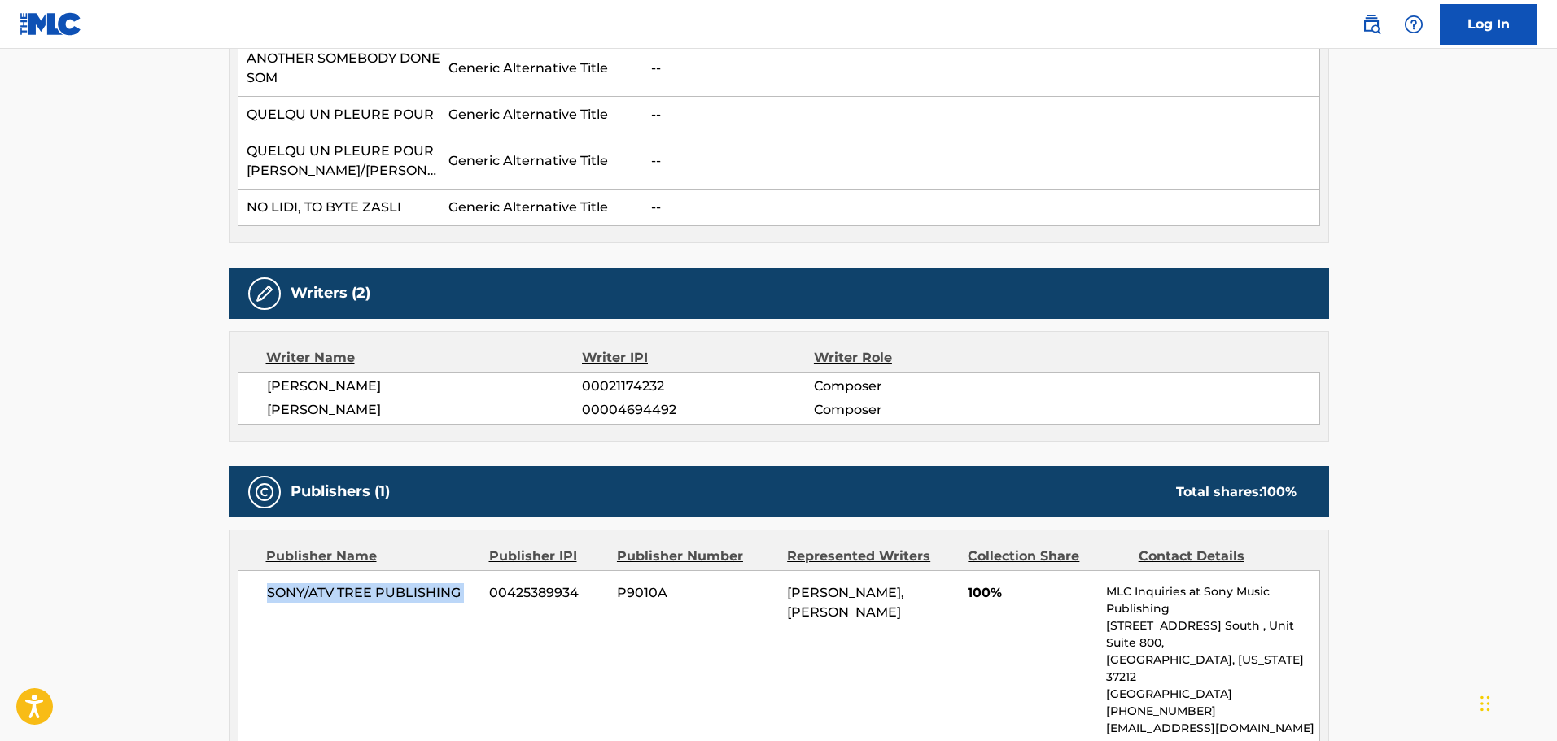
copy div "SONY/ATV TREE PUBLISHING"
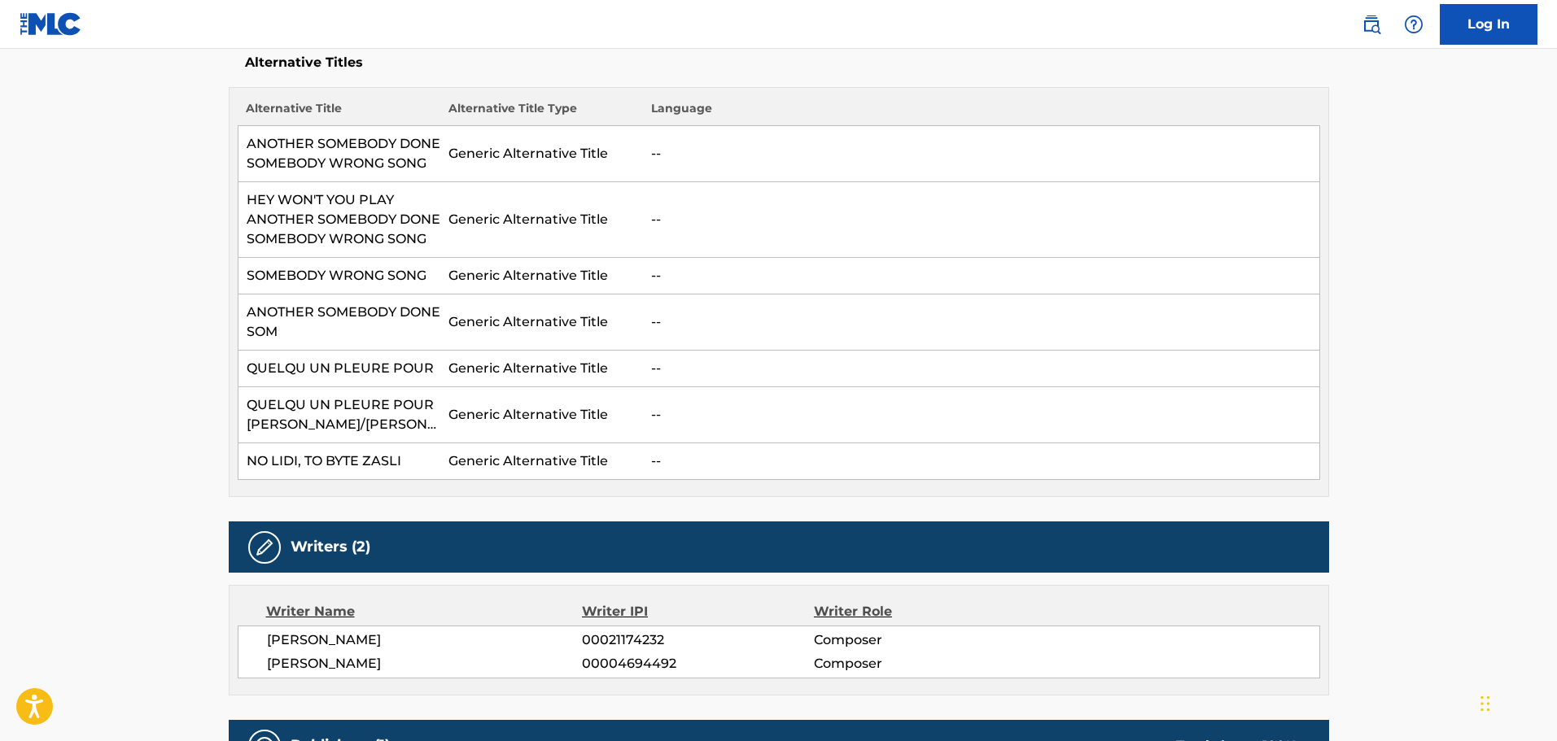
scroll to position [163, 0]
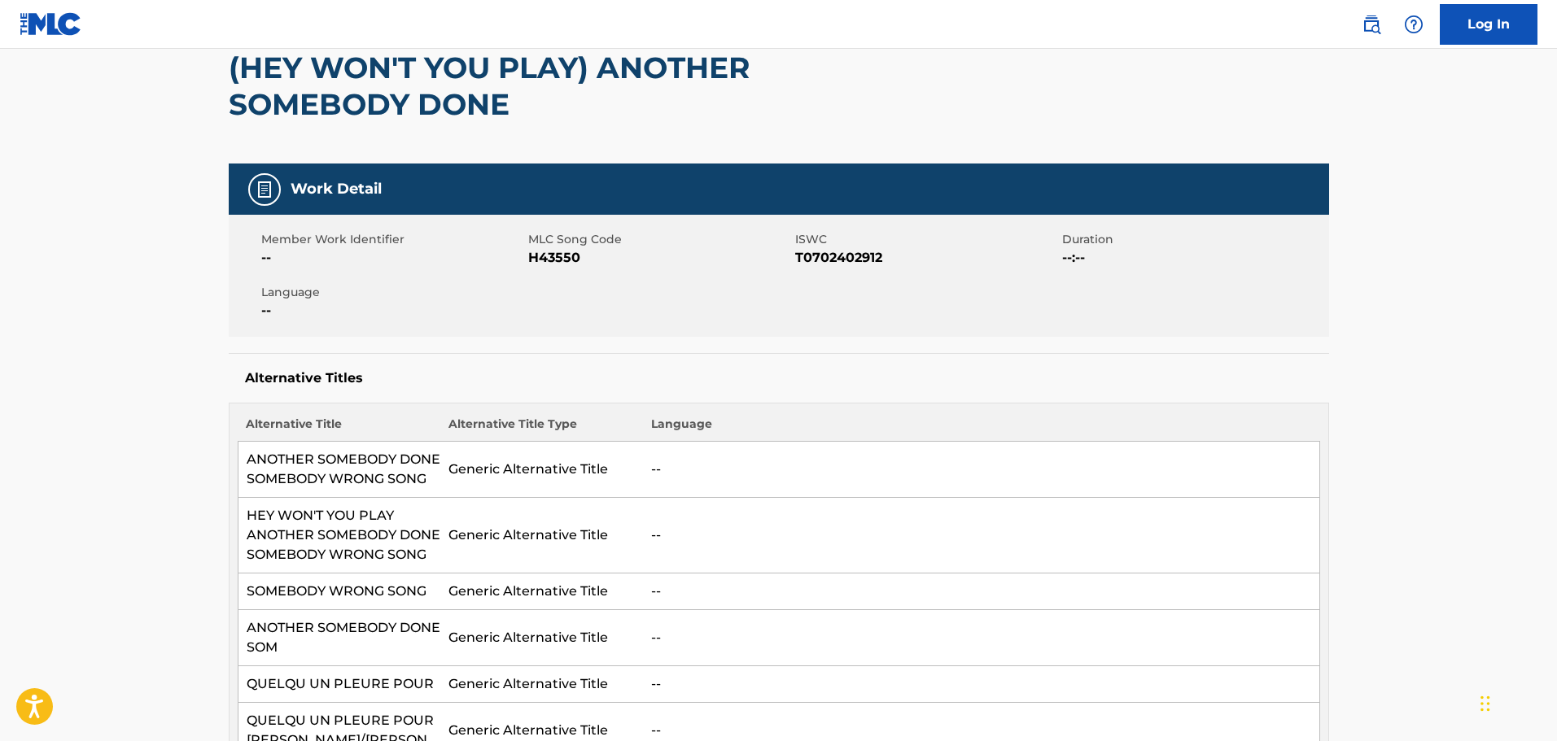
click at [533, 256] on span "H43550" at bounding box center [659, 258] width 263 height 20
copy span "H43550"
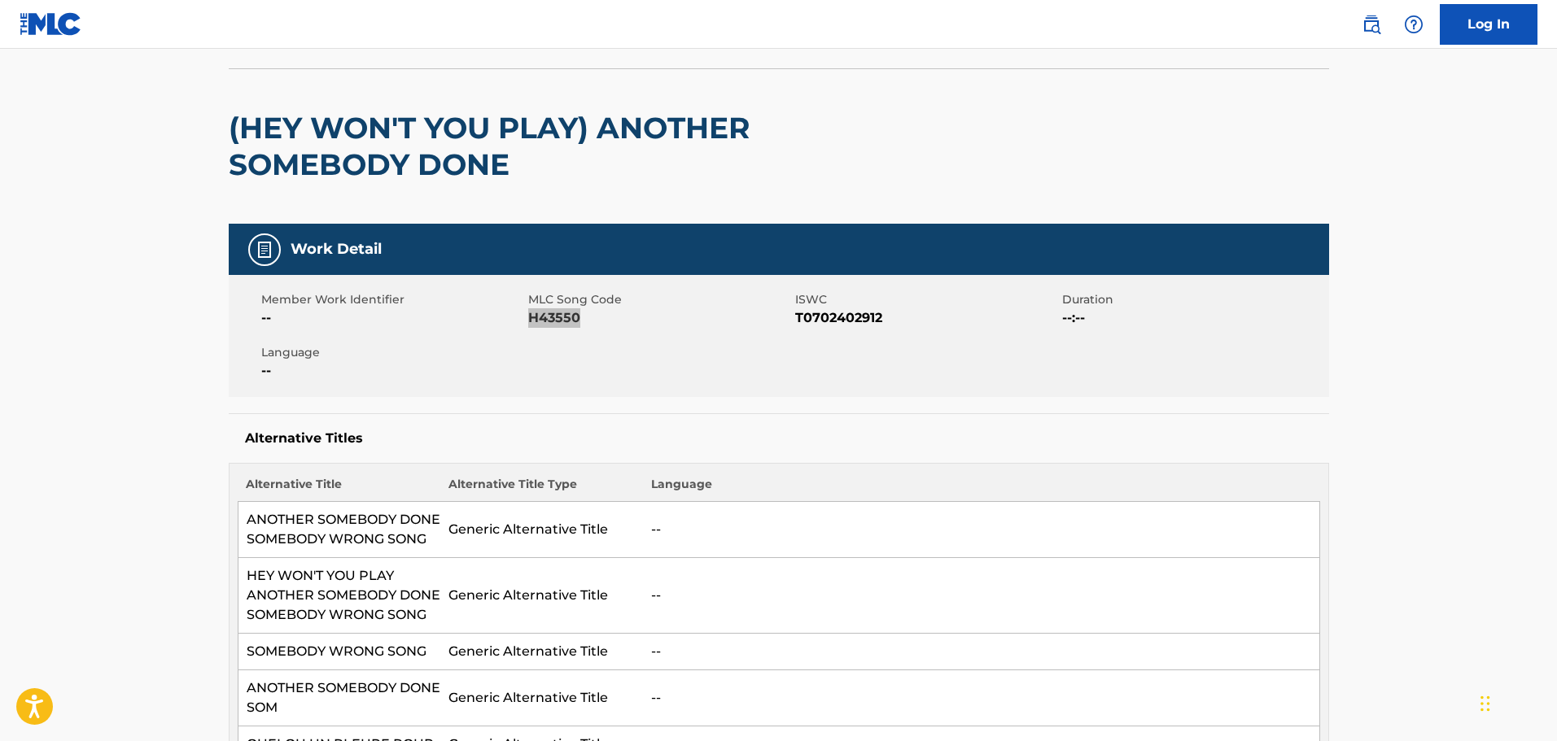
scroll to position [0, 0]
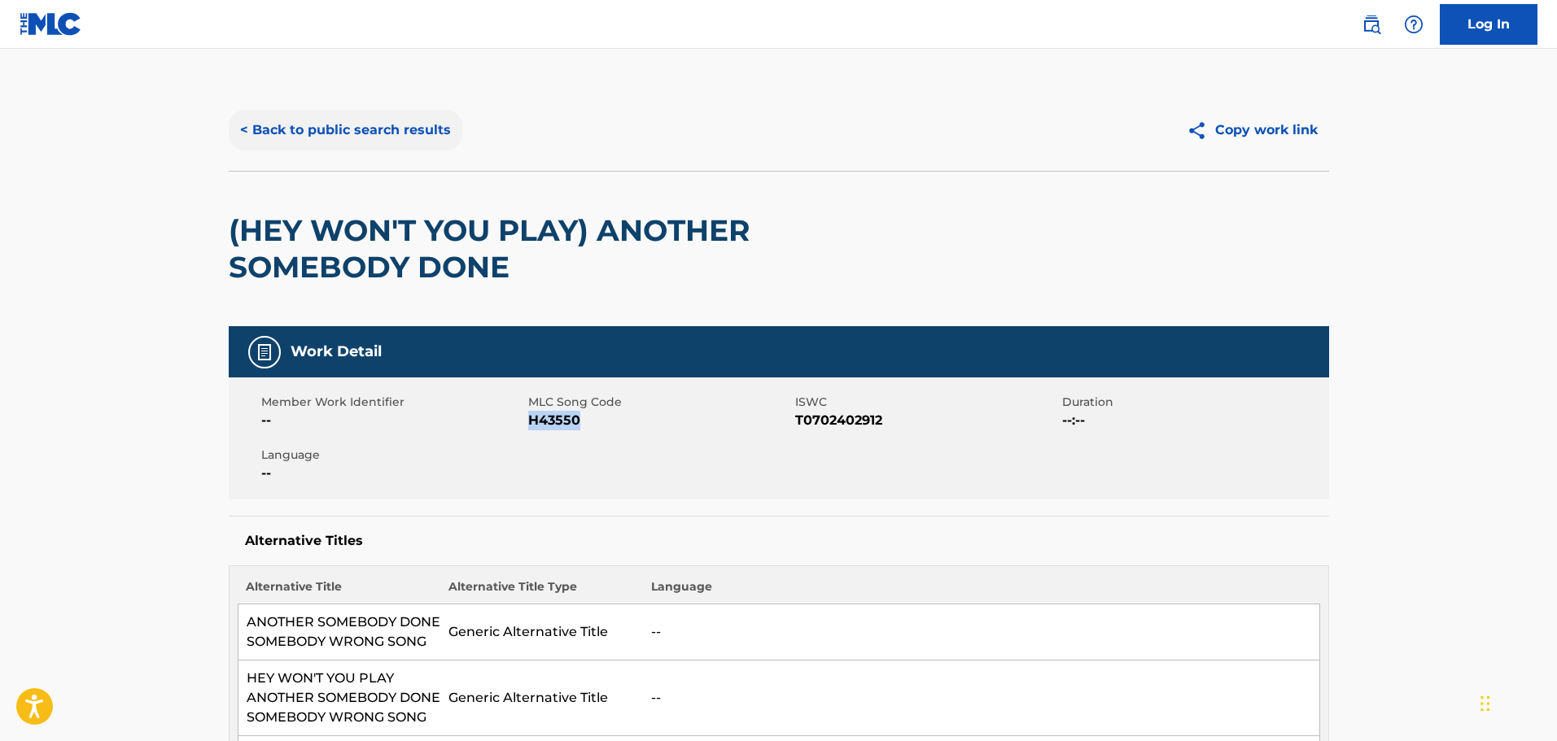
click at [303, 114] on button "< Back to public search results" at bounding box center [346, 130] width 234 height 41
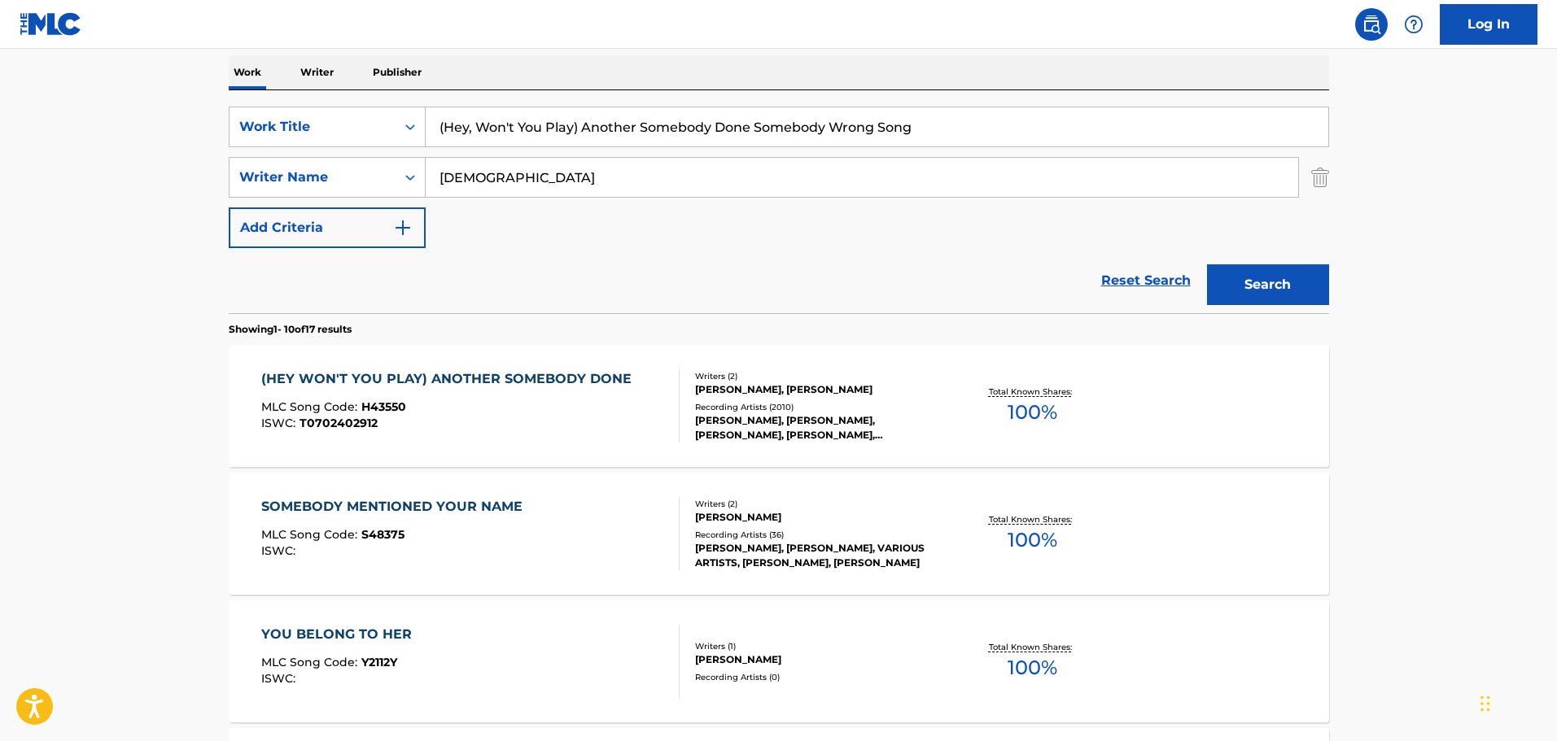
click at [492, 147] on div "SearchWithCriteria223b3644-9cf0-4957-ae52-199a60406ec3 Work Title (Hey, Won't Y…" at bounding box center [779, 178] width 1100 height 142
click at [492, 130] on input "(Hey, Won't You Play) Another Somebody Done Somebody Wrong Song" at bounding box center [877, 126] width 902 height 39
paste input "I'll Play For You"
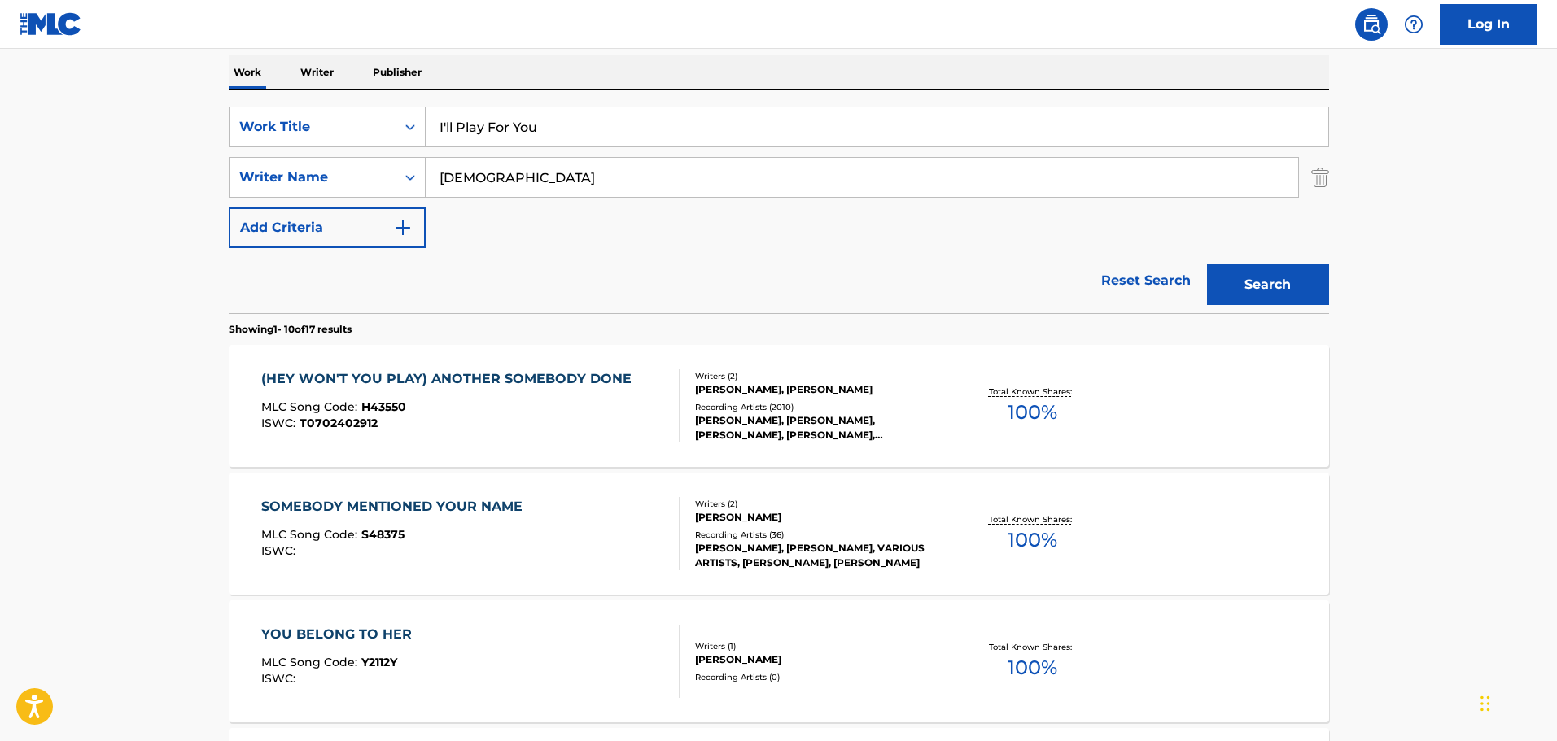
type input "I'll Play For You"
click at [453, 199] on div "SearchWithCriteria223b3644-9cf0-4957-ae52-199a60406ec3 Work Title I'll Play For…" at bounding box center [779, 178] width 1100 height 142
click at [453, 192] on input "[DEMOGRAPHIC_DATA]" at bounding box center [862, 177] width 872 height 39
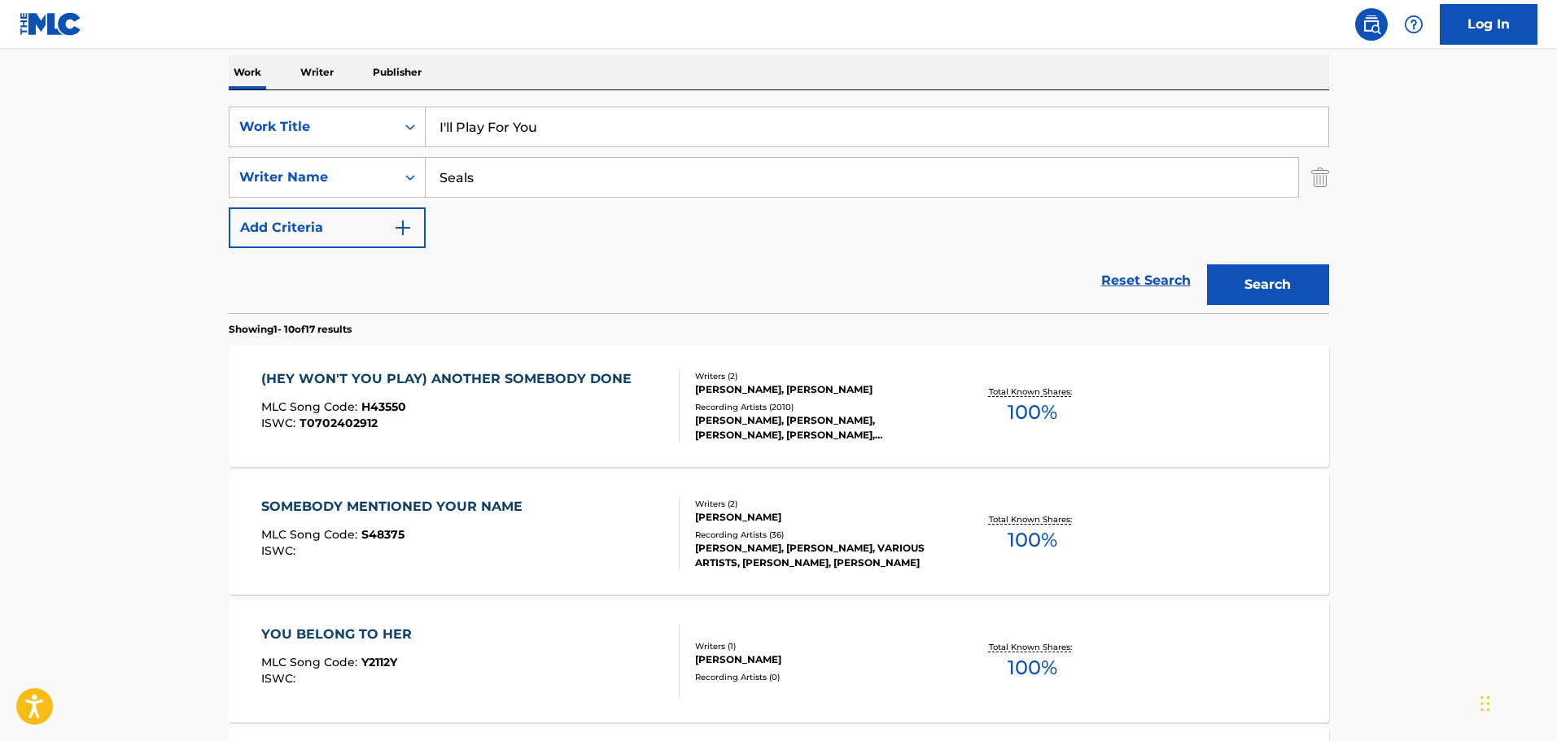
type input "Seals"
click at [1207, 264] on button "Search" at bounding box center [1268, 284] width 122 height 41
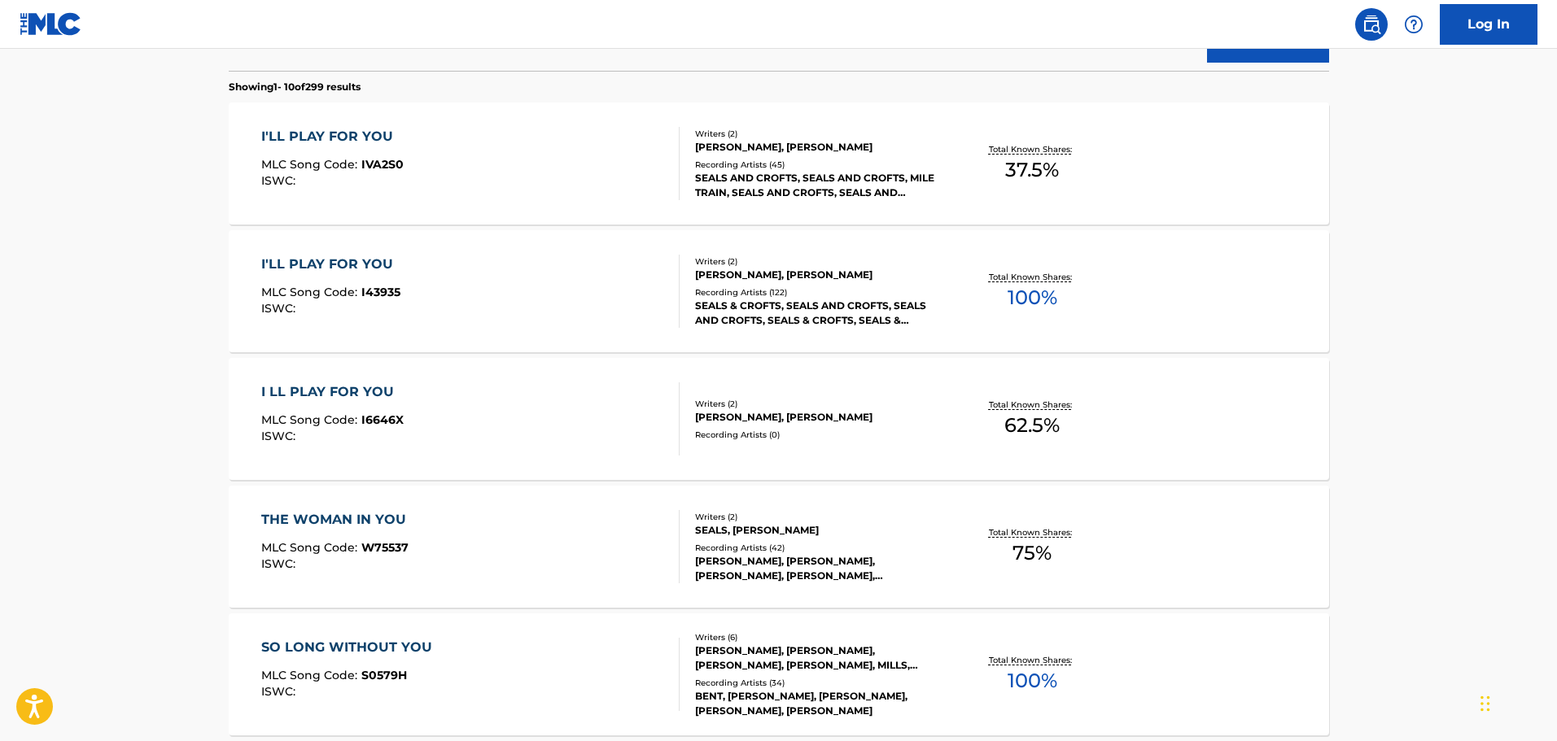
scroll to position [500, 0]
click at [486, 281] on div "I'LL PLAY FOR YOU MLC Song Code : I43935 ISWC :" at bounding box center [470, 289] width 418 height 73
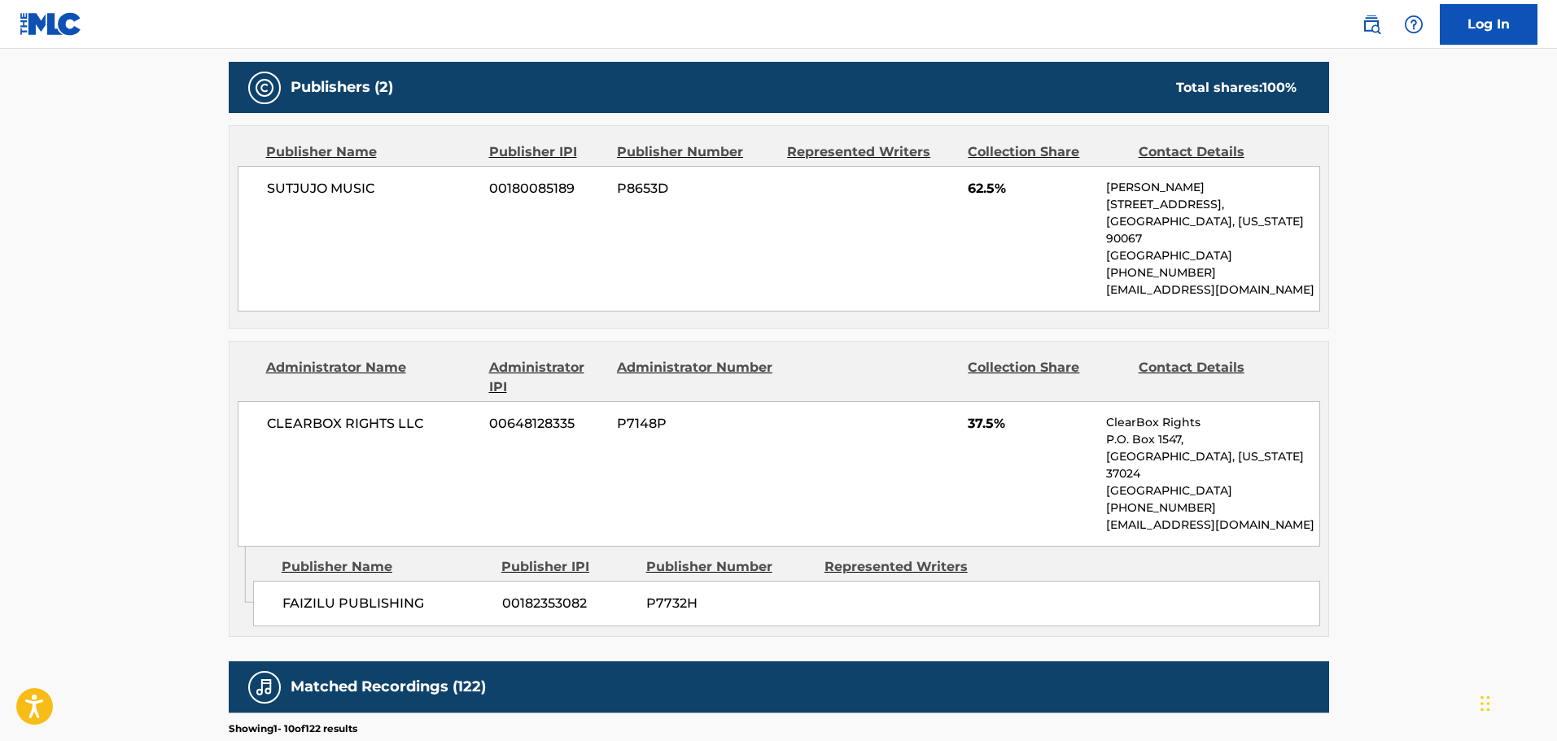
scroll to position [732, 0]
